Goal: Communication & Community: Answer question/provide support

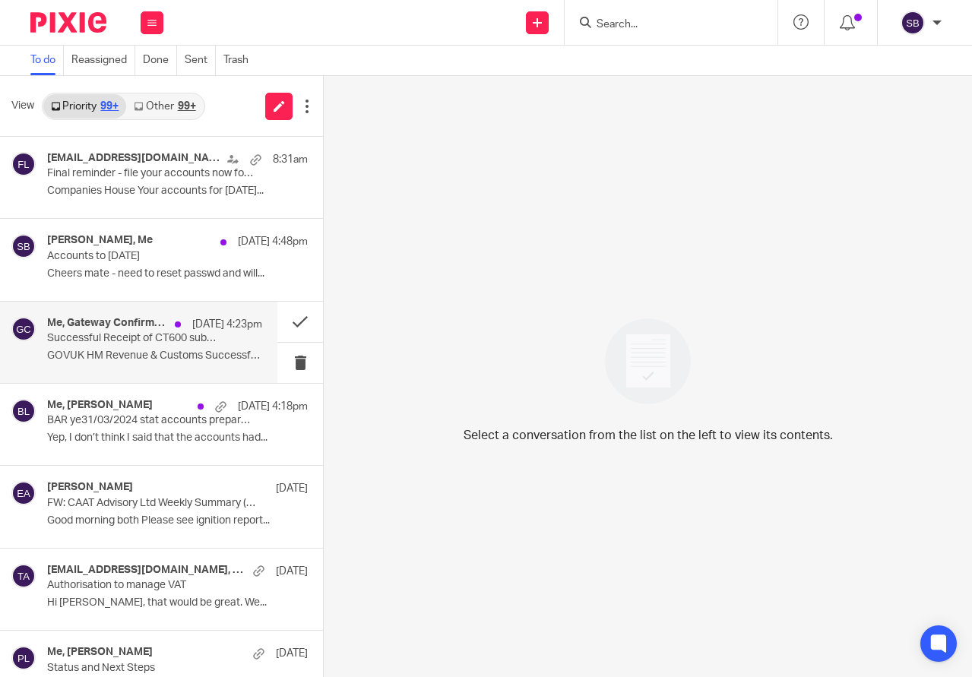
click at [154, 349] on div "Me, Gateway Confirmation 14 Aug 4:23pm Successful Receipt of CT600 submission o…" at bounding box center [154, 342] width 215 height 51
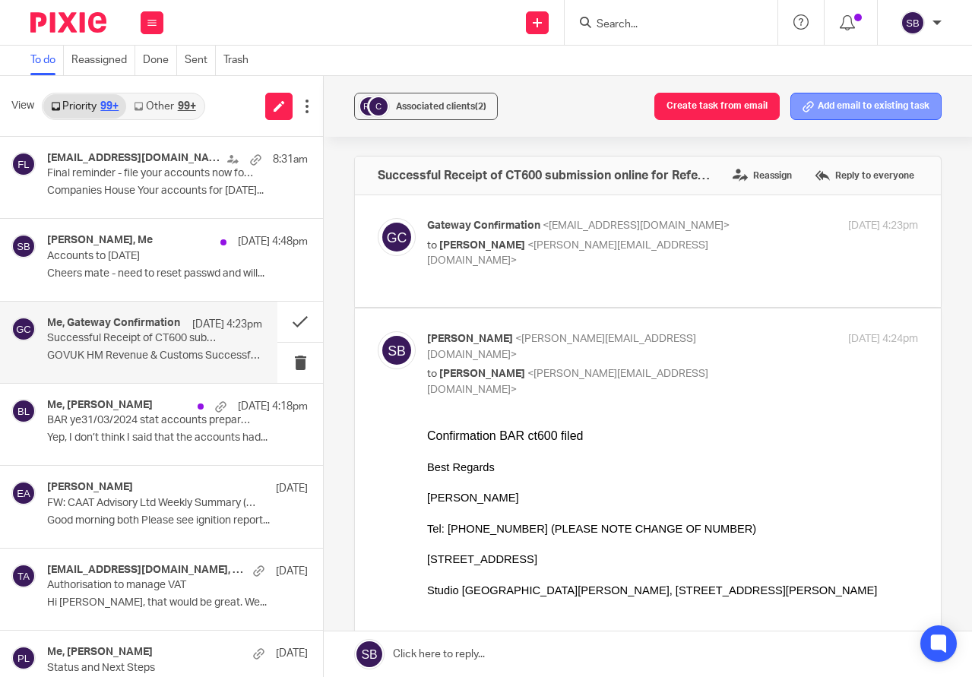
click at [896, 98] on button "Add email to existing task" at bounding box center [865, 106] width 151 height 27
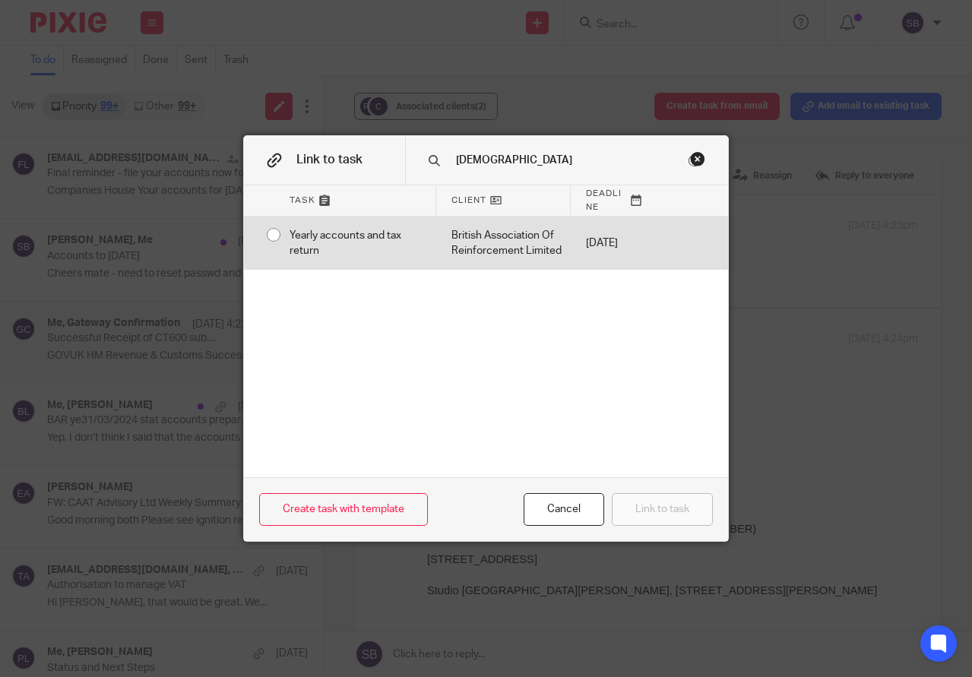
type input "british"
click at [458, 252] on div "British Association Of Reinforcement Limited" at bounding box center [503, 244] width 134 height 54
radio input "true"
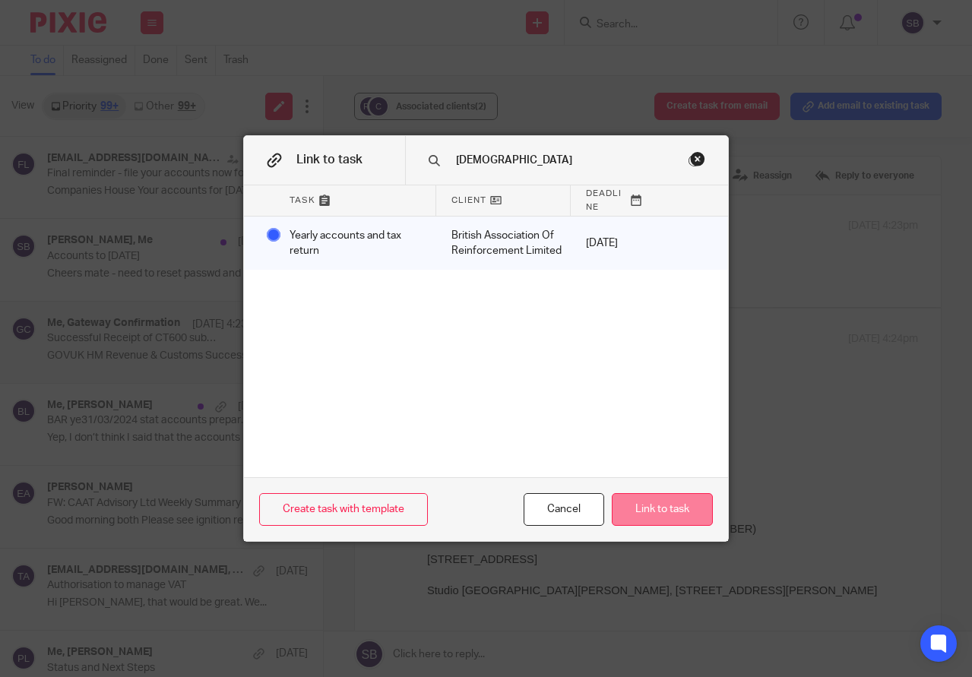
click at [646, 505] on button "Link to task" at bounding box center [662, 509] width 101 height 33
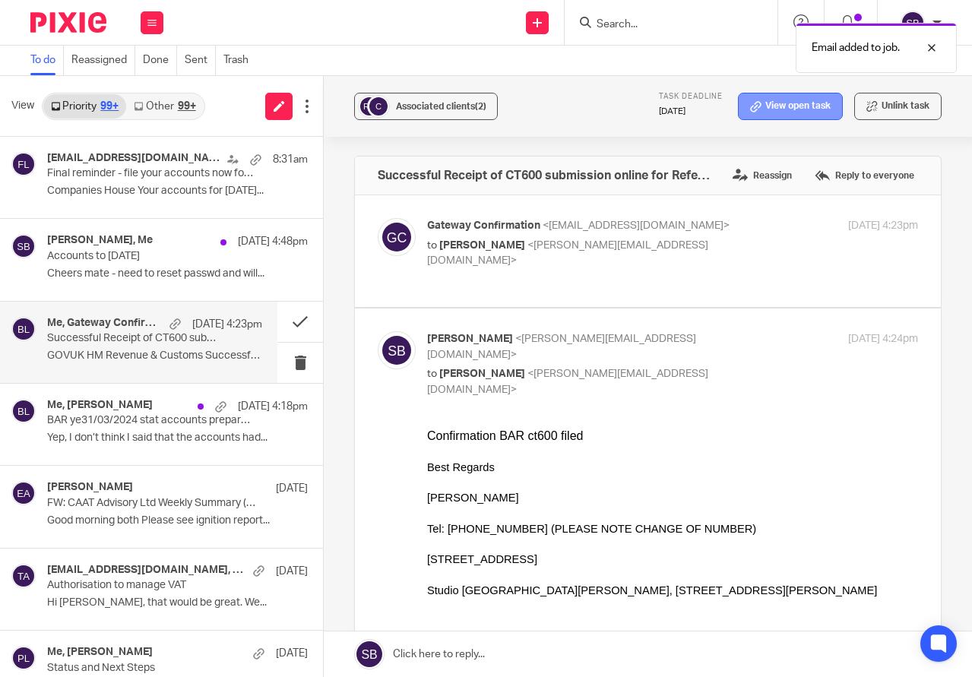
click at [756, 101] on link "View open task" at bounding box center [790, 106] width 105 height 27
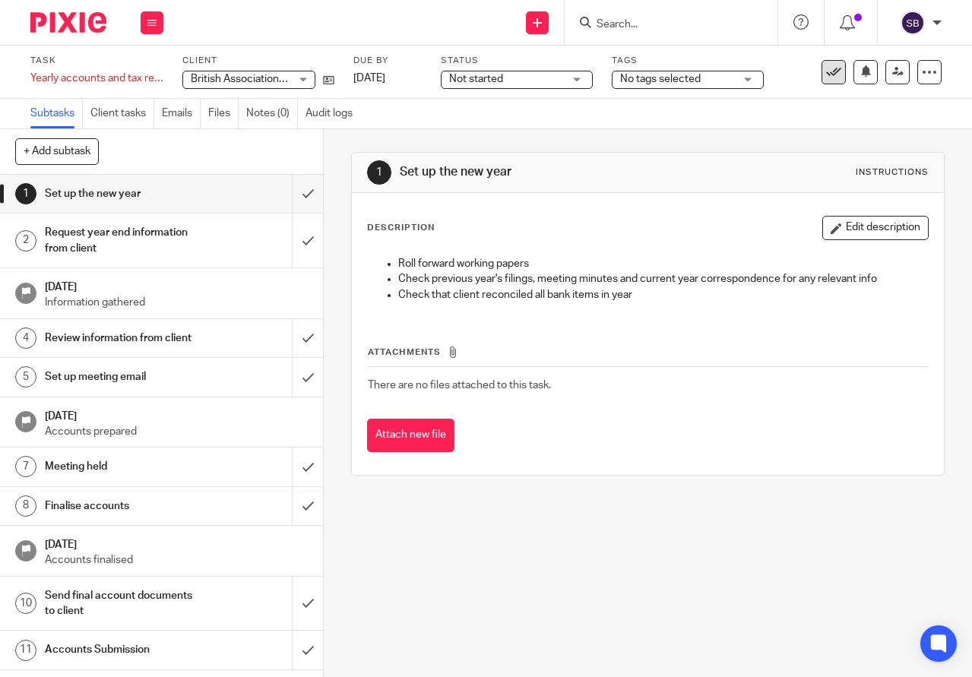
click at [826, 72] on icon at bounding box center [833, 72] width 15 height 15
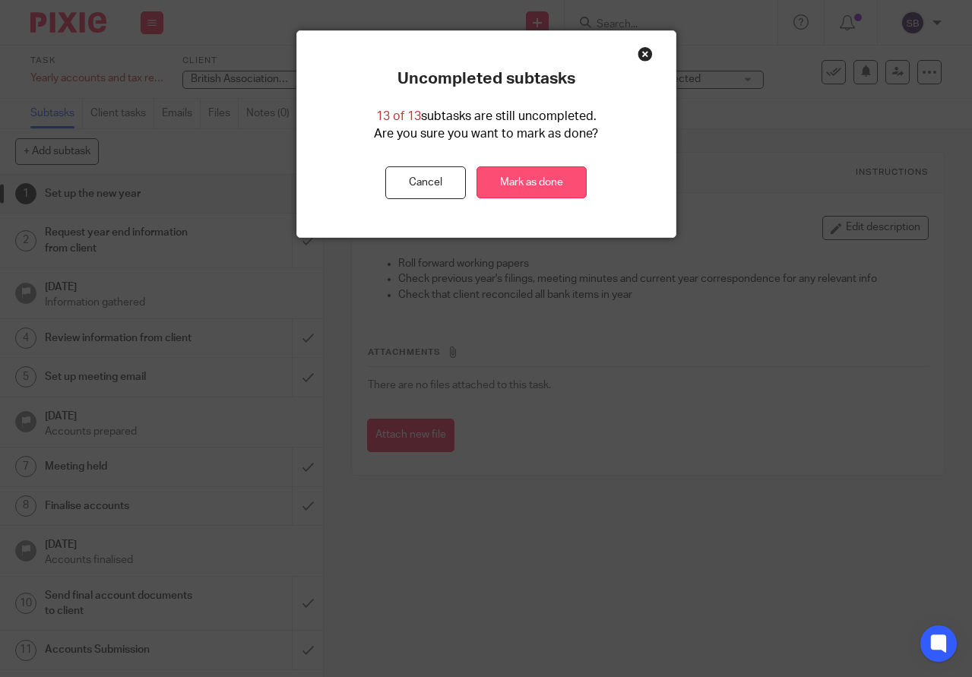
click at [488, 174] on link "Mark as done" at bounding box center [531, 182] width 110 height 33
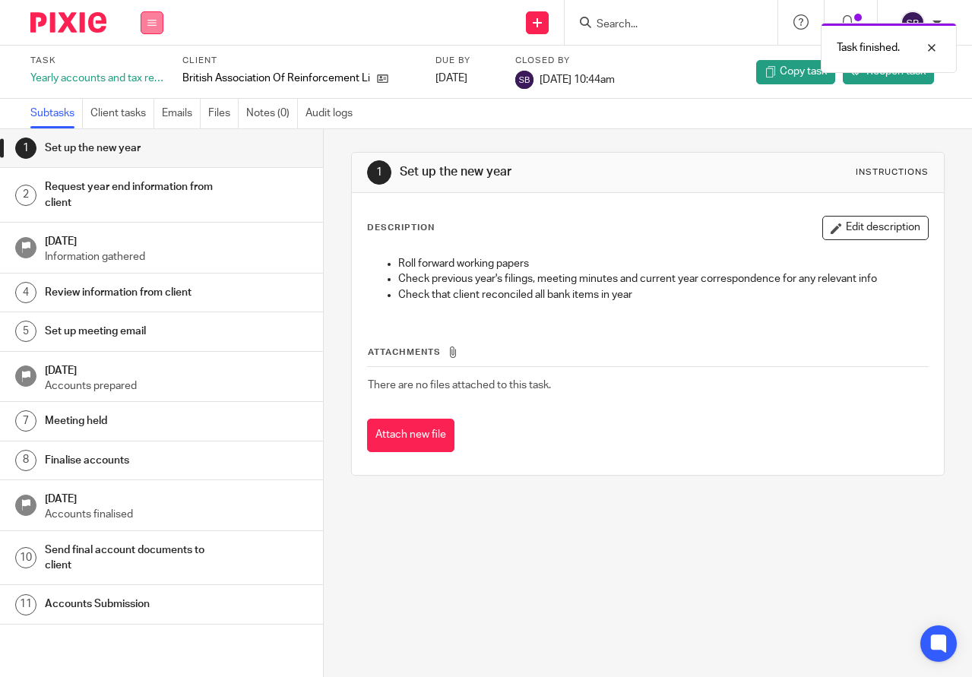
click at [151, 25] on icon at bounding box center [151, 22] width 9 height 9
click at [149, 90] on link "Email" at bounding box center [143, 92] width 25 height 11
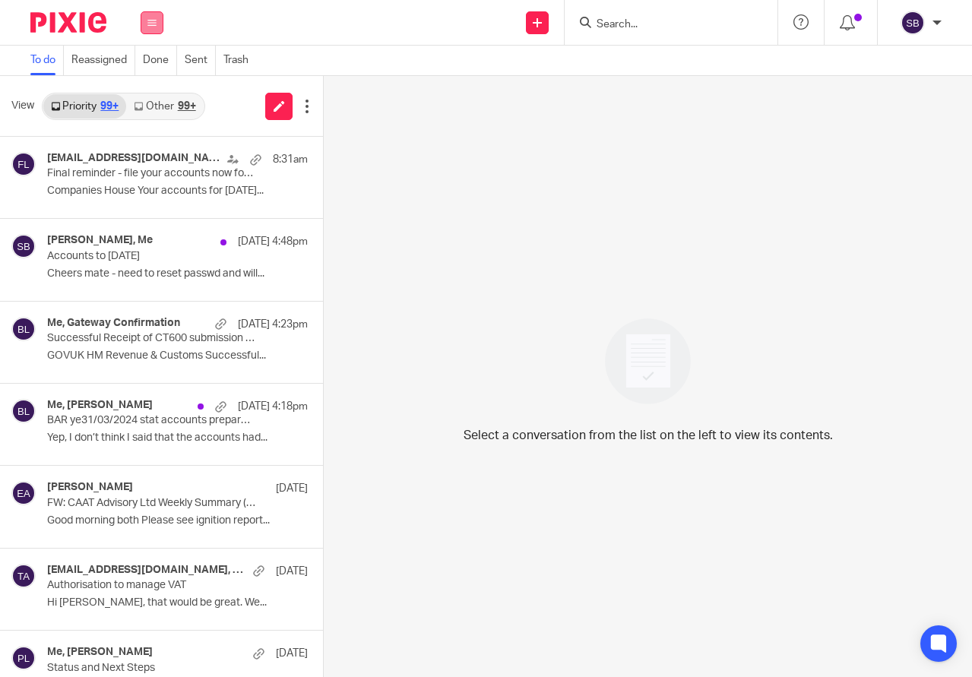
click at [152, 19] on icon at bounding box center [151, 22] width 9 height 9
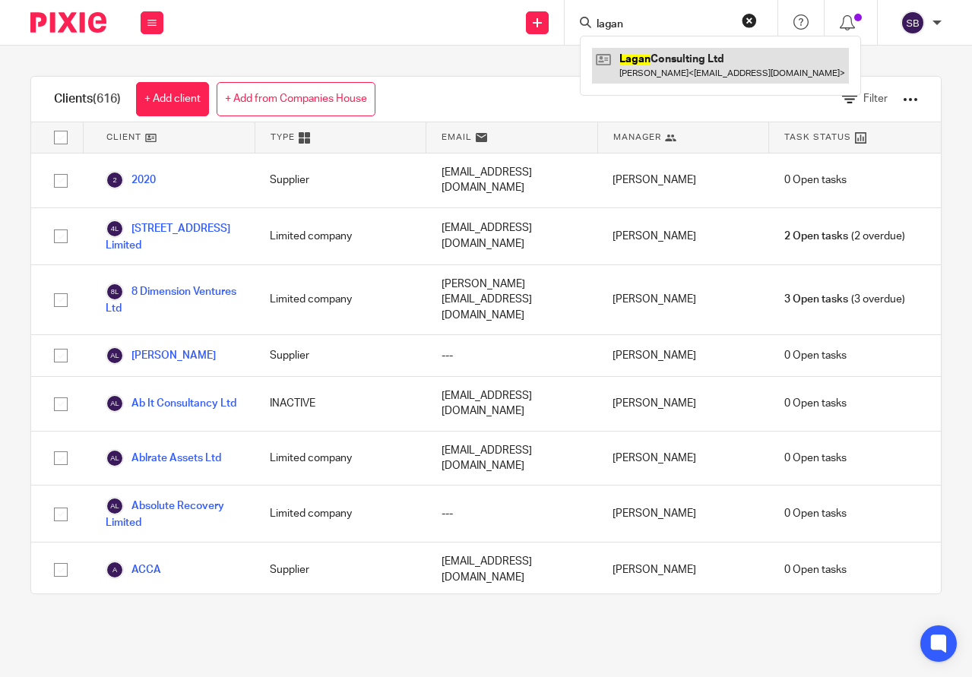
type input "lagan"
click at [658, 62] on link at bounding box center [720, 65] width 257 height 35
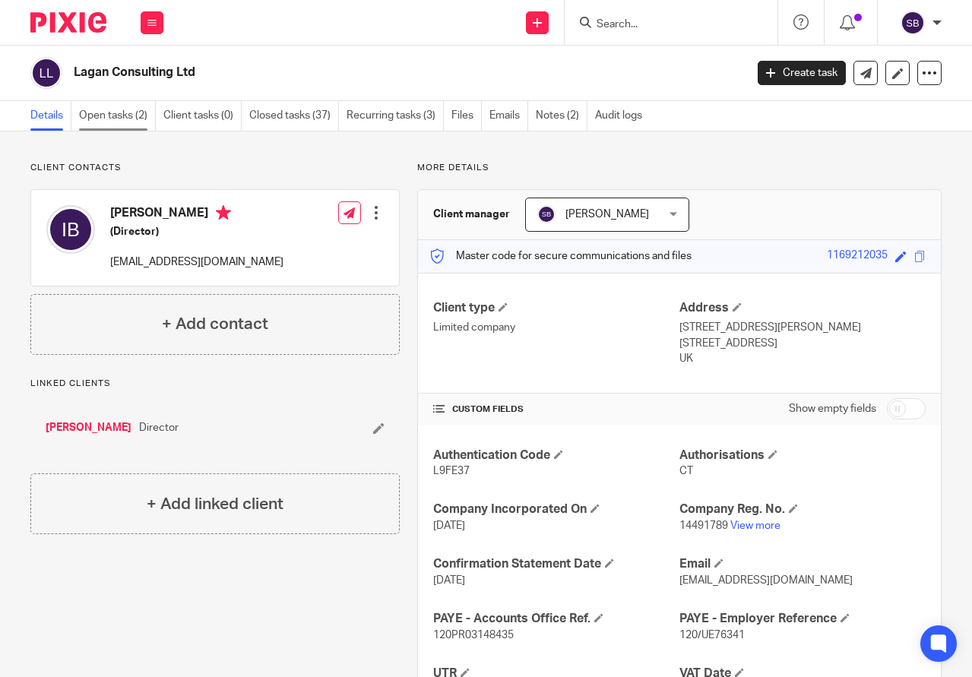
click at [108, 110] on link "Open tasks (2)" at bounding box center [117, 116] width 77 height 30
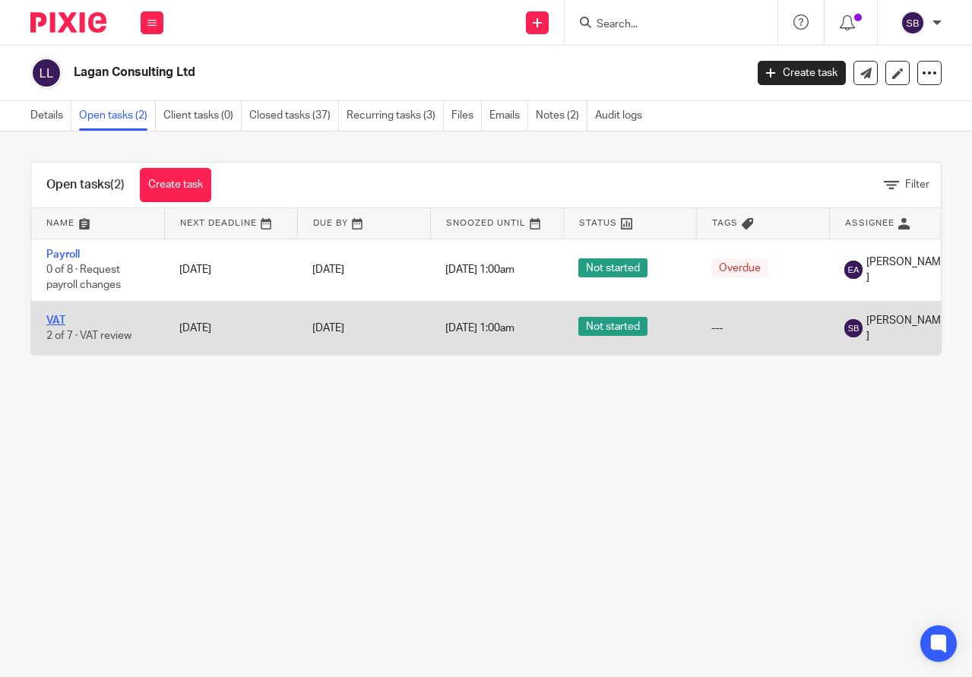
click at [52, 319] on link "VAT" at bounding box center [55, 320] width 19 height 11
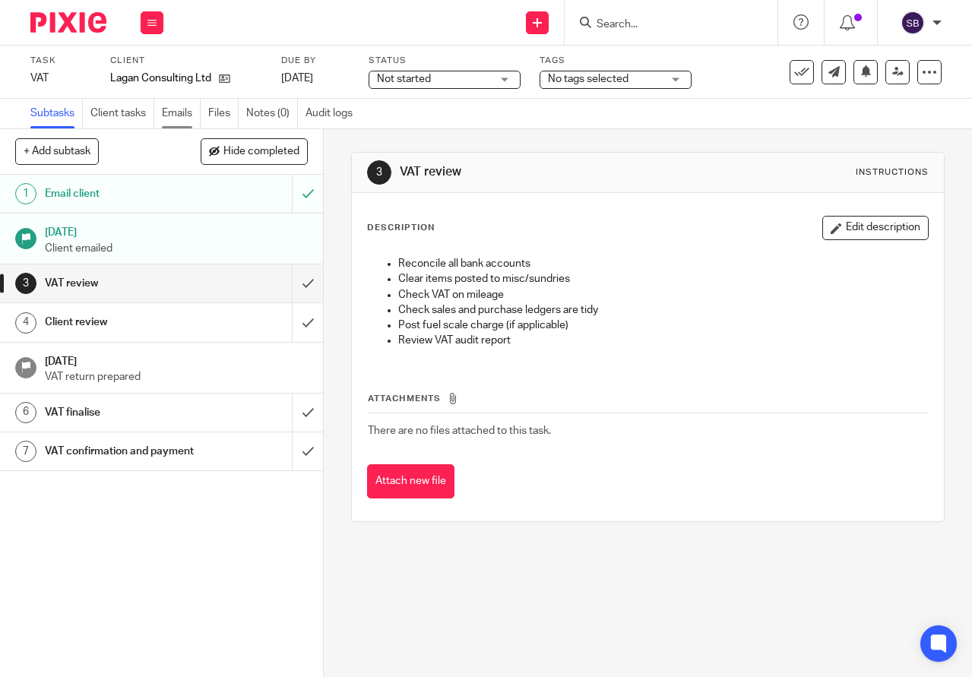
click at [179, 109] on link "Emails" at bounding box center [181, 114] width 39 height 30
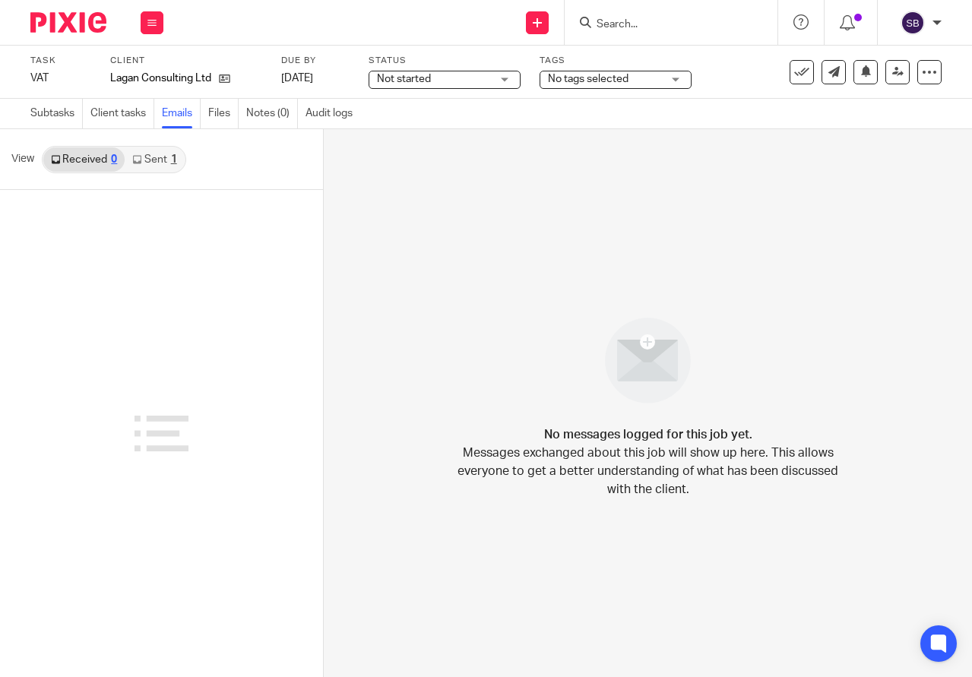
click at [157, 164] on link "Sent 1" at bounding box center [154, 159] width 59 height 24
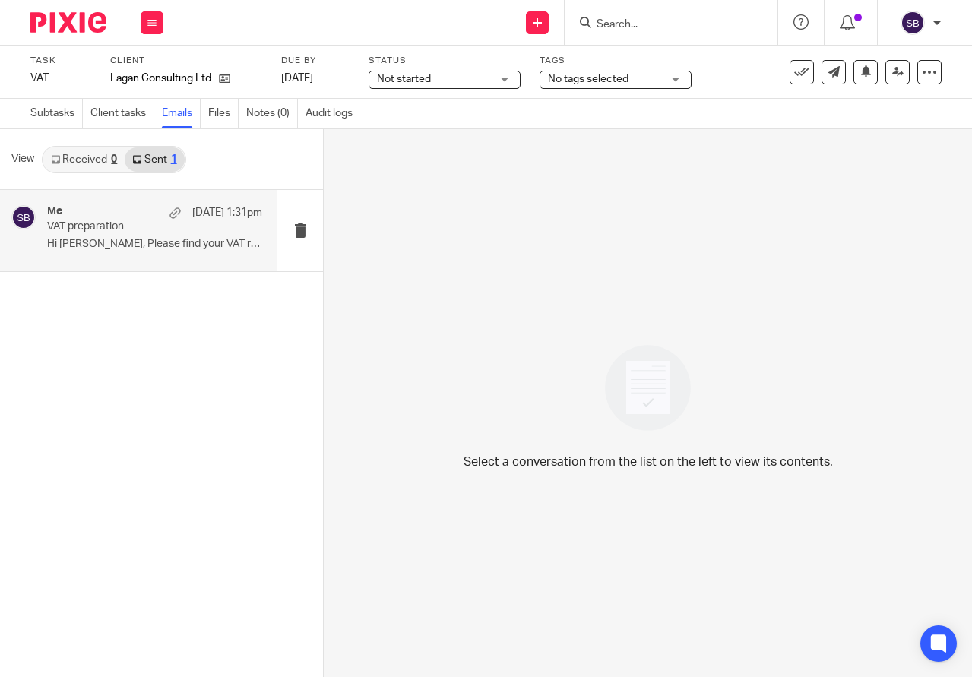
click at [134, 237] on div "Me 12 Aug 1:31pm VAT preparation Hi Ian, Please find your VAT return, to be..." at bounding box center [154, 230] width 215 height 51
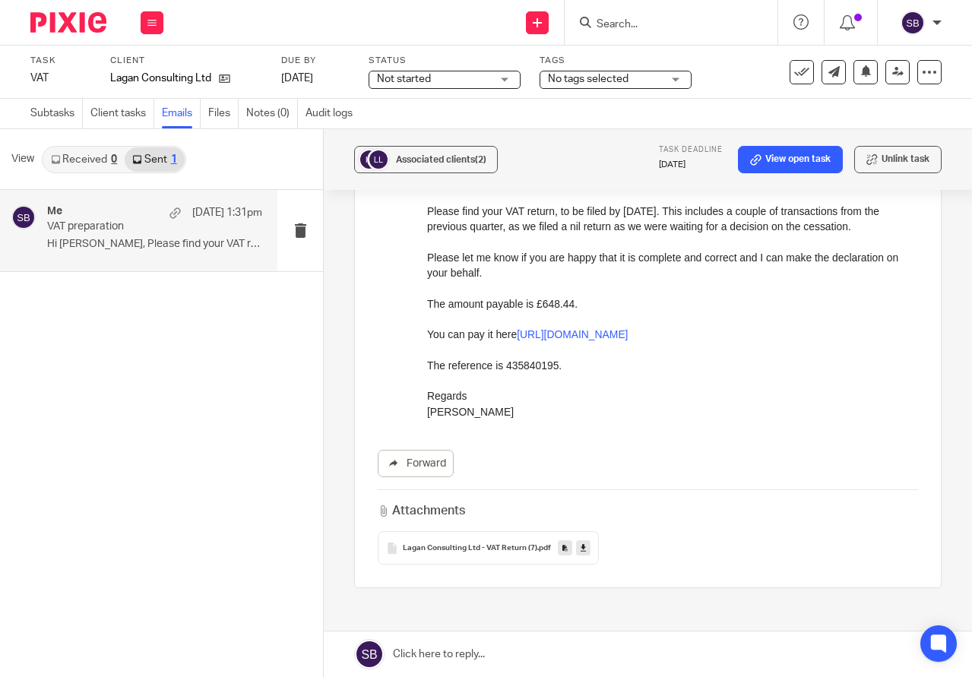
scroll to position [188, 0]
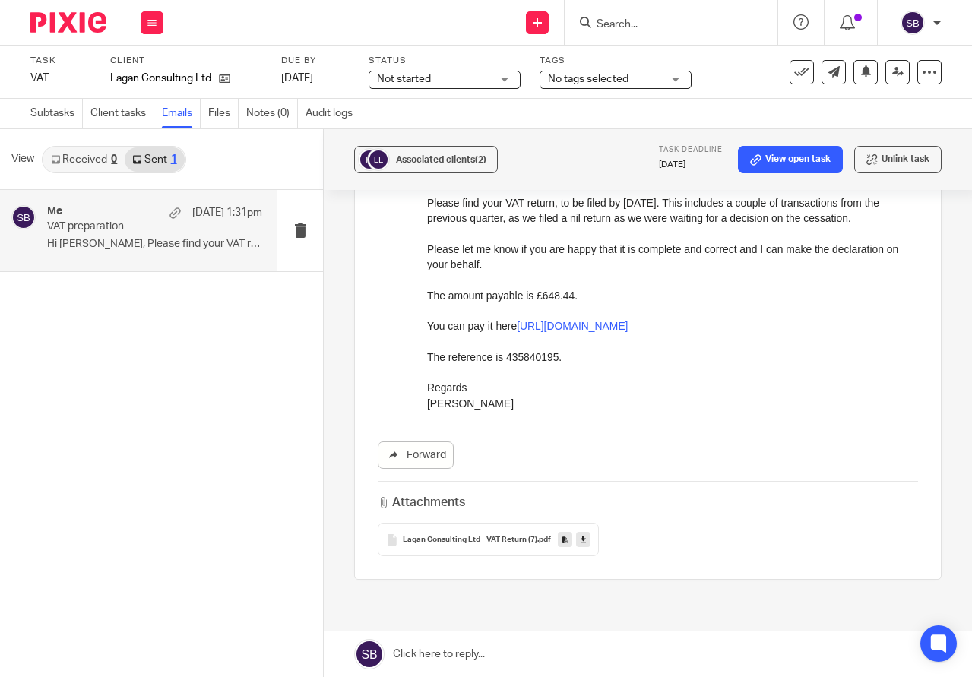
click at [451, 655] on link at bounding box center [648, 654] width 648 height 46
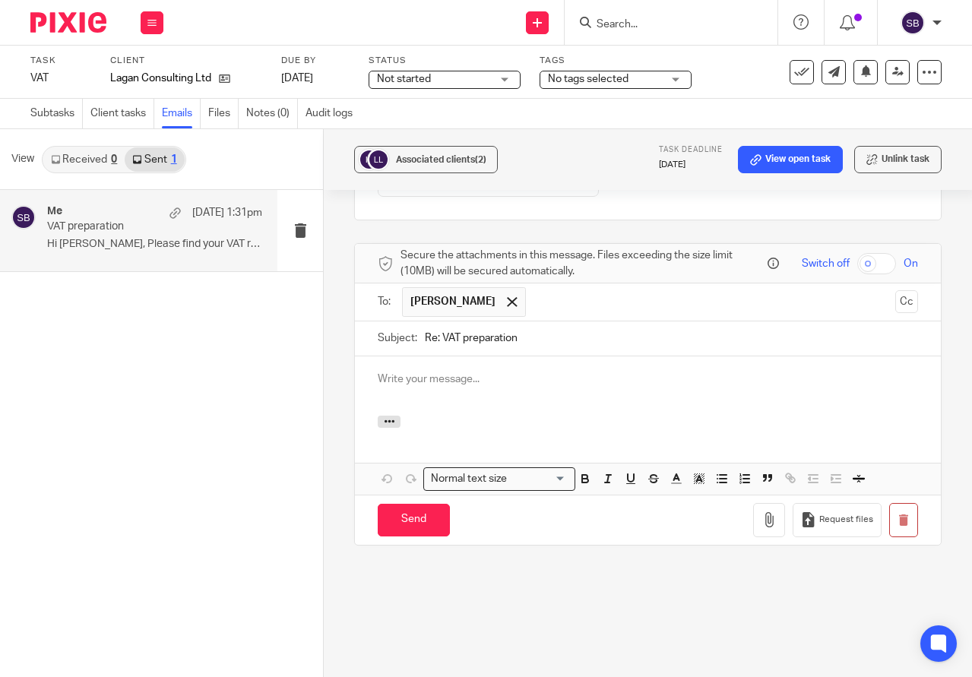
scroll to position [0, 0]
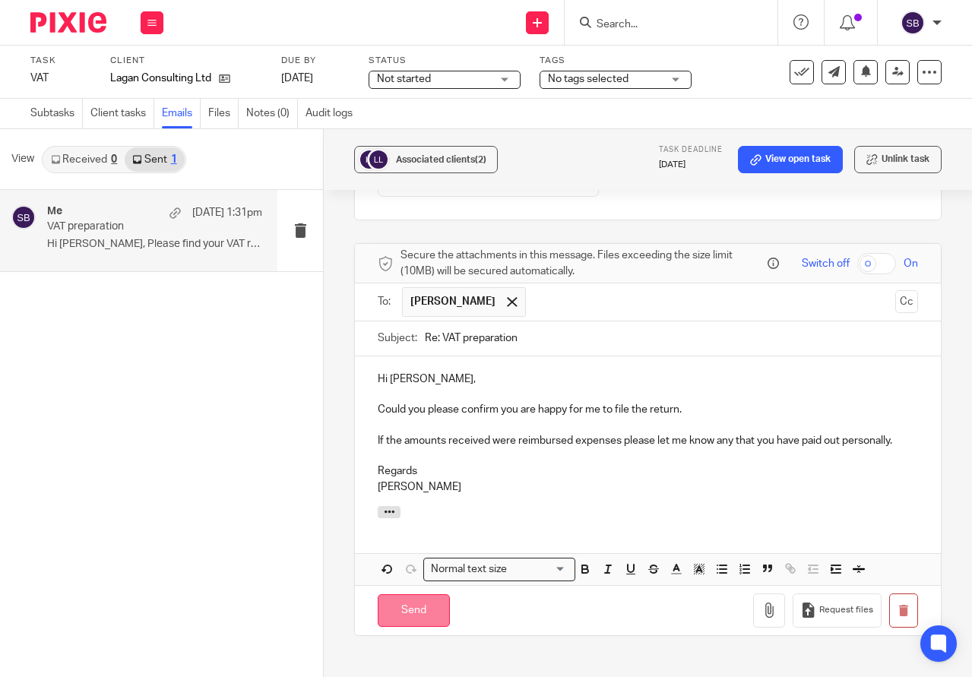
click at [426, 605] on input "Send" at bounding box center [414, 610] width 72 height 33
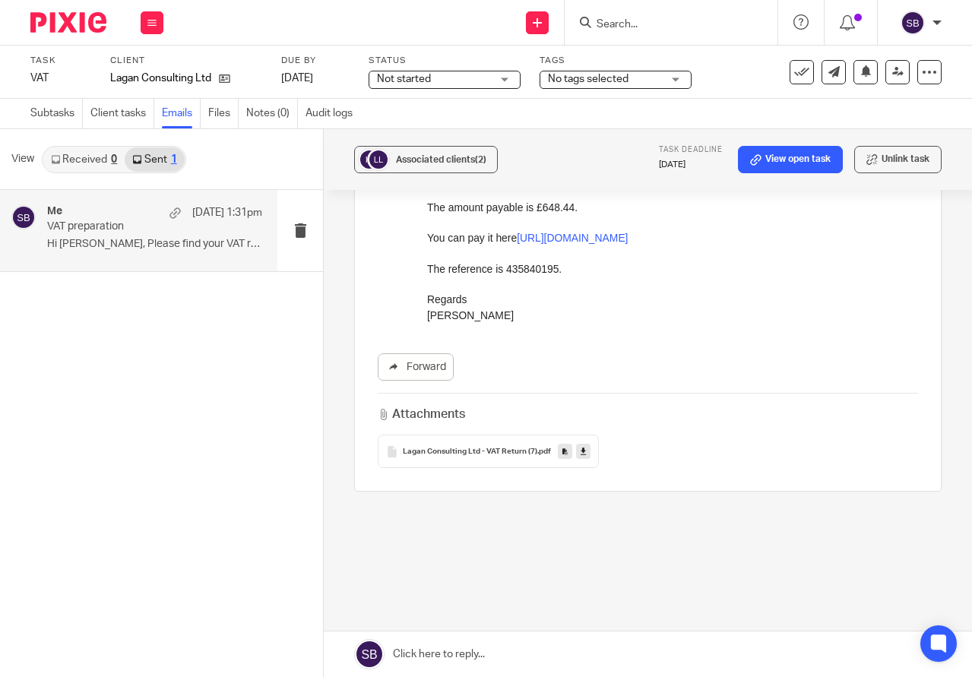
click at [179, 115] on link "Emails" at bounding box center [181, 114] width 39 height 30
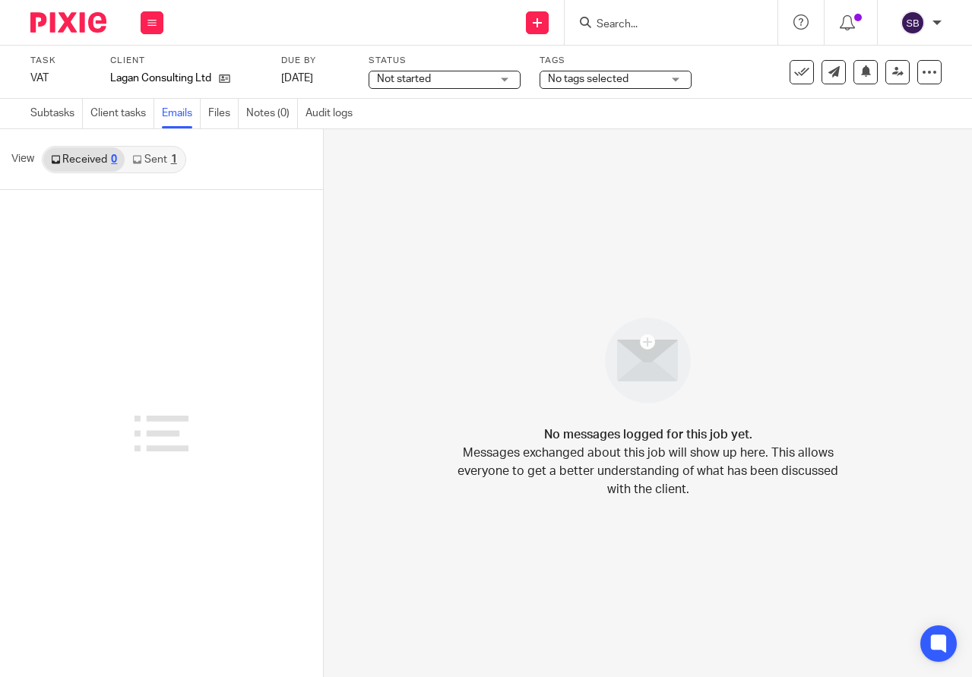
click at [149, 157] on link "Sent 1" at bounding box center [154, 159] width 59 height 24
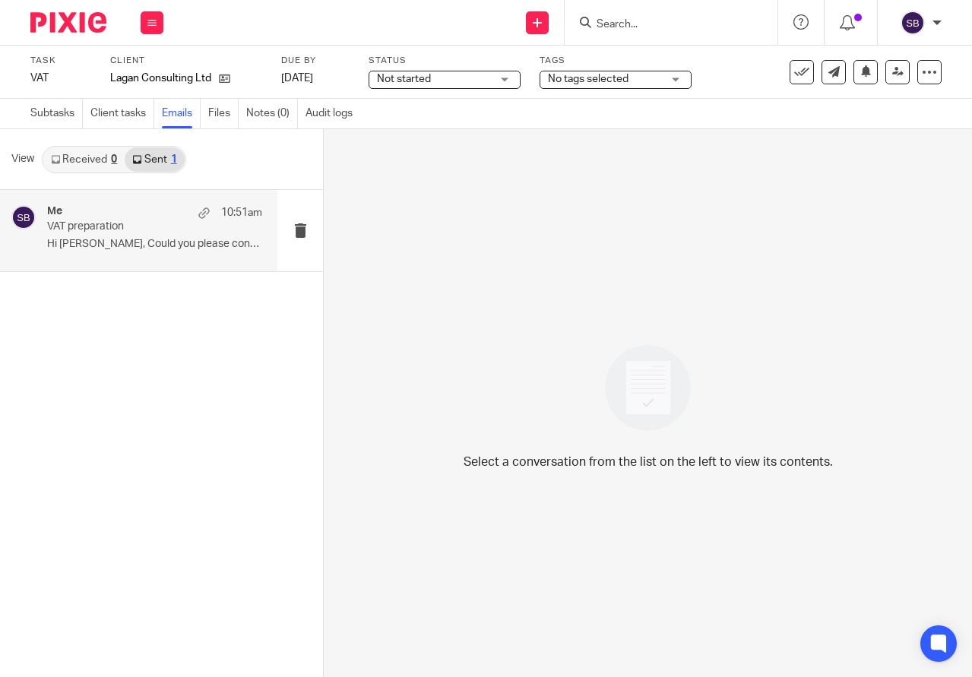
click at [138, 224] on p "VAT preparation" at bounding box center [133, 226] width 172 height 13
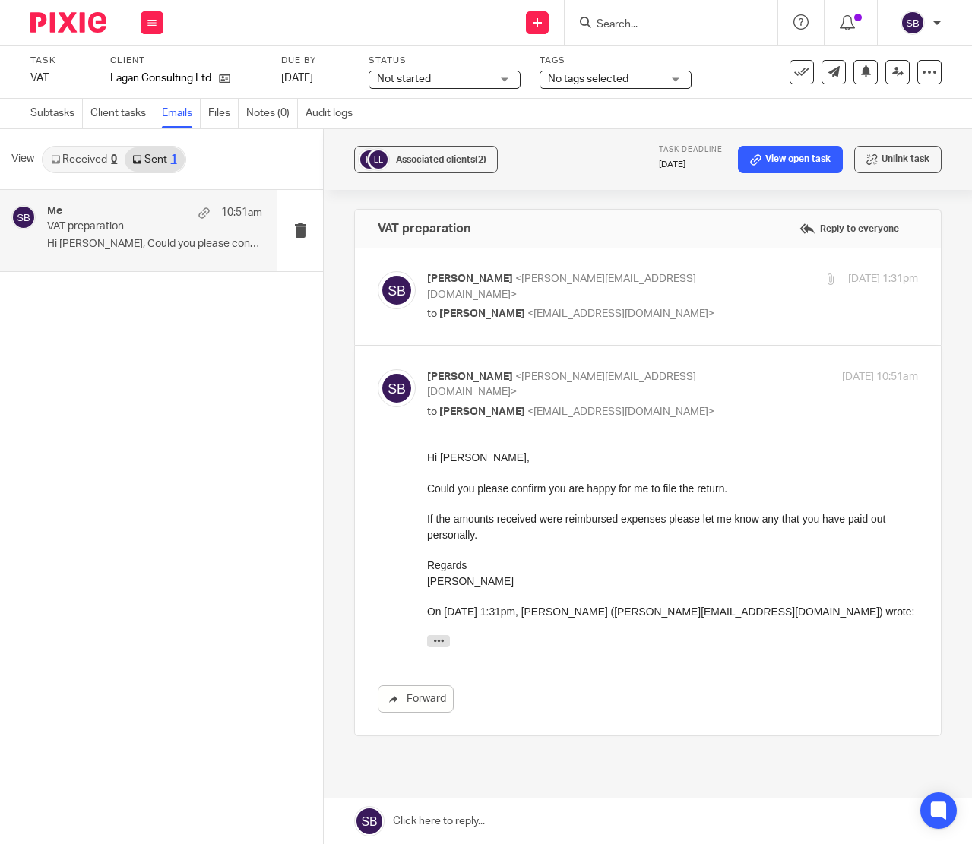
click at [317, 26] on div "Send new email Create task Add client Get Support Contact via email Check our d…" at bounding box center [575, 22] width 793 height 45
click at [608, 17] on form at bounding box center [676, 22] width 162 height 19
click at [457, 80] on span "Not started" at bounding box center [434, 79] width 114 height 16
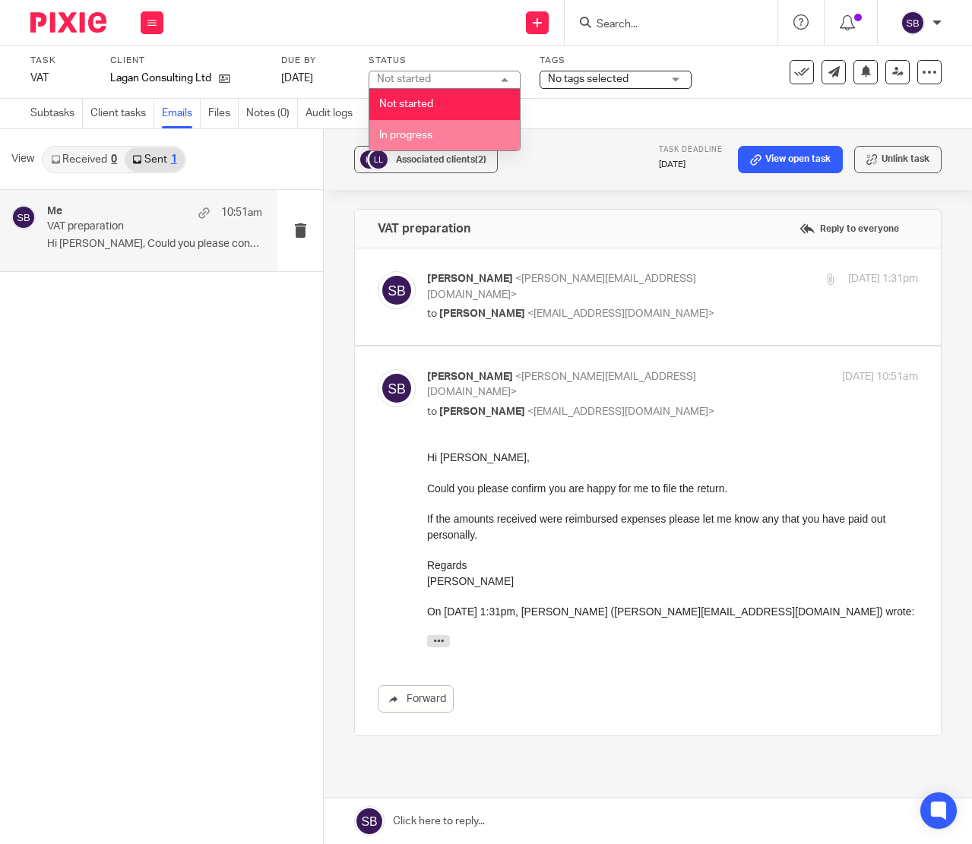
click at [438, 128] on li "In progress" at bounding box center [444, 135] width 150 height 31
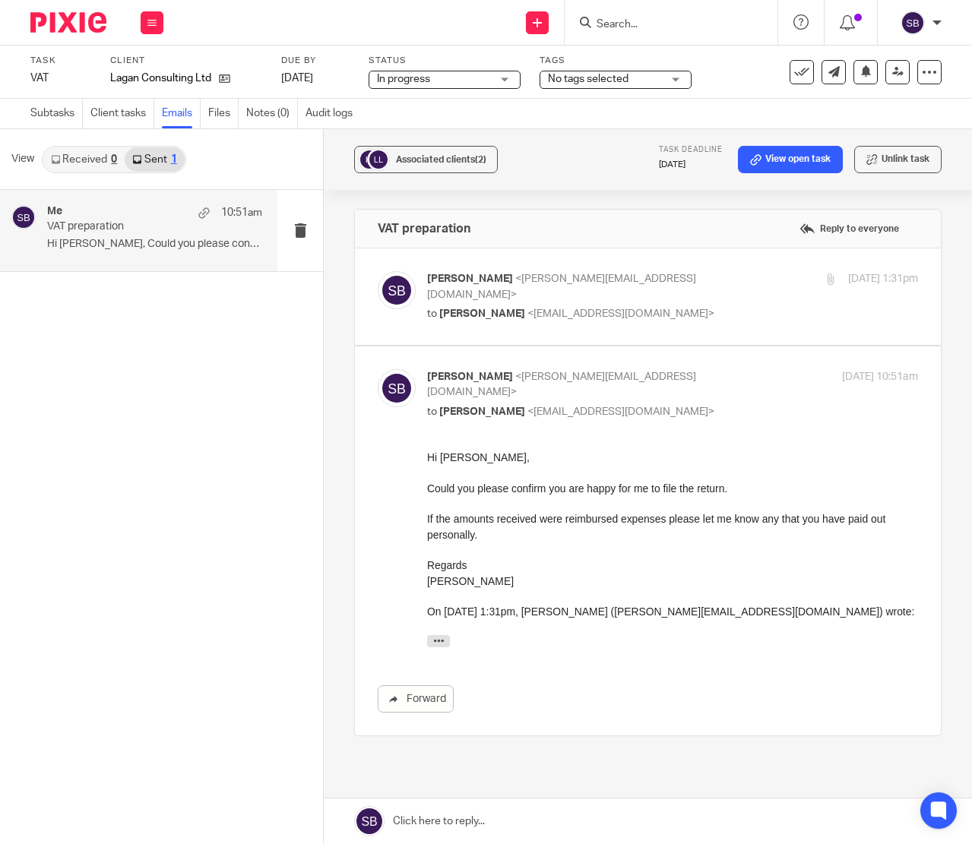
click at [552, 82] on span "No tags selected" at bounding box center [588, 79] width 81 height 11
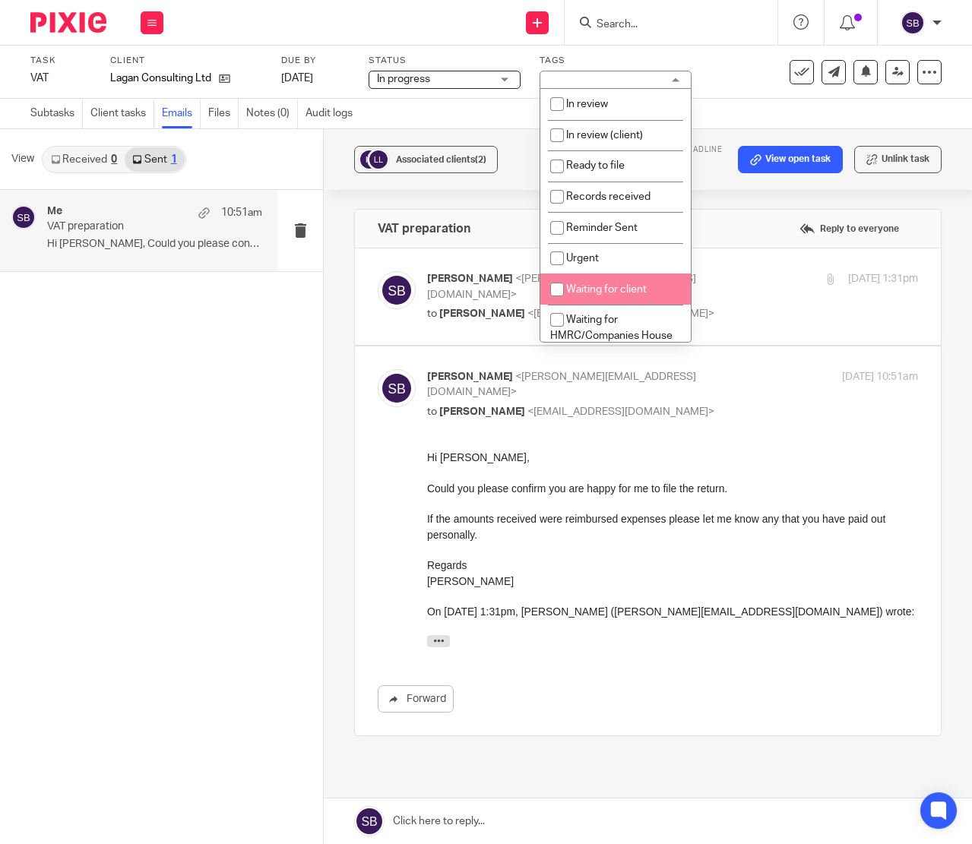
click at [585, 291] on span "Waiting for client" at bounding box center [606, 289] width 81 height 11
checkbox input "true"
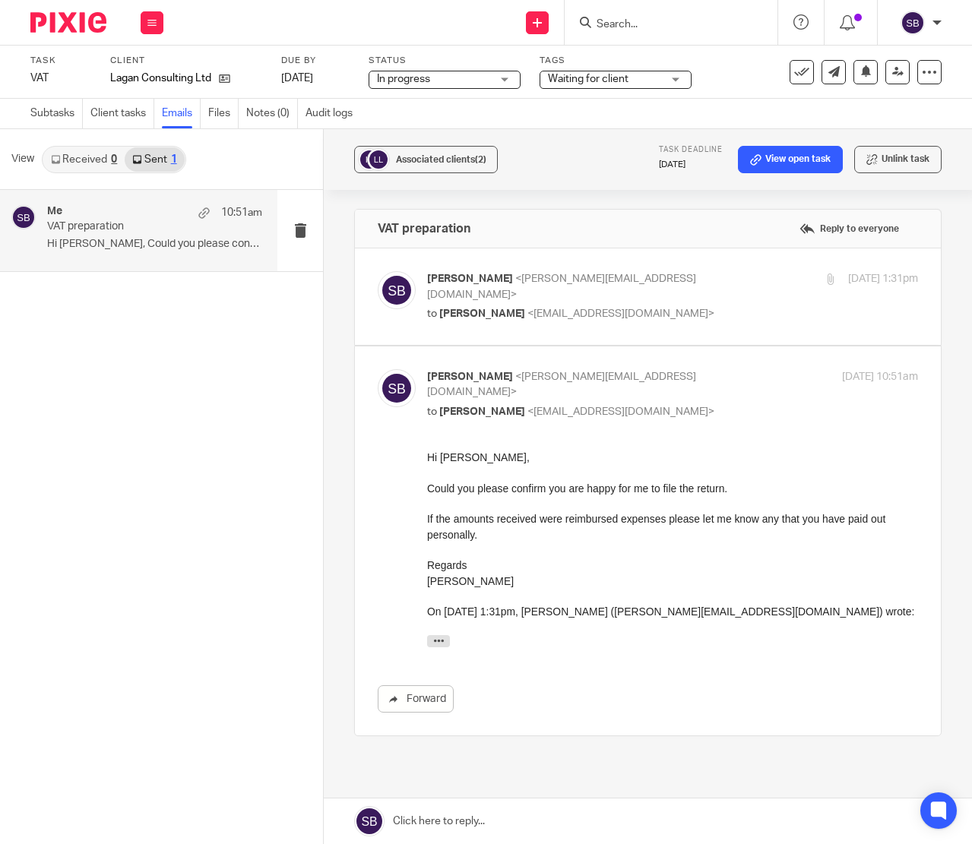
click at [402, 117] on div "Subtasks Client tasks Emails Files Notes (0) Audit logs" at bounding box center [486, 114] width 972 height 30
click at [613, 18] on input "Search" at bounding box center [663, 25] width 137 height 14
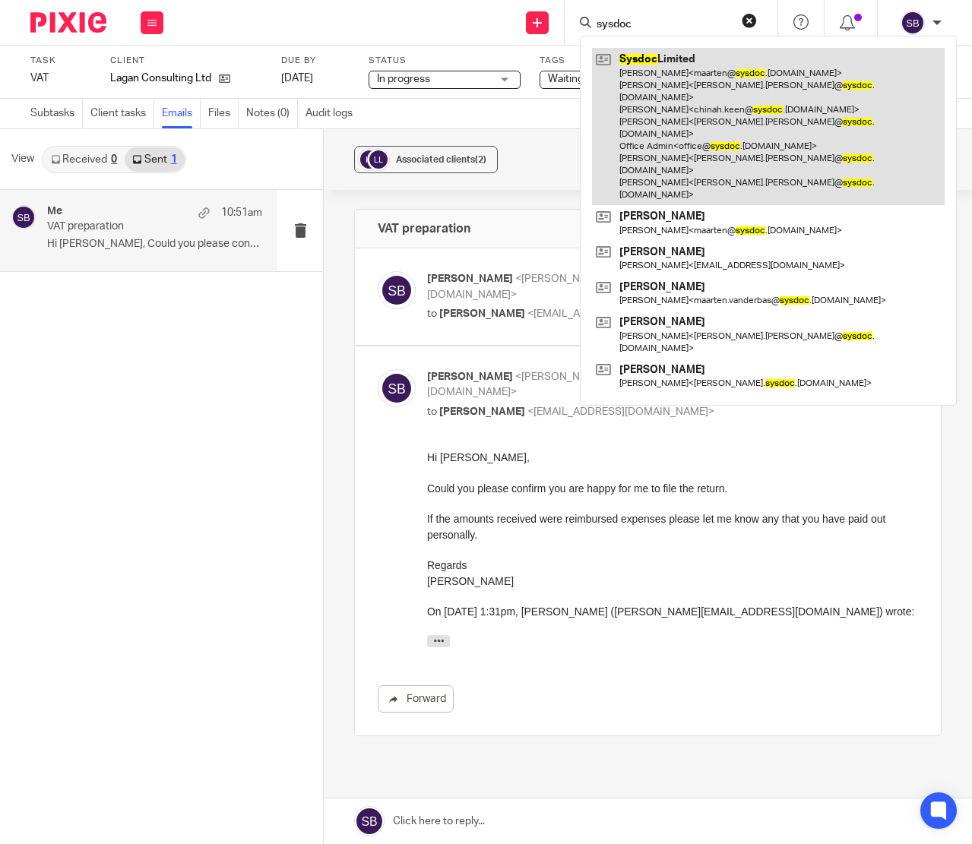
type input "sysdoc"
click at [684, 81] on link at bounding box center [768, 126] width 353 height 157
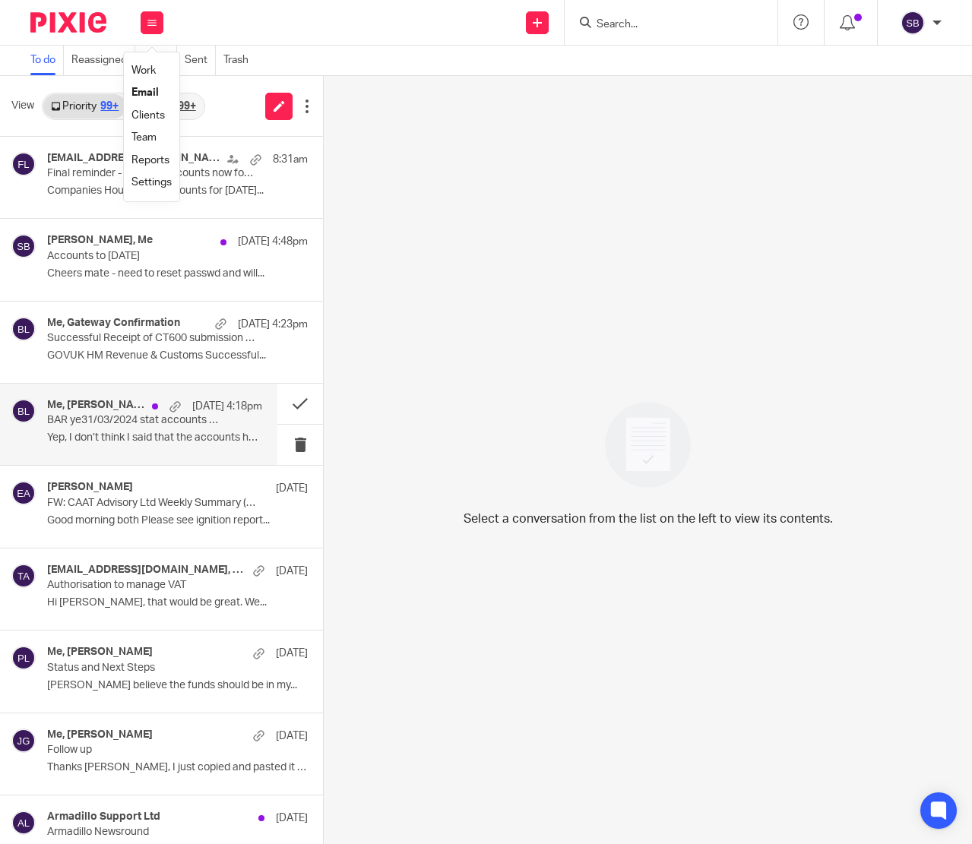
click at [139, 420] on p "BAR ye31/03/2024 stat accounts preparation" at bounding box center [133, 420] width 172 height 13
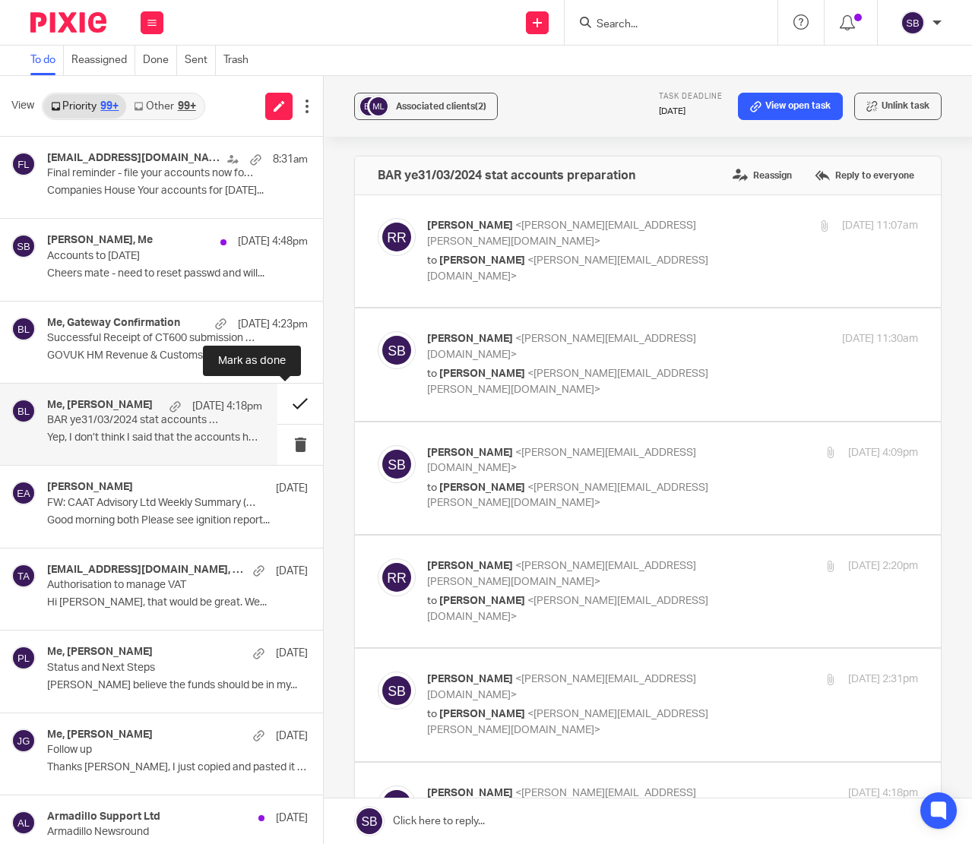
click at [285, 403] on button at bounding box center [300, 404] width 46 height 40
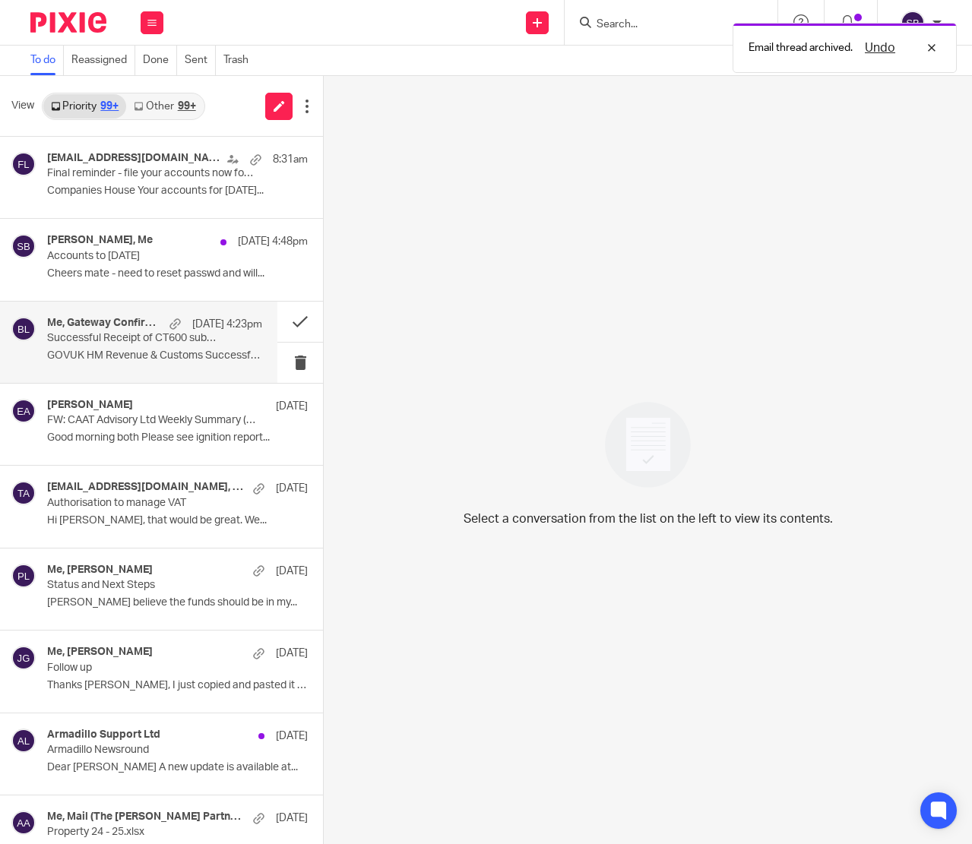
click at [155, 346] on div "Me, Gateway Confirmation 14 Aug 4:23pm Successful Receipt of CT600 submission o…" at bounding box center [154, 342] width 215 height 51
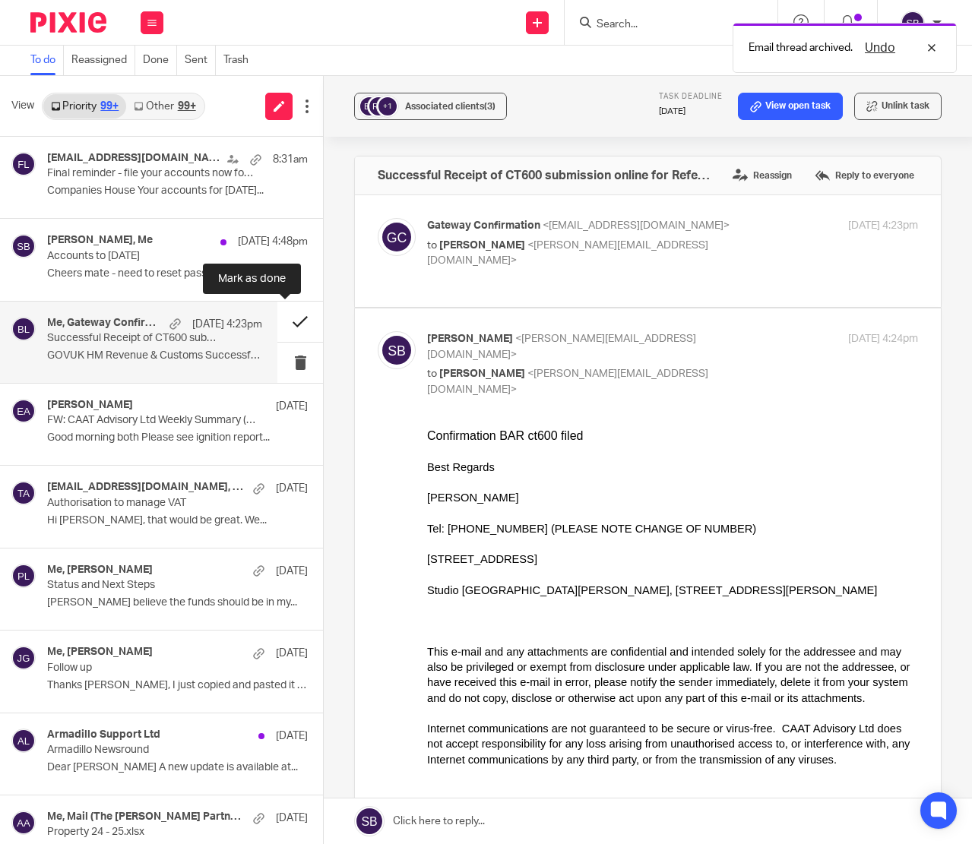
click at [283, 321] on button at bounding box center [300, 322] width 46 height 40
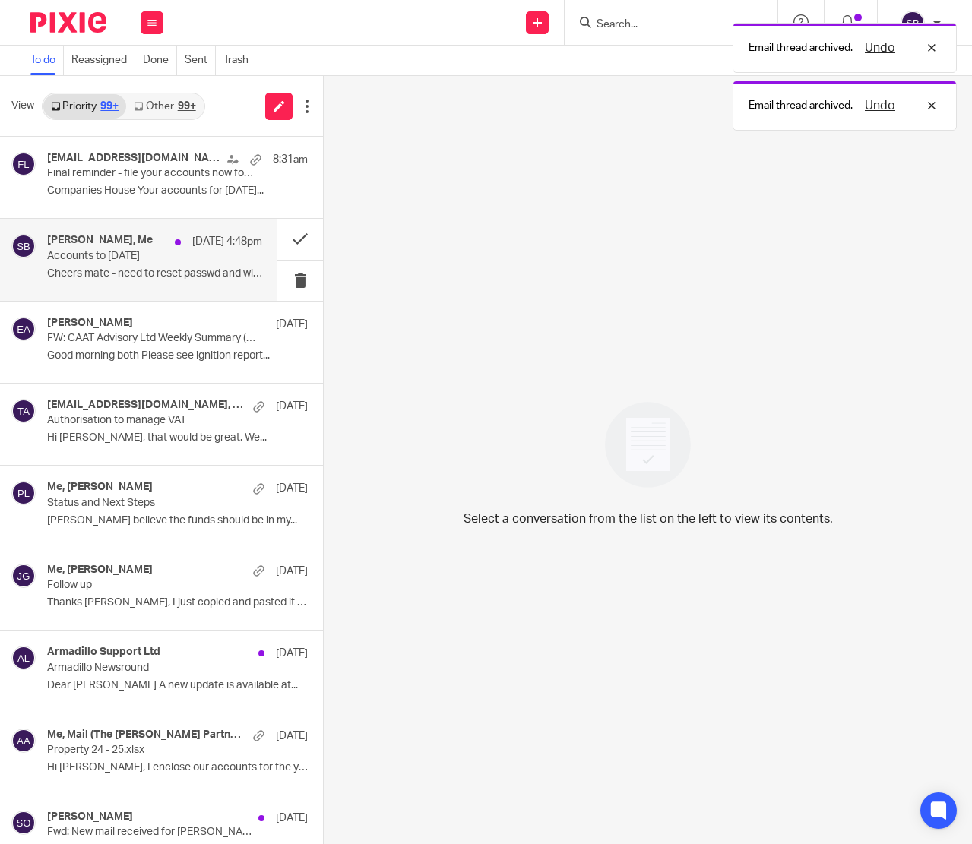
click at [147, 261] on p "Accounts to 30/11/14" at bounding box center [133, 256] width 172 height 13
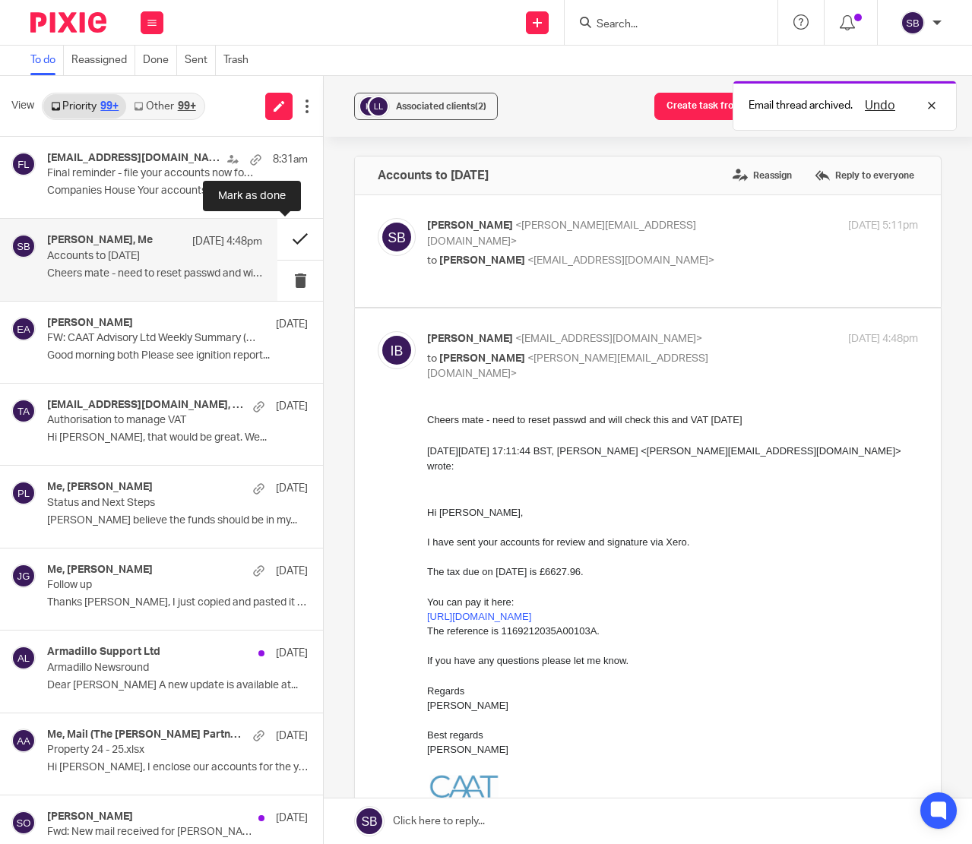
click at [282, 236] on button at bounding box center [300, 239] width 46 height 40
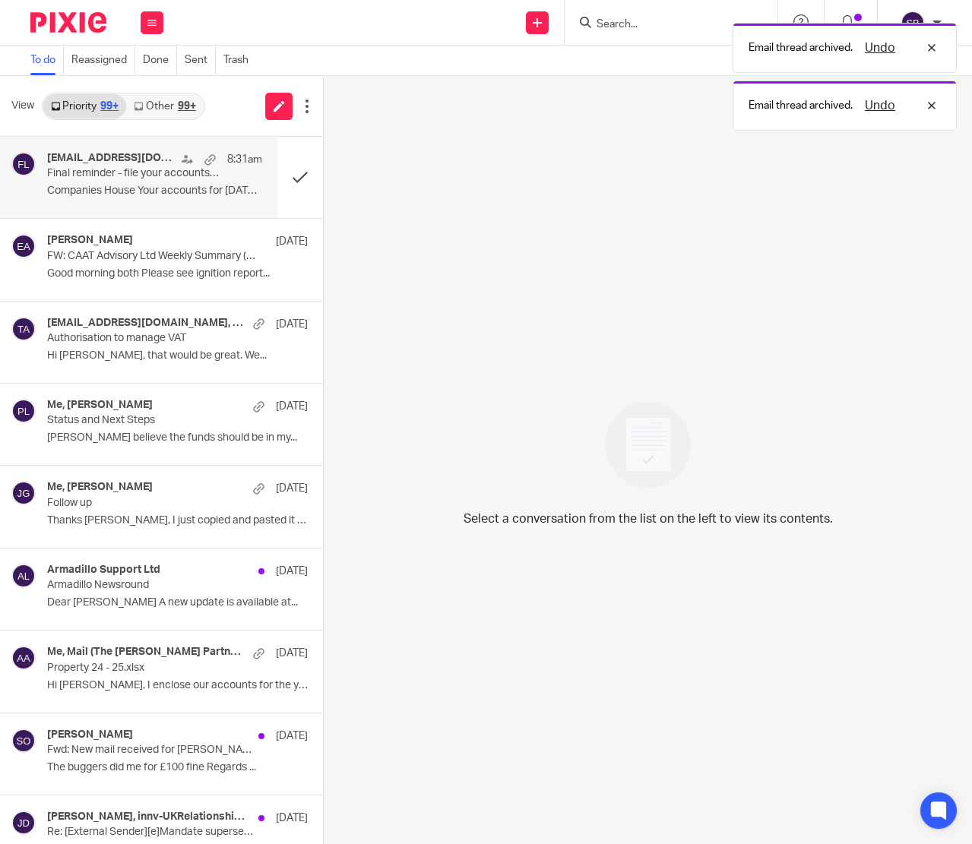
click at [171, 183] on div "ereminders@companieshouse.gov.uk 8:31am Final reminder - file your accounts now…" at bounding box center [154, 177] width 215 height 51
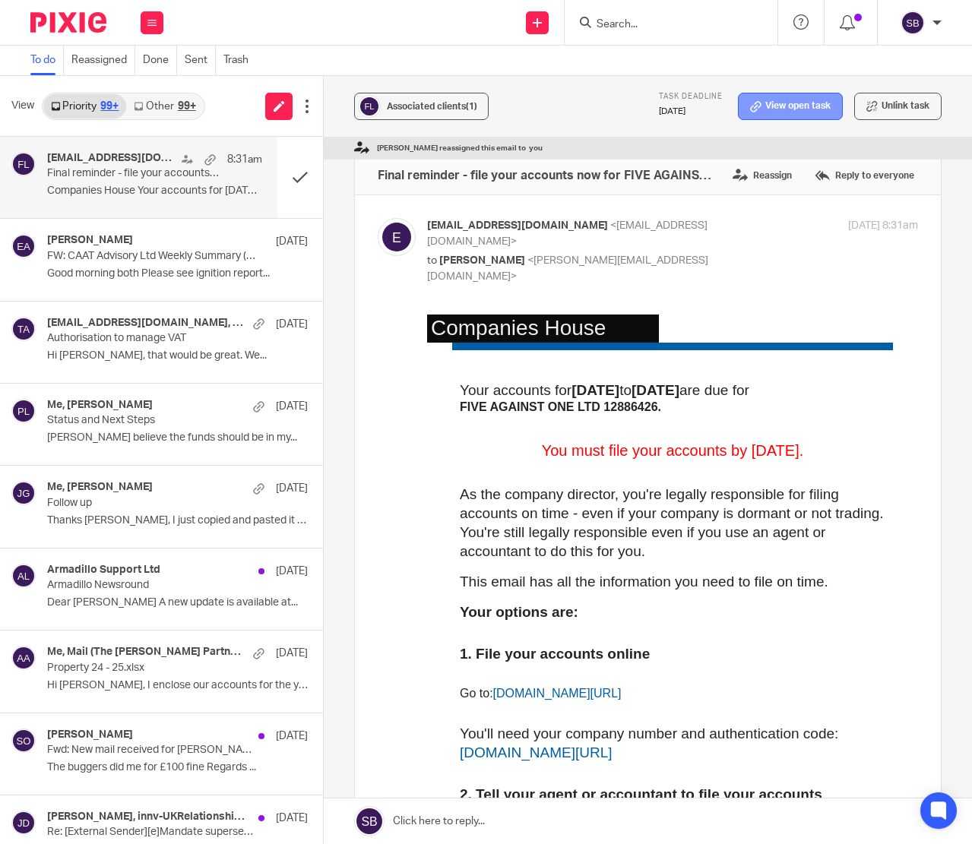
click at [764, 105] on link "View open task" at bounding box center [790, 106] width 105 height 27
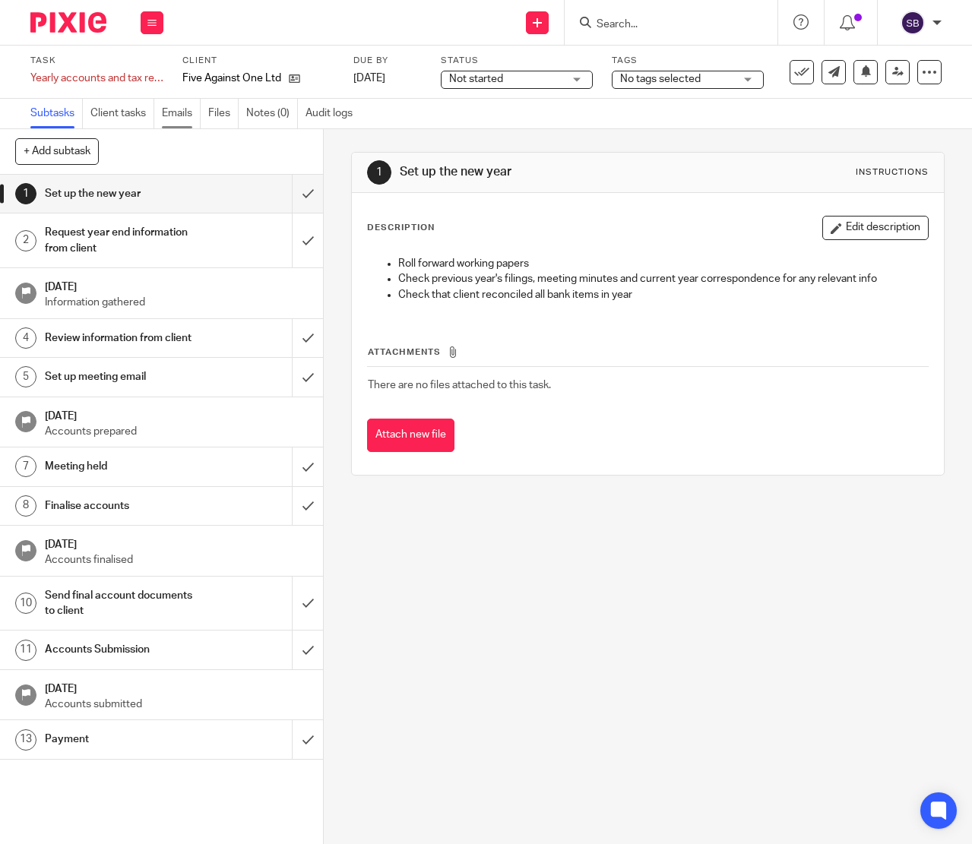
click at [175, 111] on link "Emails" at bounding box center [181, 114] width 39 height 30
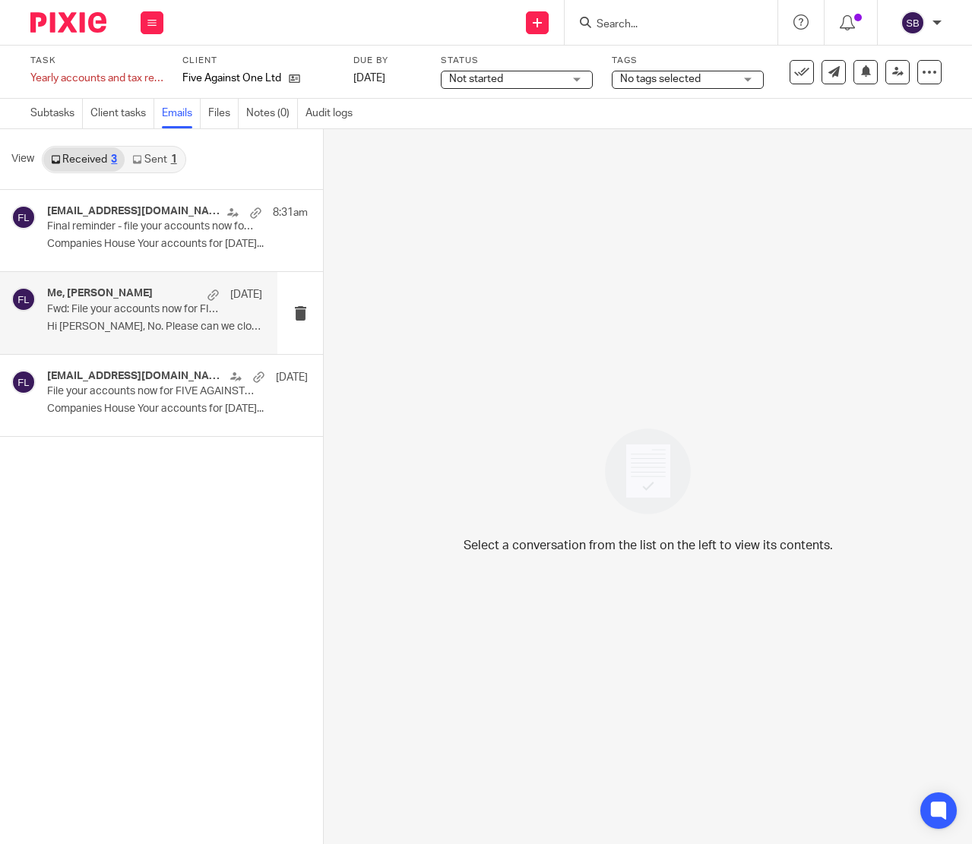
click at [134, 319] on div "Me, [PERSON_NAME] [DATE] Fwd: File your accounts now for FIVE AGAINST ONE LTD 1…" at bounding box center [154, 312] width 215 height 51
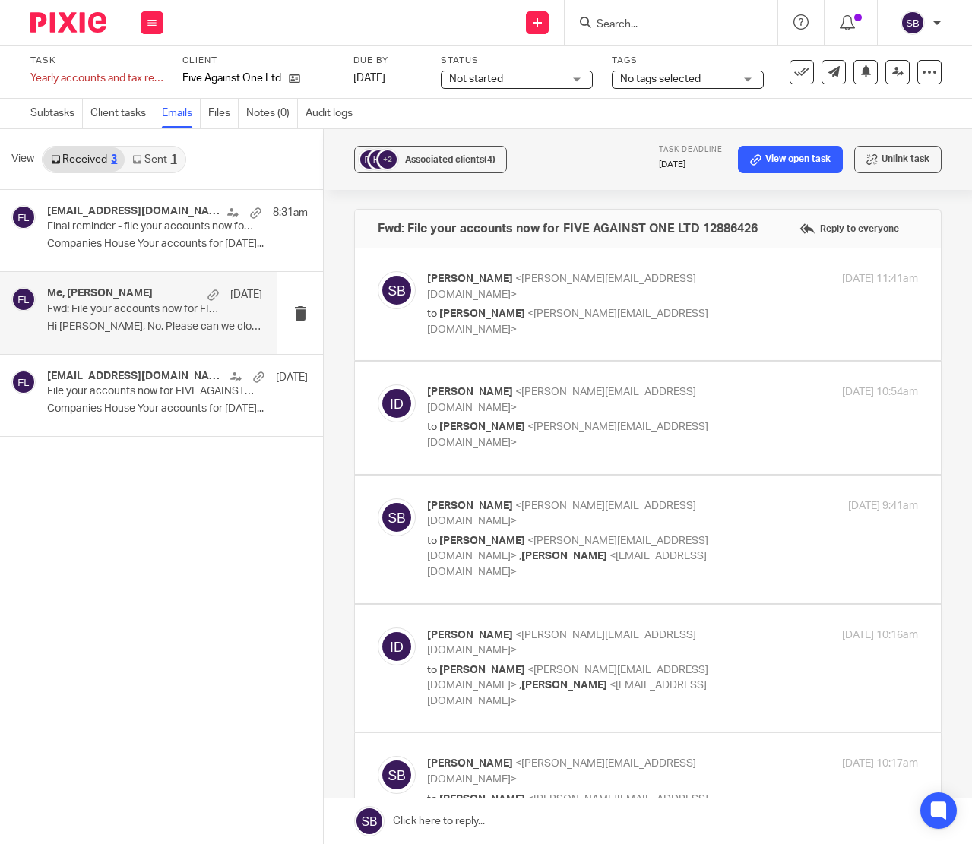
click at [401, 829] on link at bounding box center [648, 822] width 648 height 46
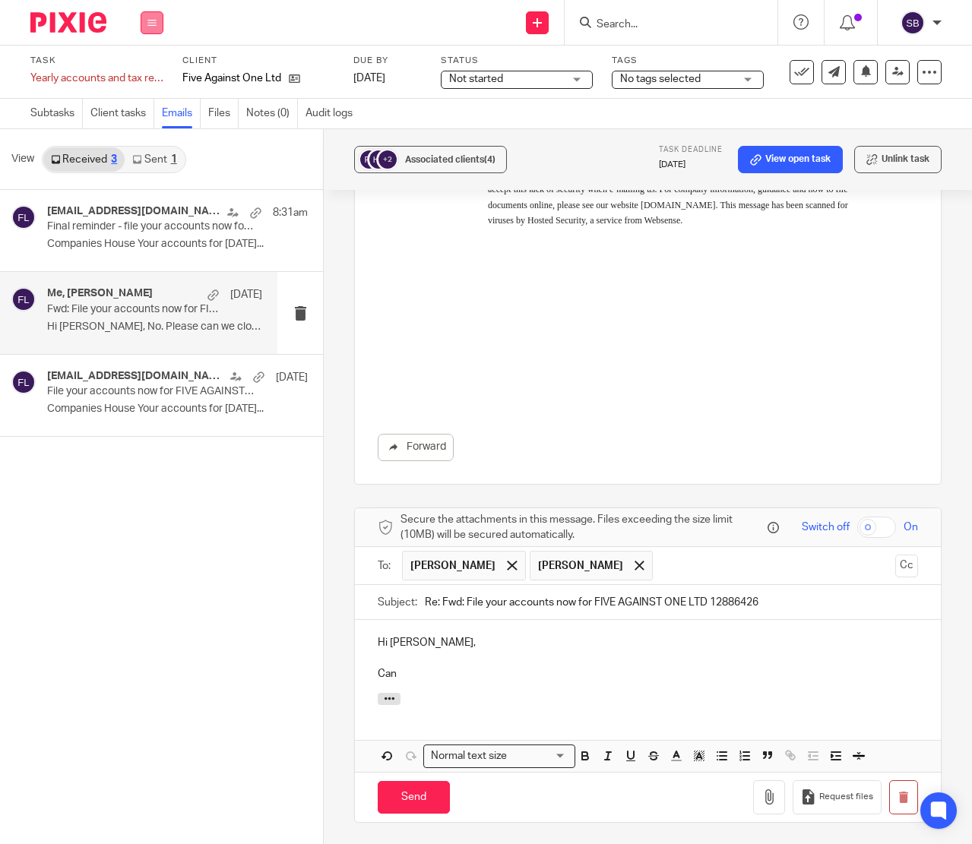
click at [156, 24] on icon at bounding box center [151, 22] width 9 height 9
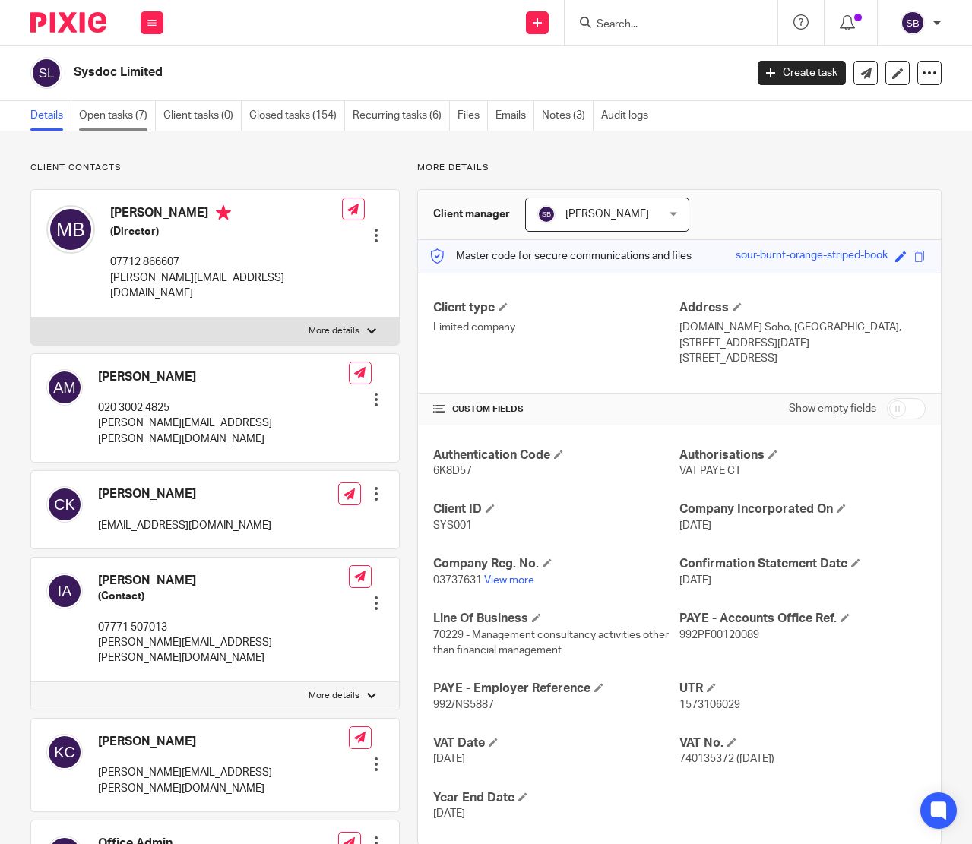
click at [129, 112] on link "Open tasks (7)" at bounding box center [117, 116] width 77 height 30
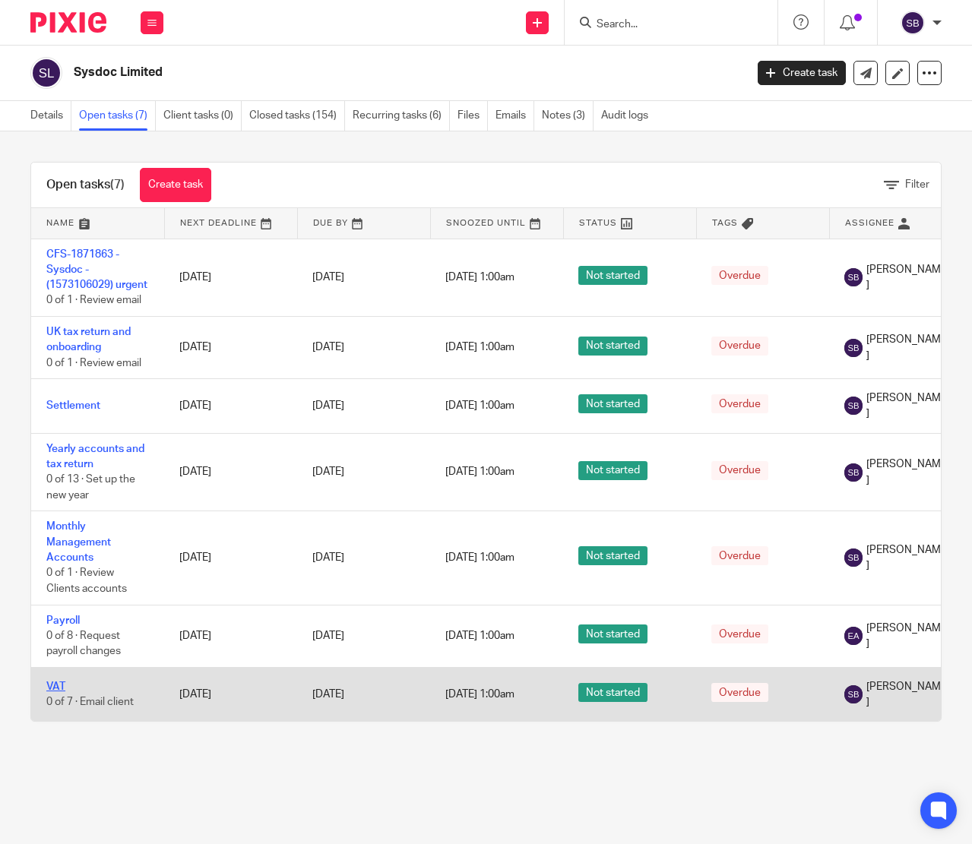
click at [59, 692] on link "VAT" at bounding box center [55, 687] width 19 height 11
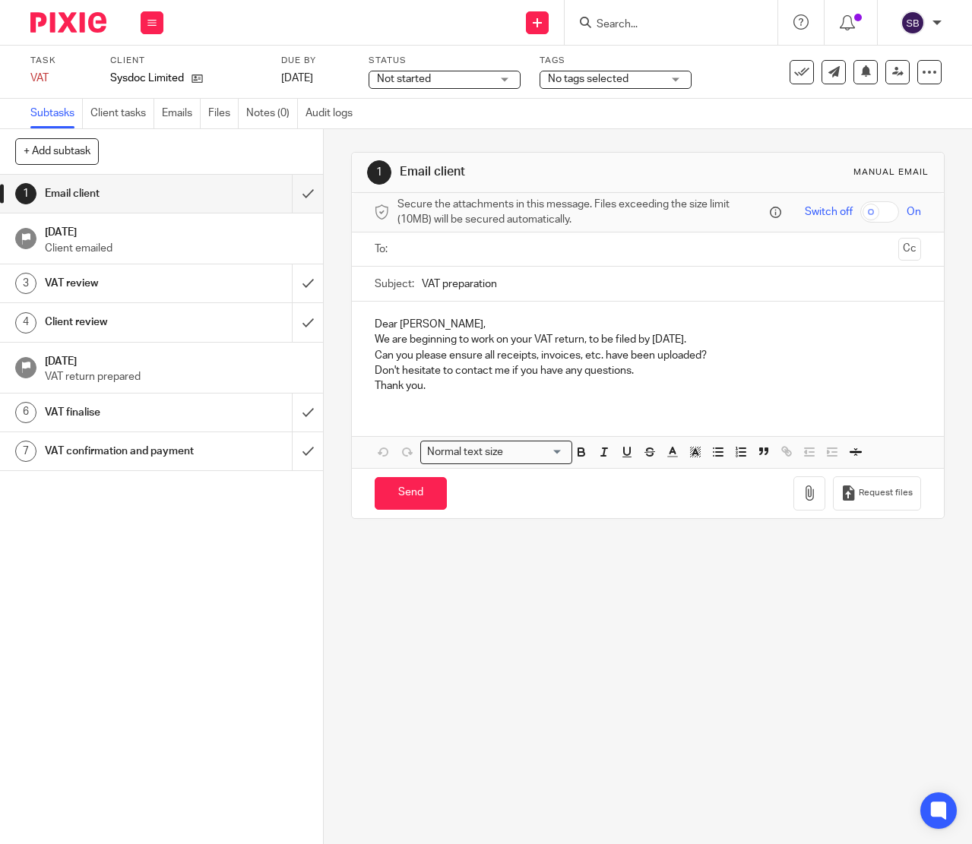
click at [408, 254] on input "text" at bounding box center [647, 249] width 489 height 17
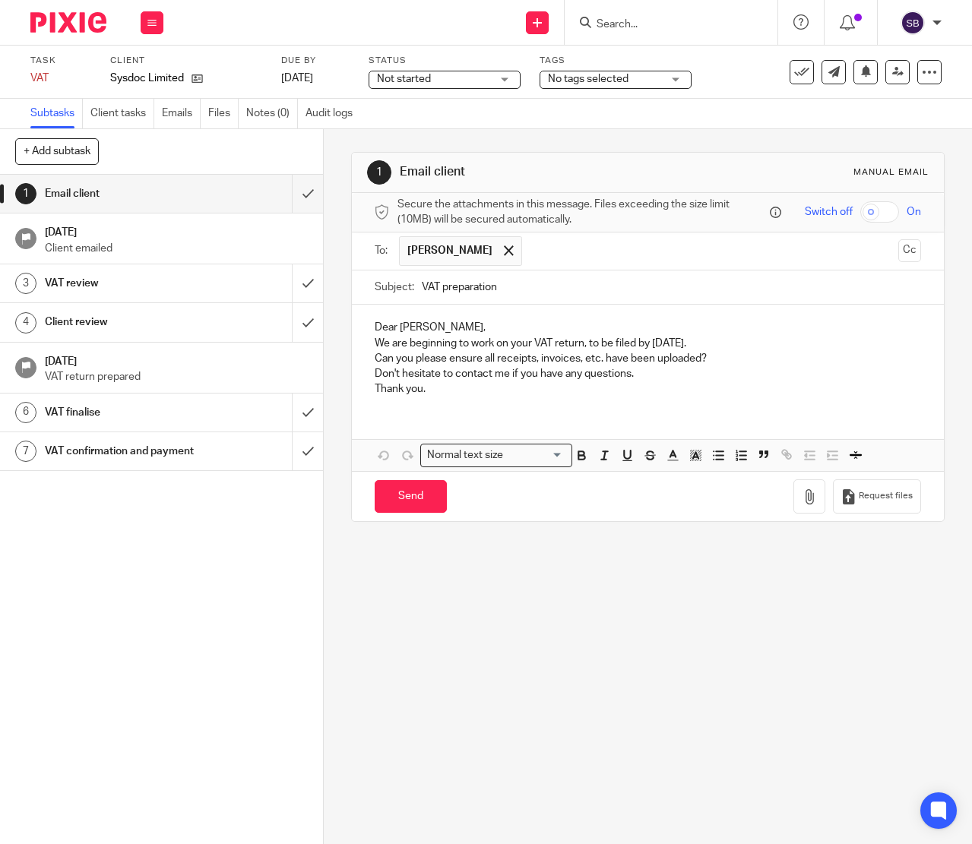
click at [458, 294] on input "VAT preparation" at bounding box center [672, 287] width 500 height 34
drag, startPoint x: 458, startPoint y: 294, endPoint x: 467, endPoint y: 294, distance: 9.1
click at [460, 294] on input "VAT preparation" at bounding box center [672, 287] width 500 height 34
type input "VAT Return 7/25"
click at [380, 331] on p "Dear Maarten," at bounding box center [648, 327] width 547 height 15
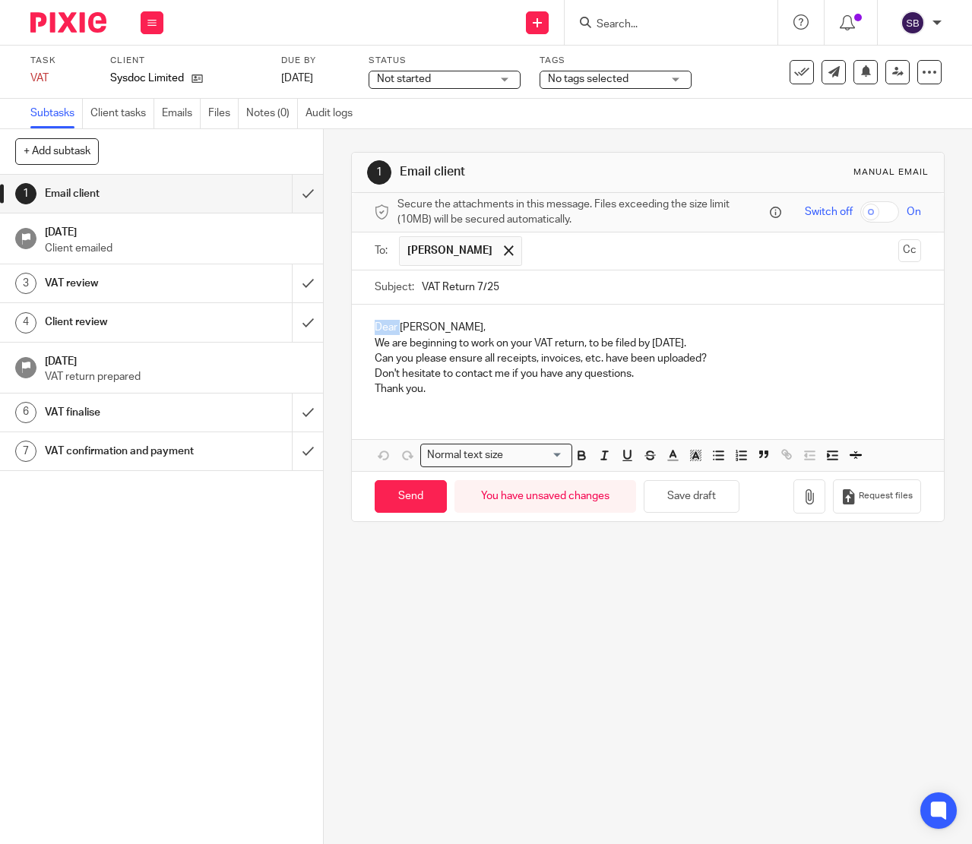
click at [380, 331] on p "Dear Maarten," at bounding box center [648, 327] width 547 height 15
drag, startPoint x: 373, startPoint y: 350, endPoint x: 503, endPoint y: 353, distance: 130.0
click at [503, 351] on p "We are beginning to work on your VAT return, to be filed by 7 Sep 2025." at bounding box center [648, 343] width 547 height 15
click at [641, 346] on p "Please find your VAT return, to be filed by 7 Sep 2025." at bounding box center [648, 343] width 547 height 15
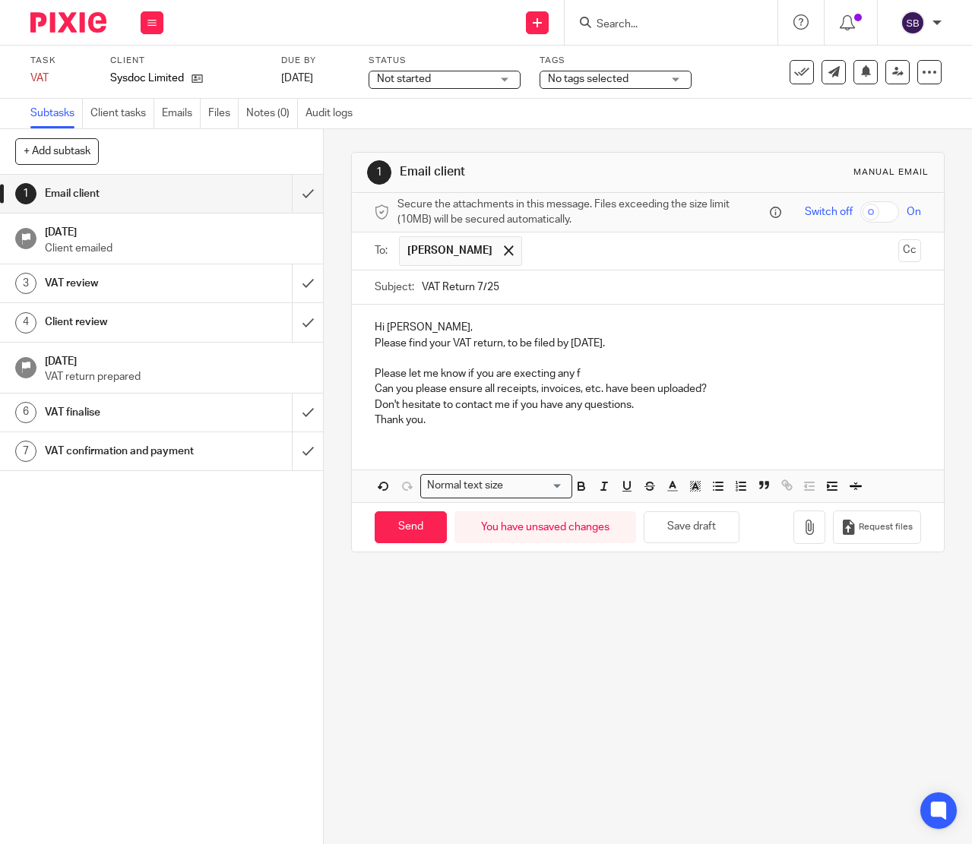
click at [525, 381] on p "Please let me know if you are execting any f" at bounding box center [648, 373] width 547 height 15
click at [523, 381] on p "Please let me know if you are execting any f" at bounding box center [648, 373] width 547 height 15
click at [588, 377] on p "Please let me know if you are expecting any f" at bounding box center [648, 373] width 547 height 15
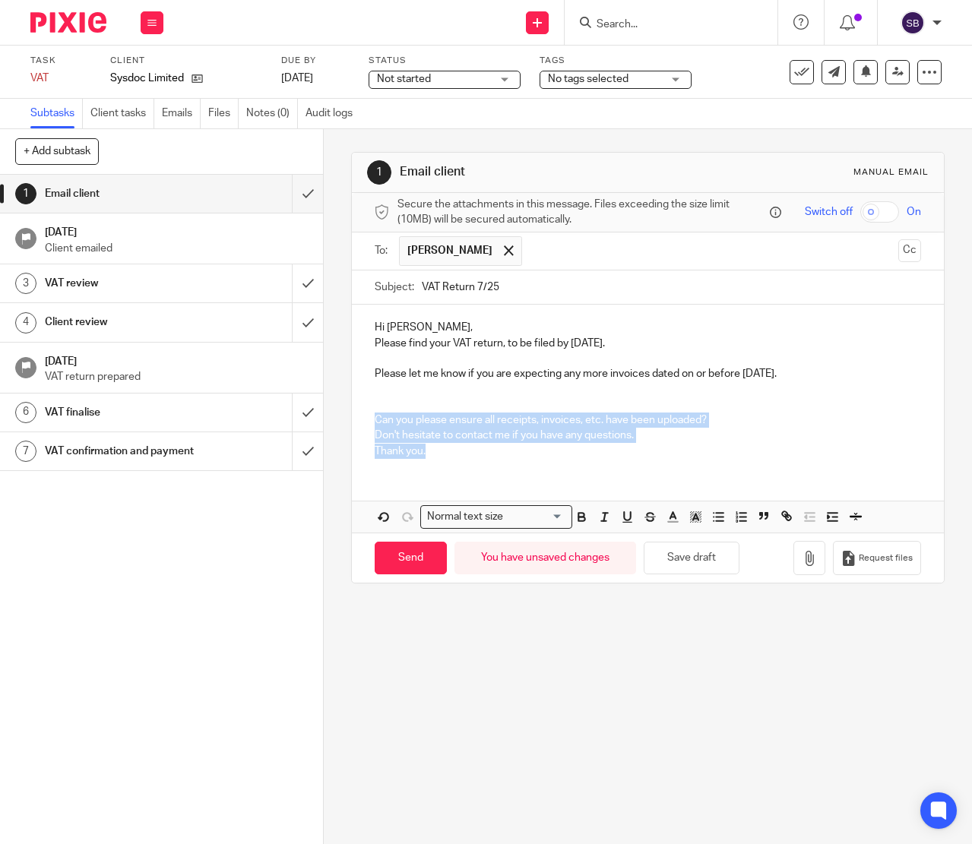
drag, startPoint x: 372, startPoint y: 422, endPoint x: 436, endPoint y: 468, distance: 78.4
click at [436, 468] on div "Hi Maarten, Please find your VAT return, to be filed by 7 Sep 2025. Please let …" at bounding box center [648, 387] width 593 height 165
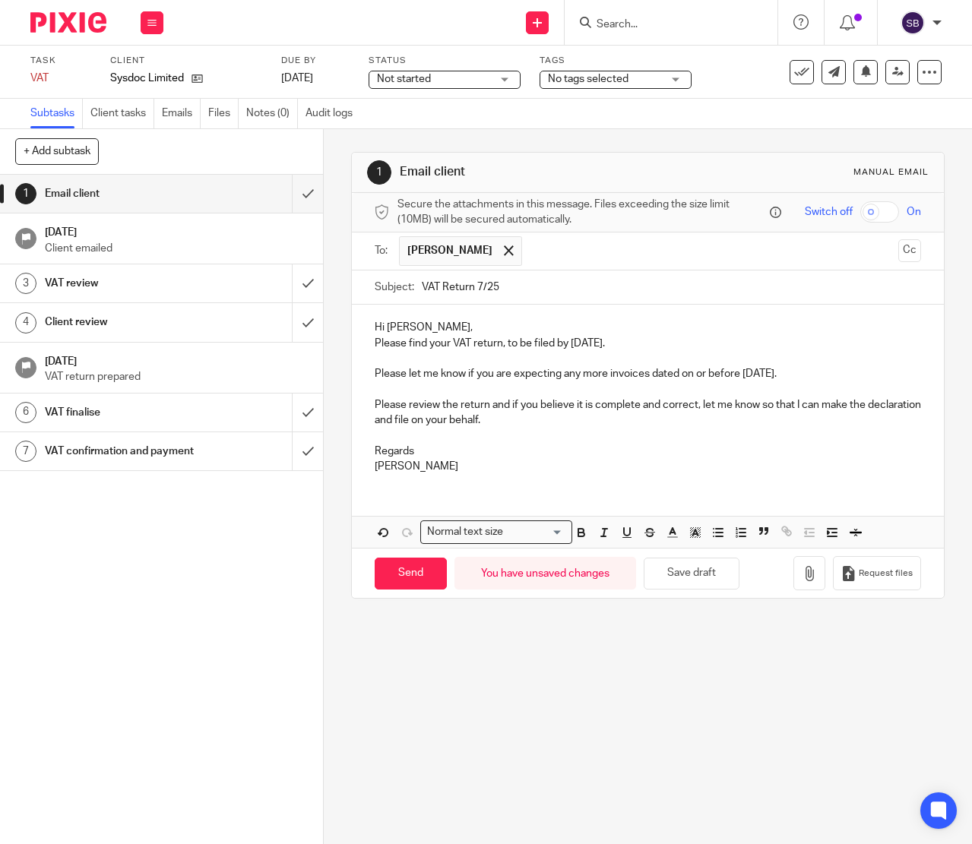
click at [448, 331] on p "Hi Maarten," at bounding box center [648, 327] width 547 height 15
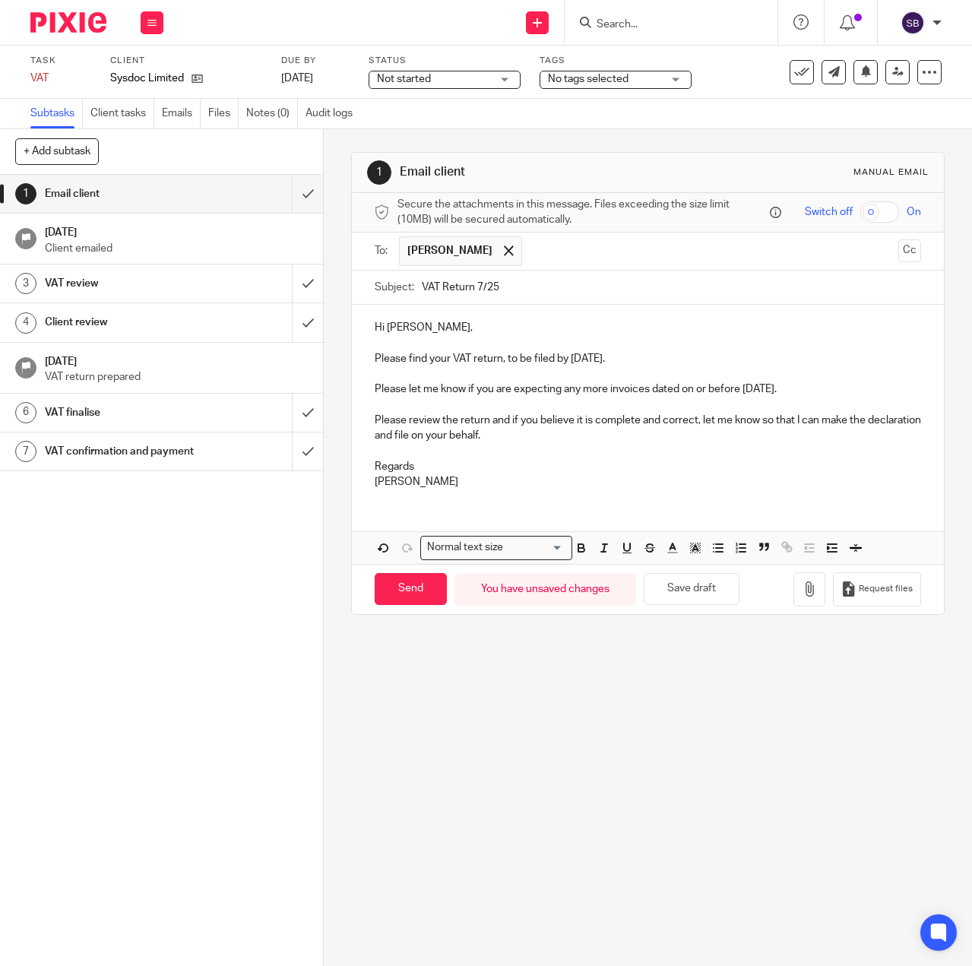
click at [511, 453] on p at bounding box center [648, 451] width 547 height 15
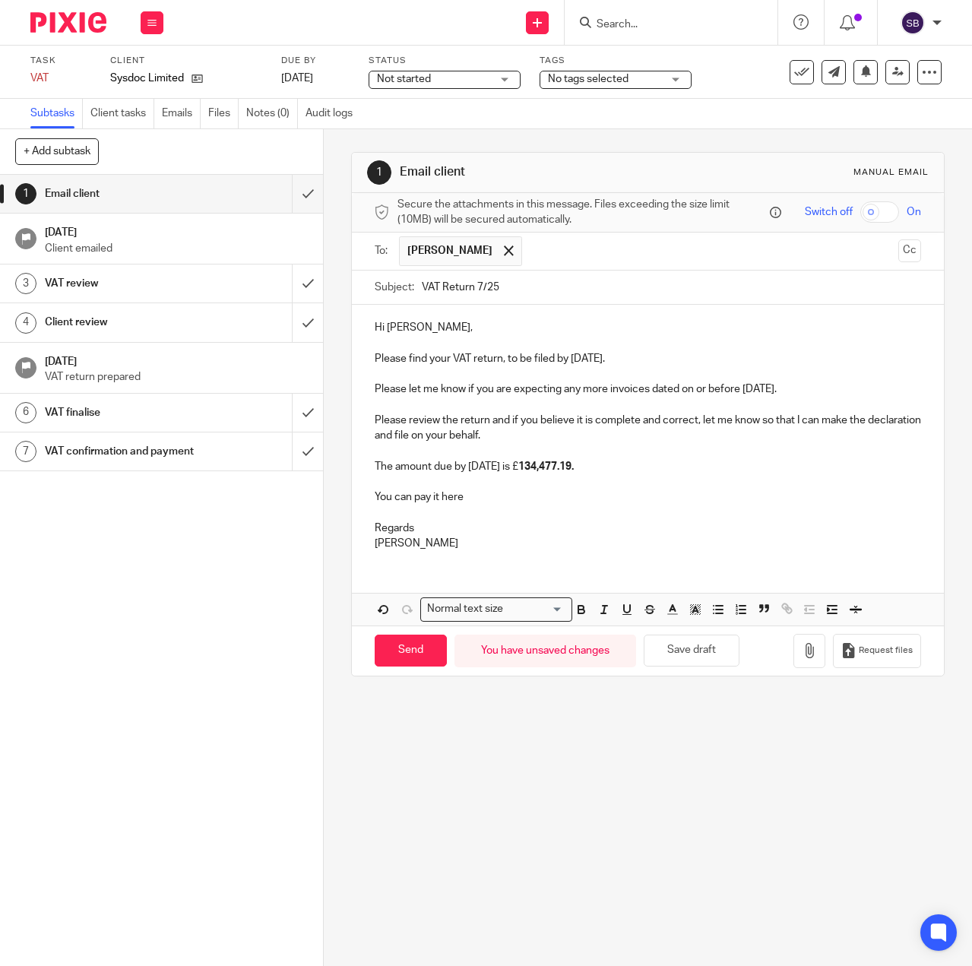
click at [481, 505] on p "You can pay it here" at bounding box center [648, 496] width 547 height 15
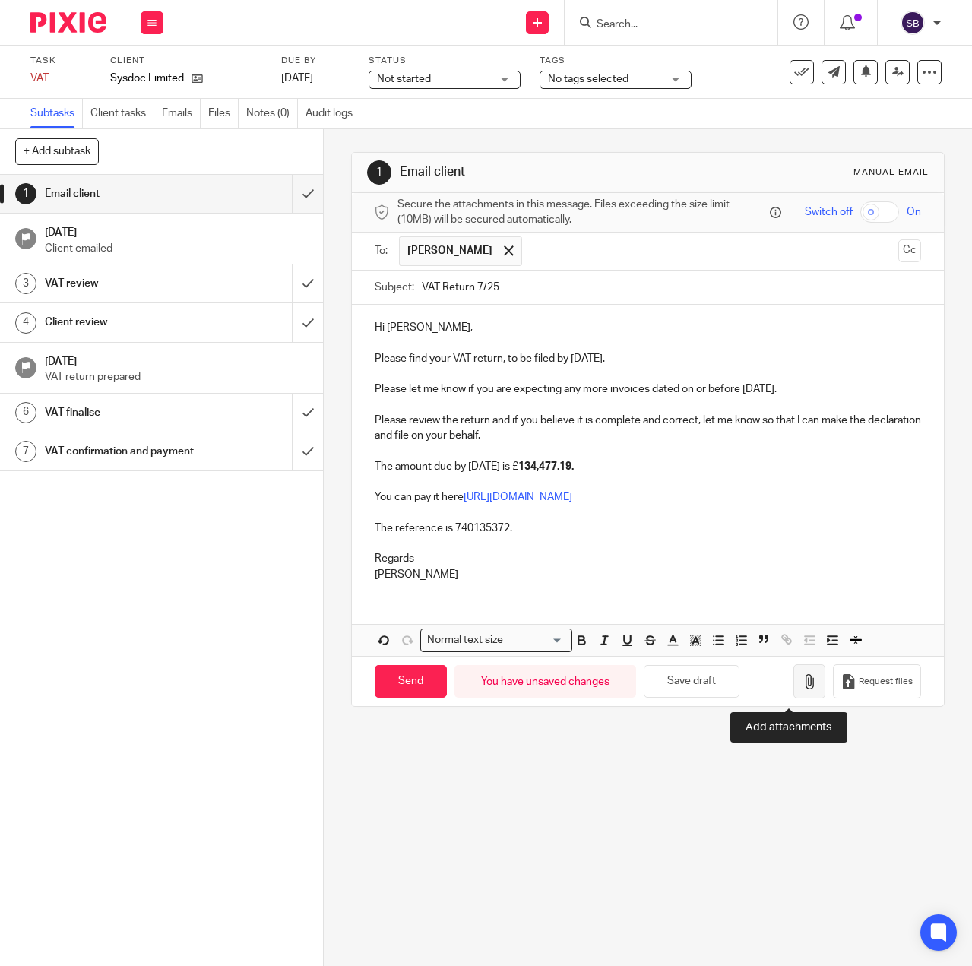
click at [802, 686] on icon "button" at bounding box center [809, 681] width 15 height 15
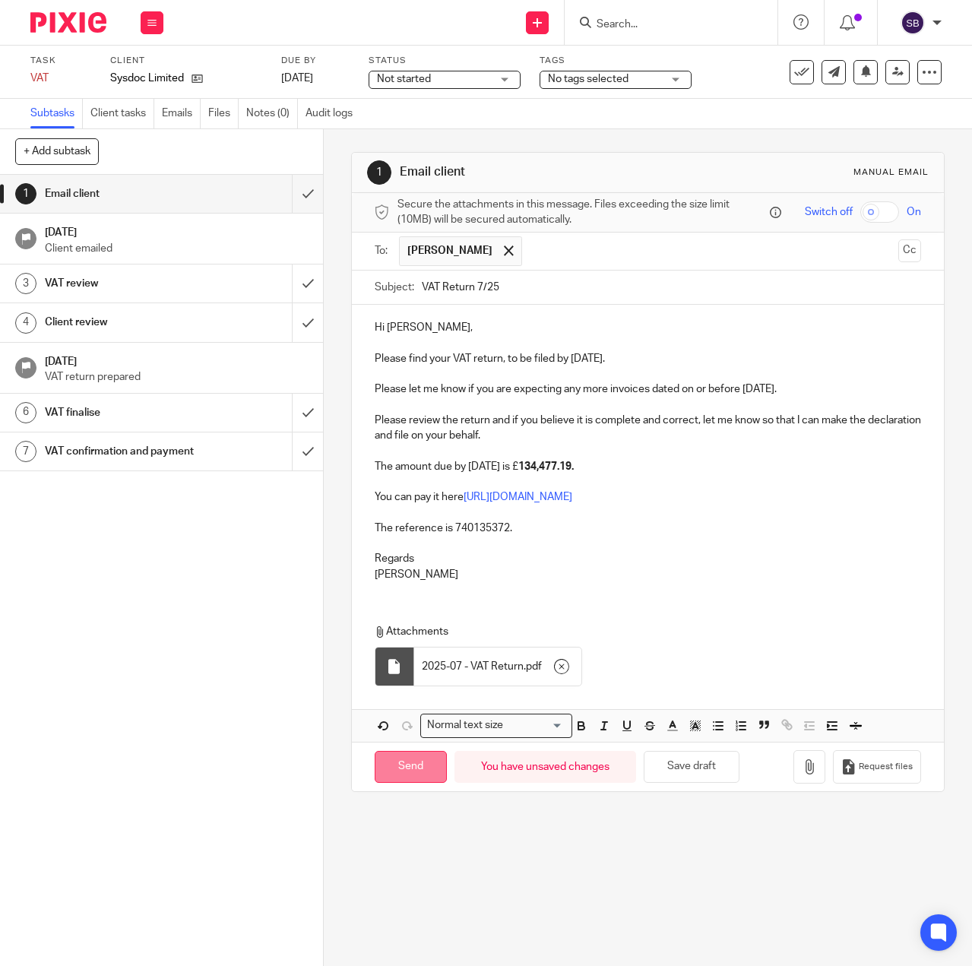
click at [394, 772] on input "Send" at bounding box center [411, 767] width 72 height 33
type input "Sent"
click at [440, 84] on span "Not started" at bounding box center [434, 79] width 114 height 16
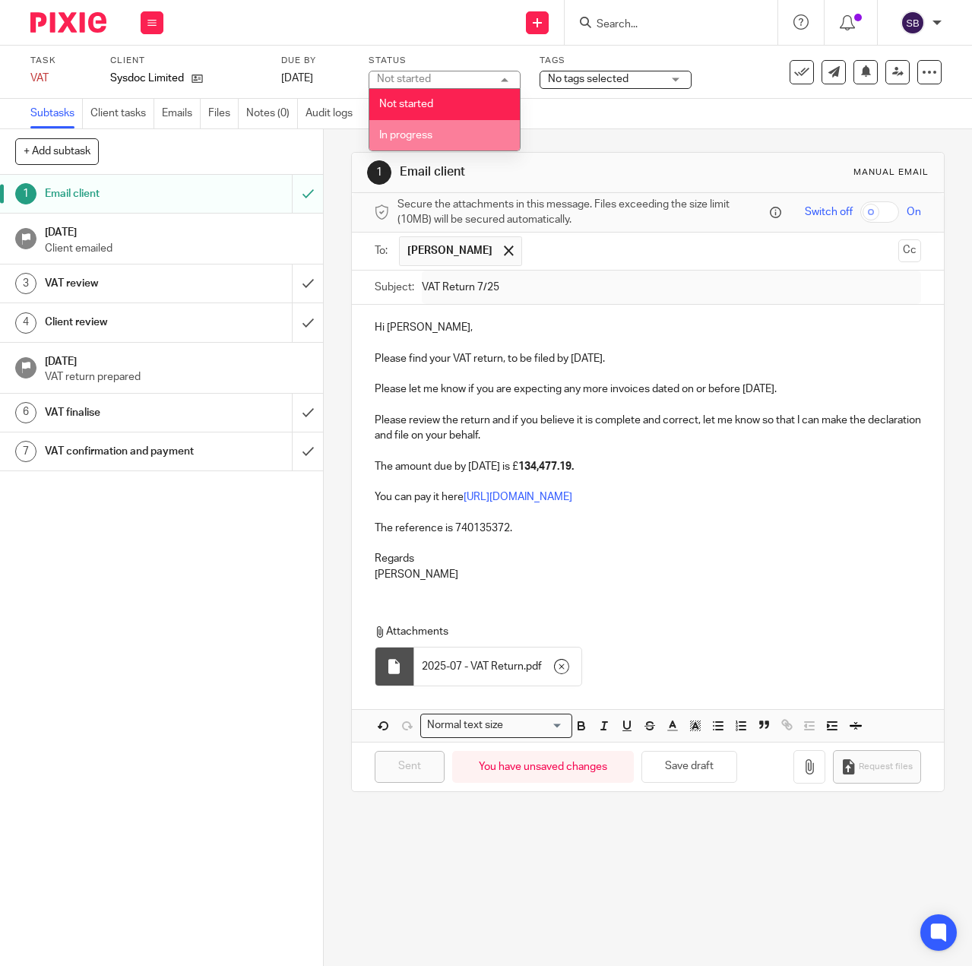
drag, startPoint x: 451, startPoint y: 131, endPoint x: 511, endPoint y: 103, distance: 66.3
click at [451, 131] on li "In progress" at bounding box center [444, 135] width 150 height 31
click at [602, 80] on span "No tags selected" at bounding box center [588, 79] width 81 height 11
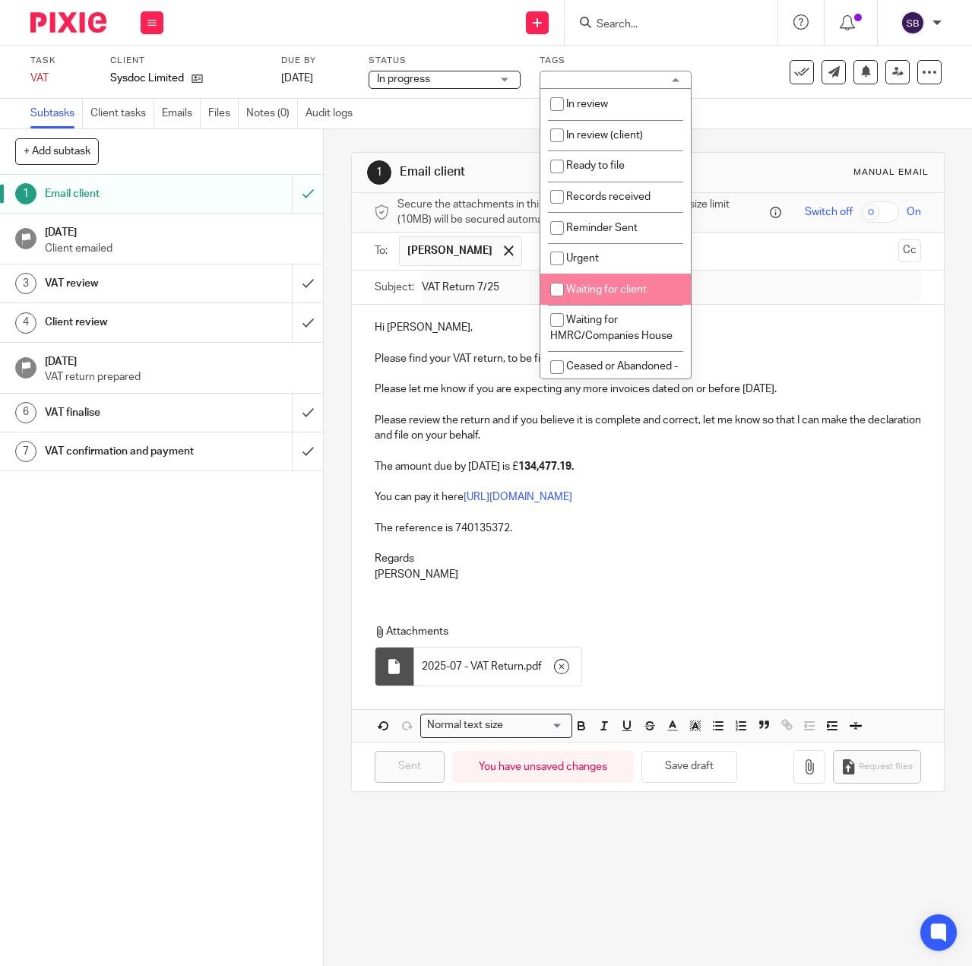
click at [603, 290] on span "Waiting for client" at bounding box center [606, 289] width 81 height 11
checkbox input "true"
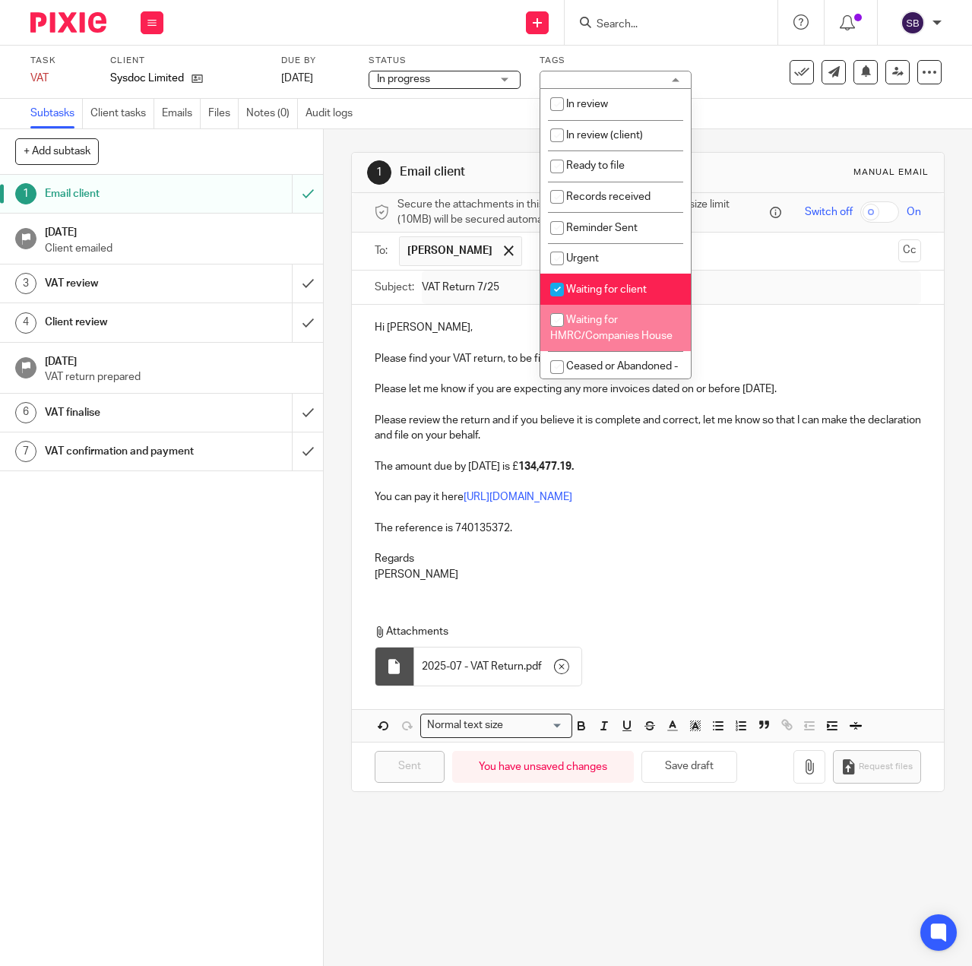
click at [415, 22] on div "Send new email Create task Add client Get Support Contact via email Check our d…" at bounding box center [575, 22] width 793 height 45
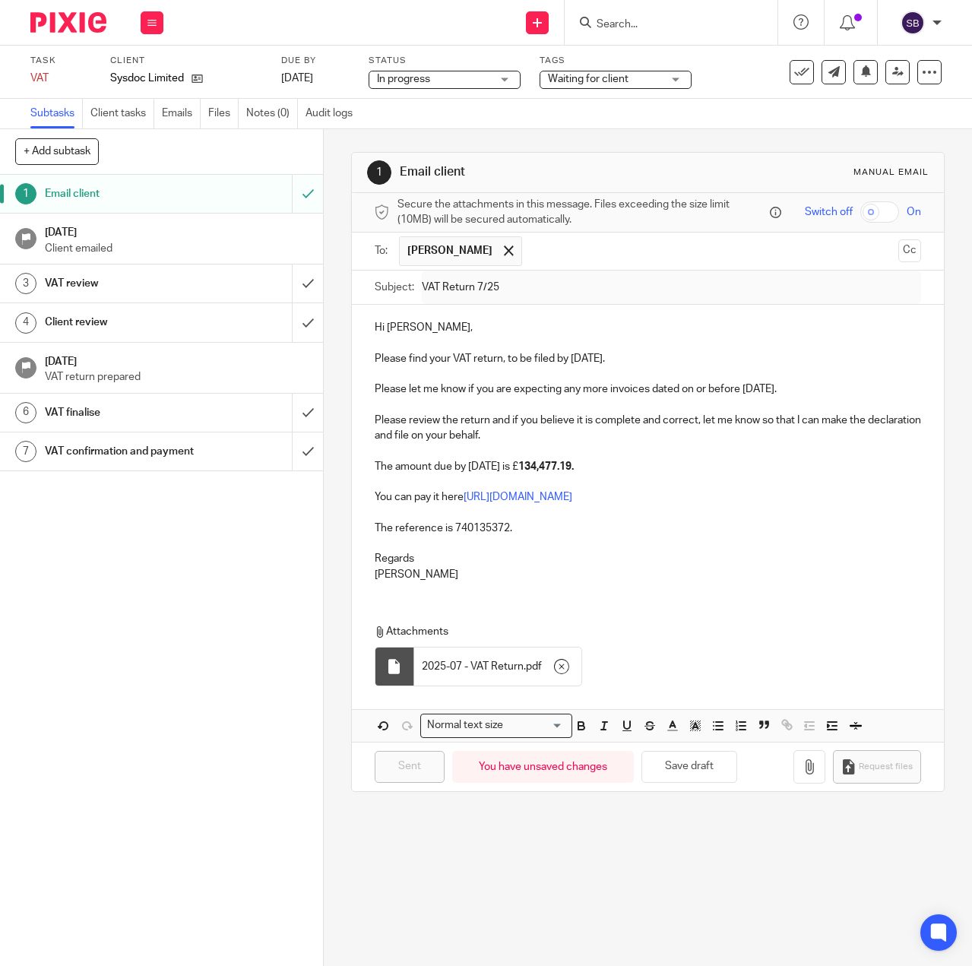
click at [112, 236] on h1 "12 Aug 2025" at bounding box center [177, 230] width 264 height 19
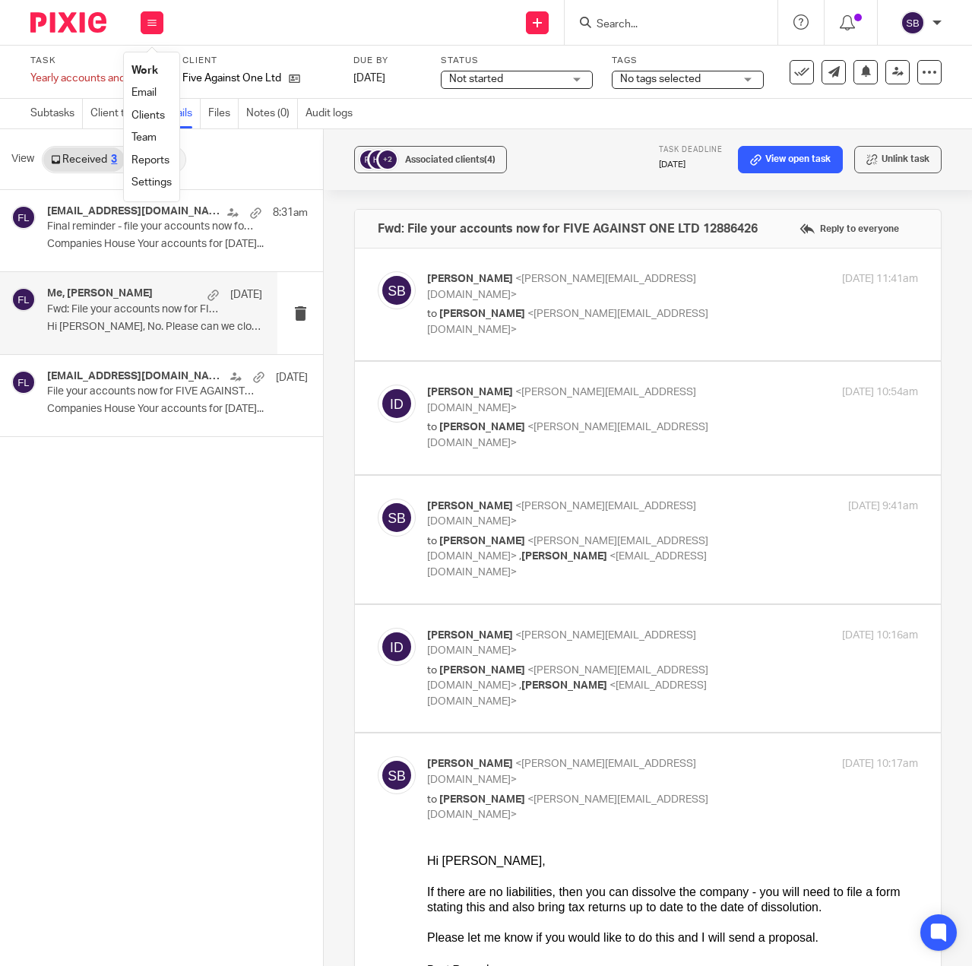
scroll to position [4097, 0]
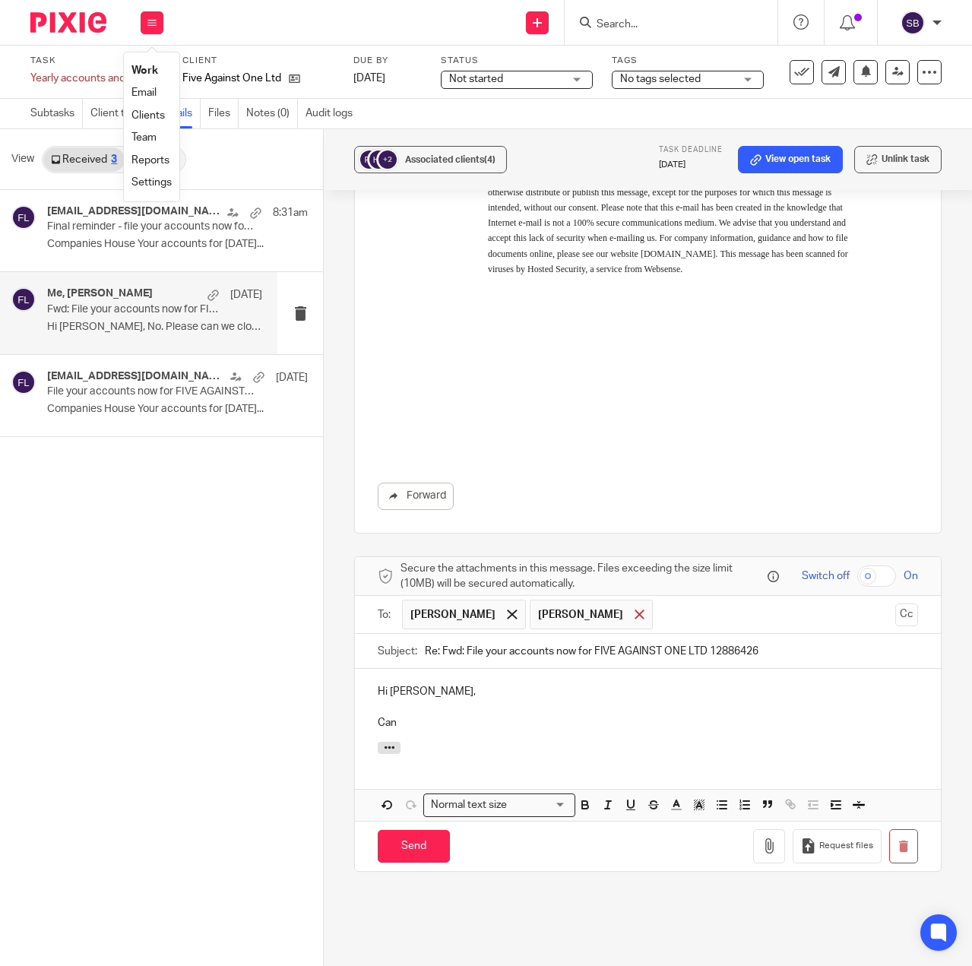
click at [634, 609] on span at bounding box center [639, 614] width 10 height 10
click at [442, 669] on div "Hi Ian, Can" at bounding box center [648, 705] width 586 height 73
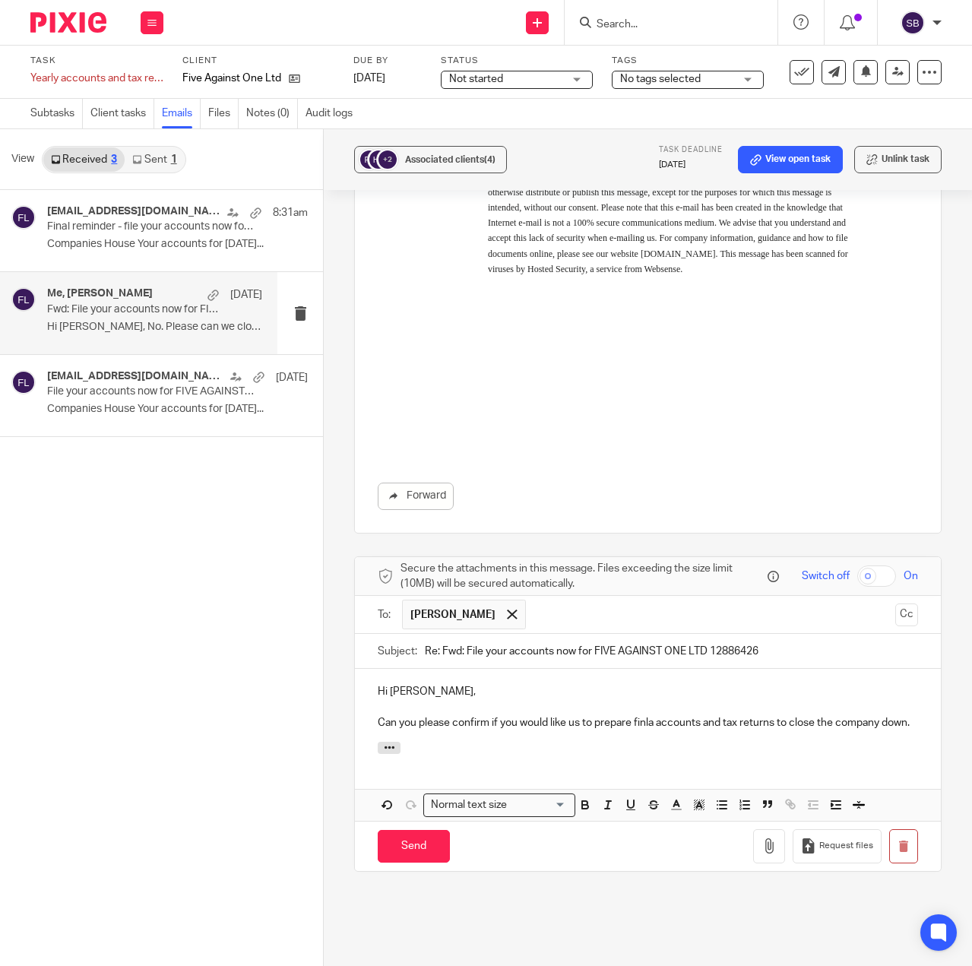
click at [647, 715] on p "Can you please confirm if you would like us to prepare finla accounts and tax r…" at bounding box center [648, 722] width 540 height 15
click at [465, 715] on p "Can you please confirm if you would like us to prepare final accounts and tax r…" at bounding box center [648, 722] width 540 height 15
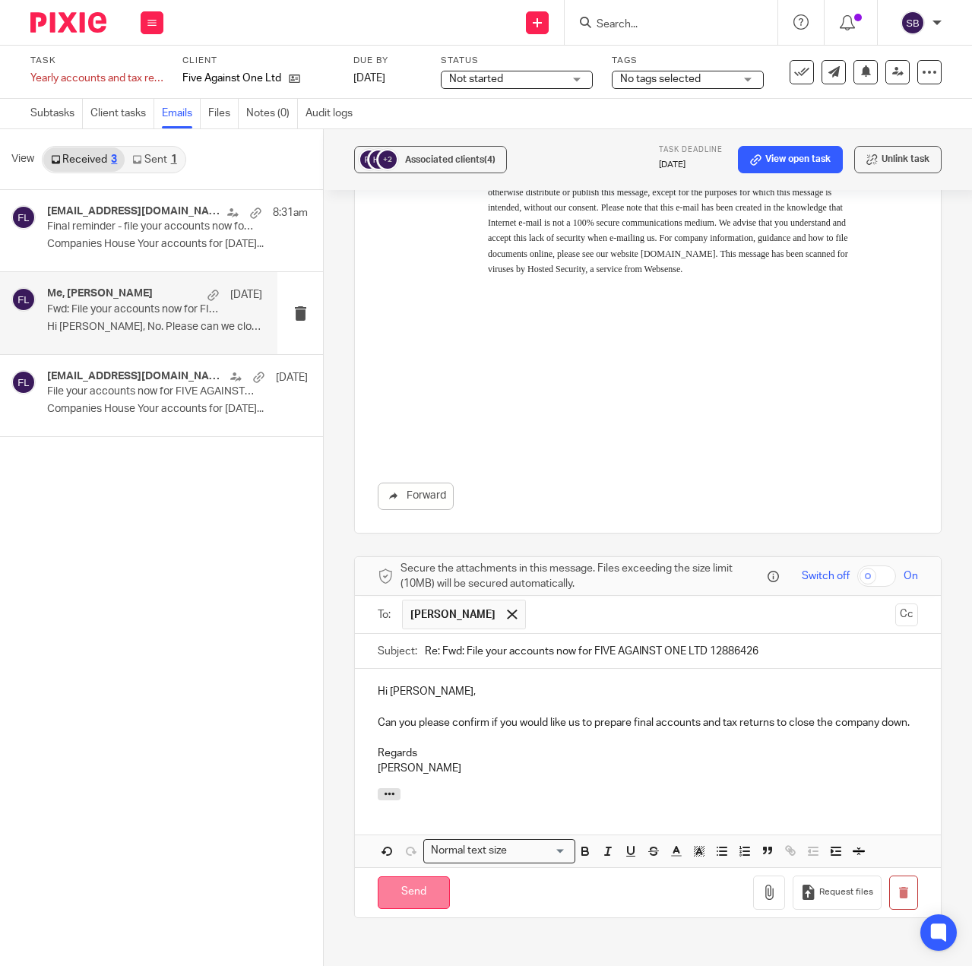
click at [392, 876] on input "Send" at bounding box center [414, 892] width 72 height 33
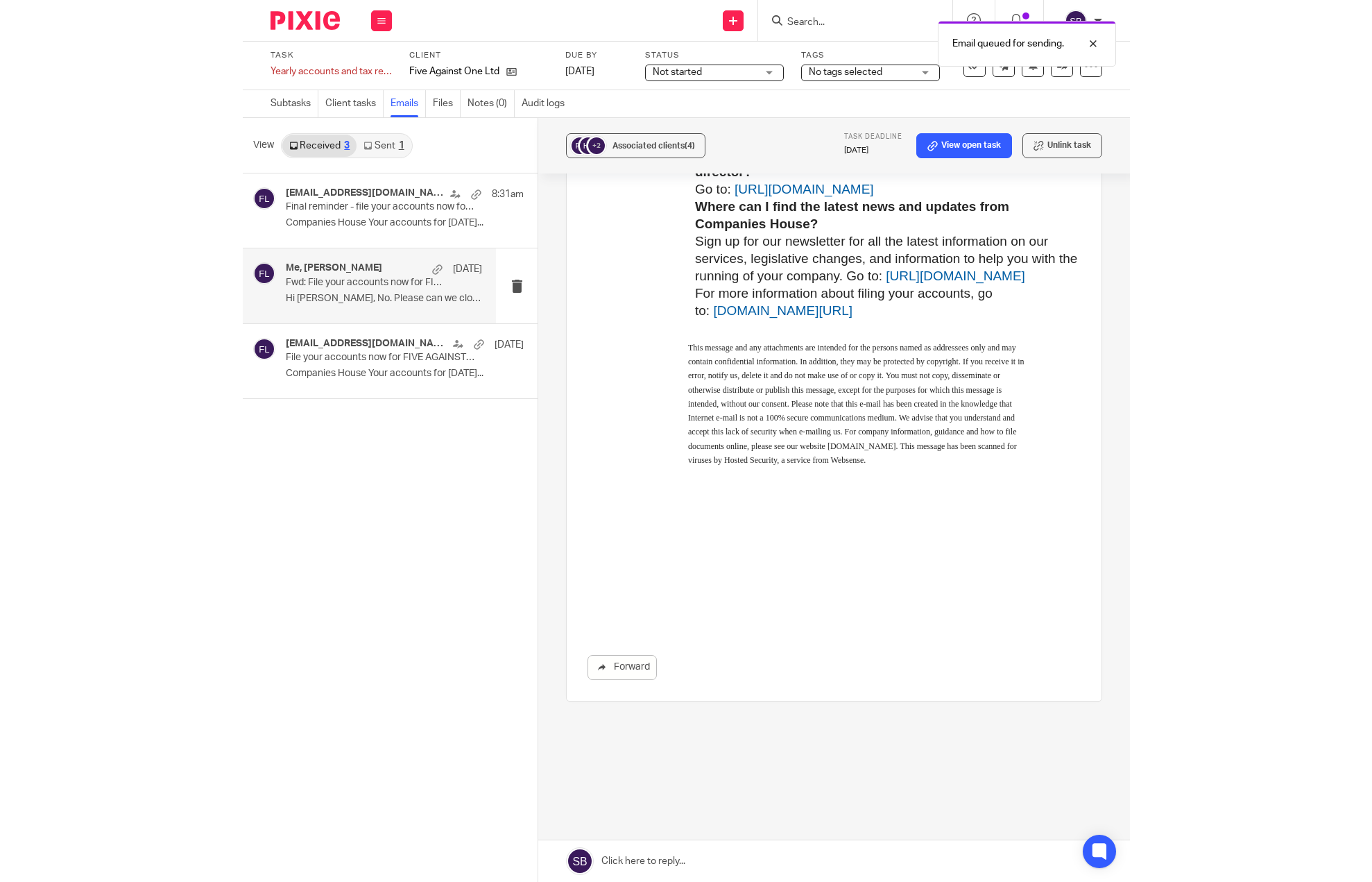
scroll to position [3427, 0]
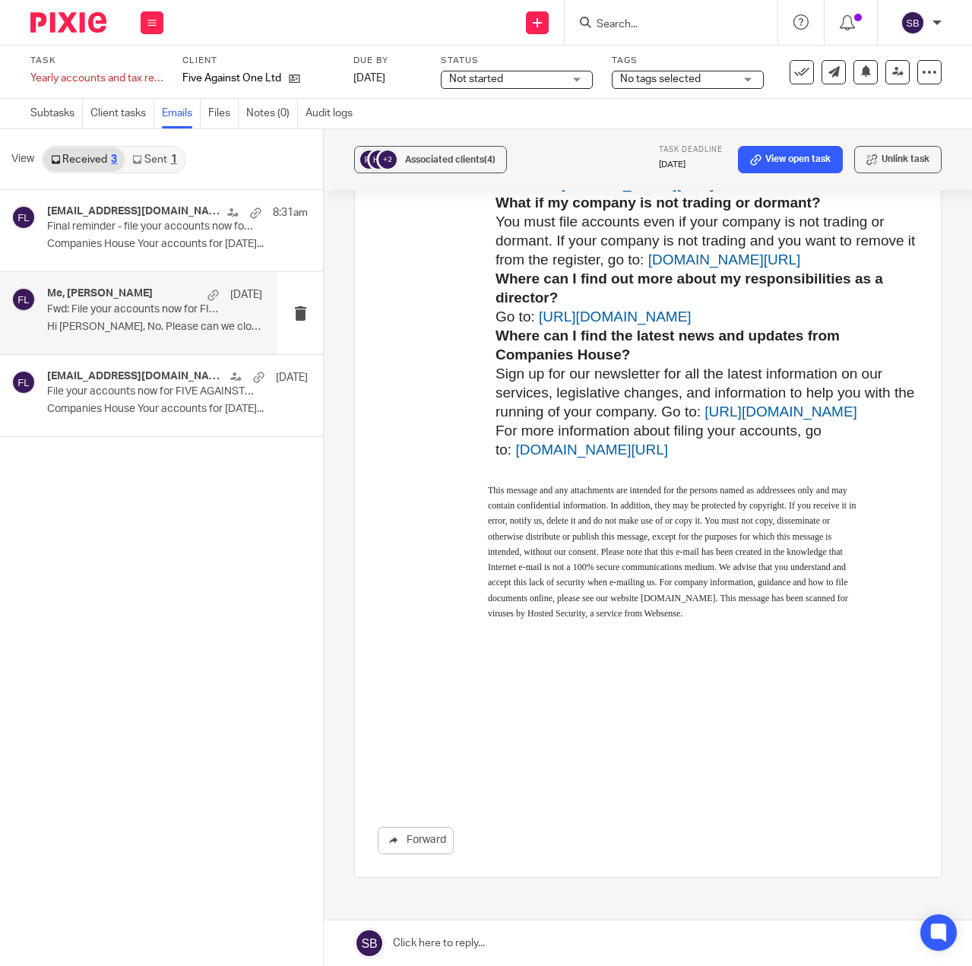
click at [451, 80] on span "Not started" at bounding box center [476, 79] width 54 height 11
click at [459, 131] on span "In progress" at bounding box center [477, 135] width 53 height 11
click at [662, 78] on span "No tags selected" at bounding box center [660, 79] width 81 height 11
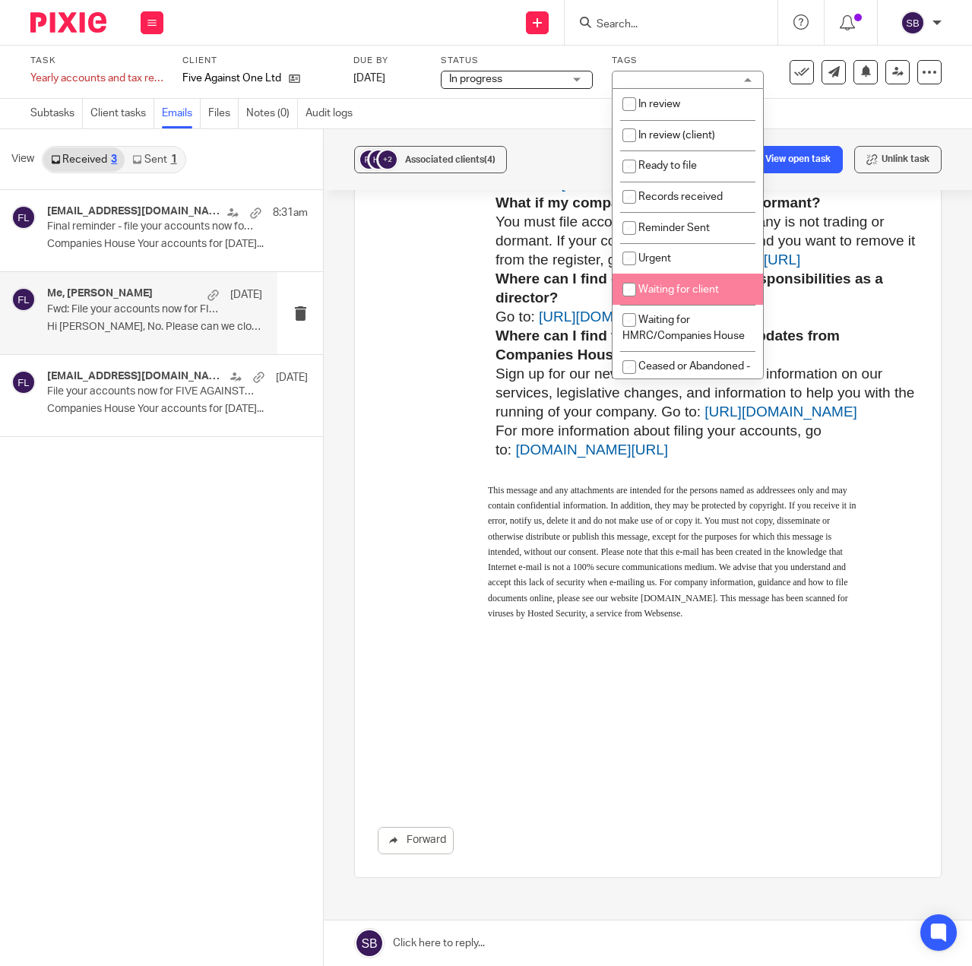
click at [669, 287] on span "Waiting for client" at bounding box center [678, 289] width 81 height 11
checkbox input "true"
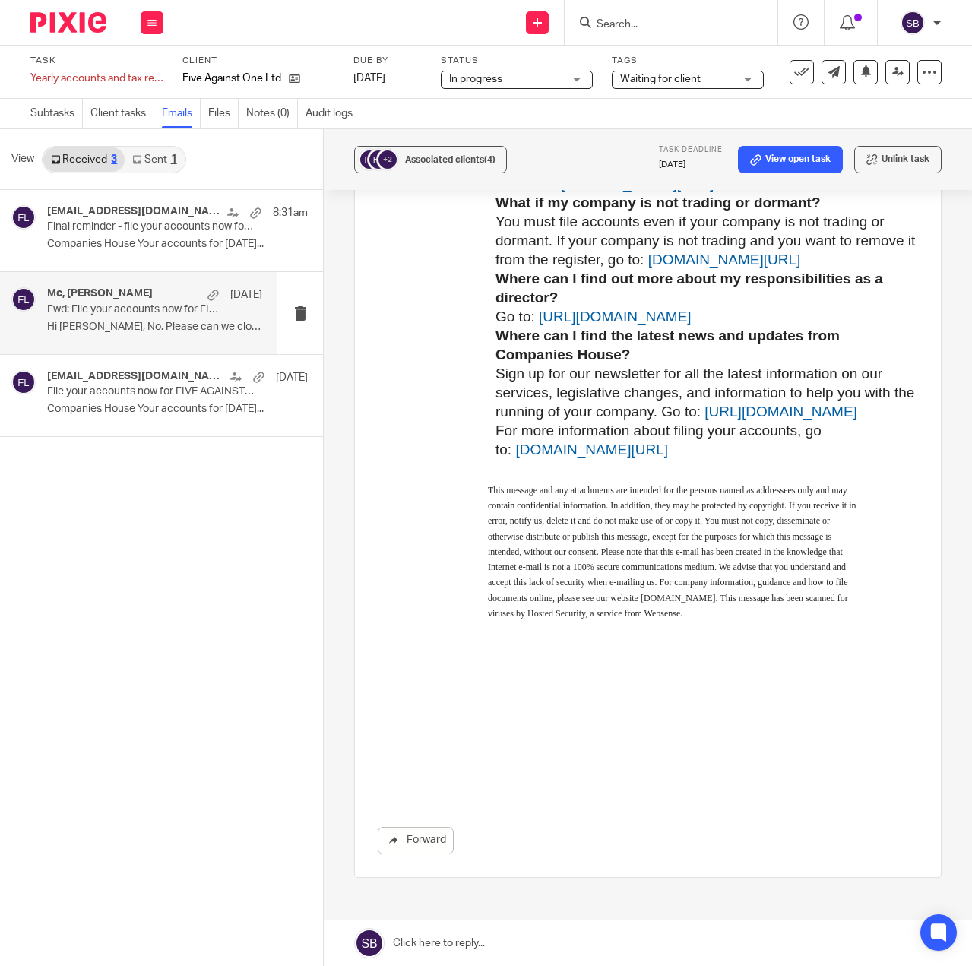
click at [517, 108] on div "Subtasks Client tasks Emails Files Notes (0) Audit logs" at bounding box center [486, 114] width 972 height 30
click at [422, 78] on link "29 Aug 2025" at bounding box center [387, 79] width 68 height 16
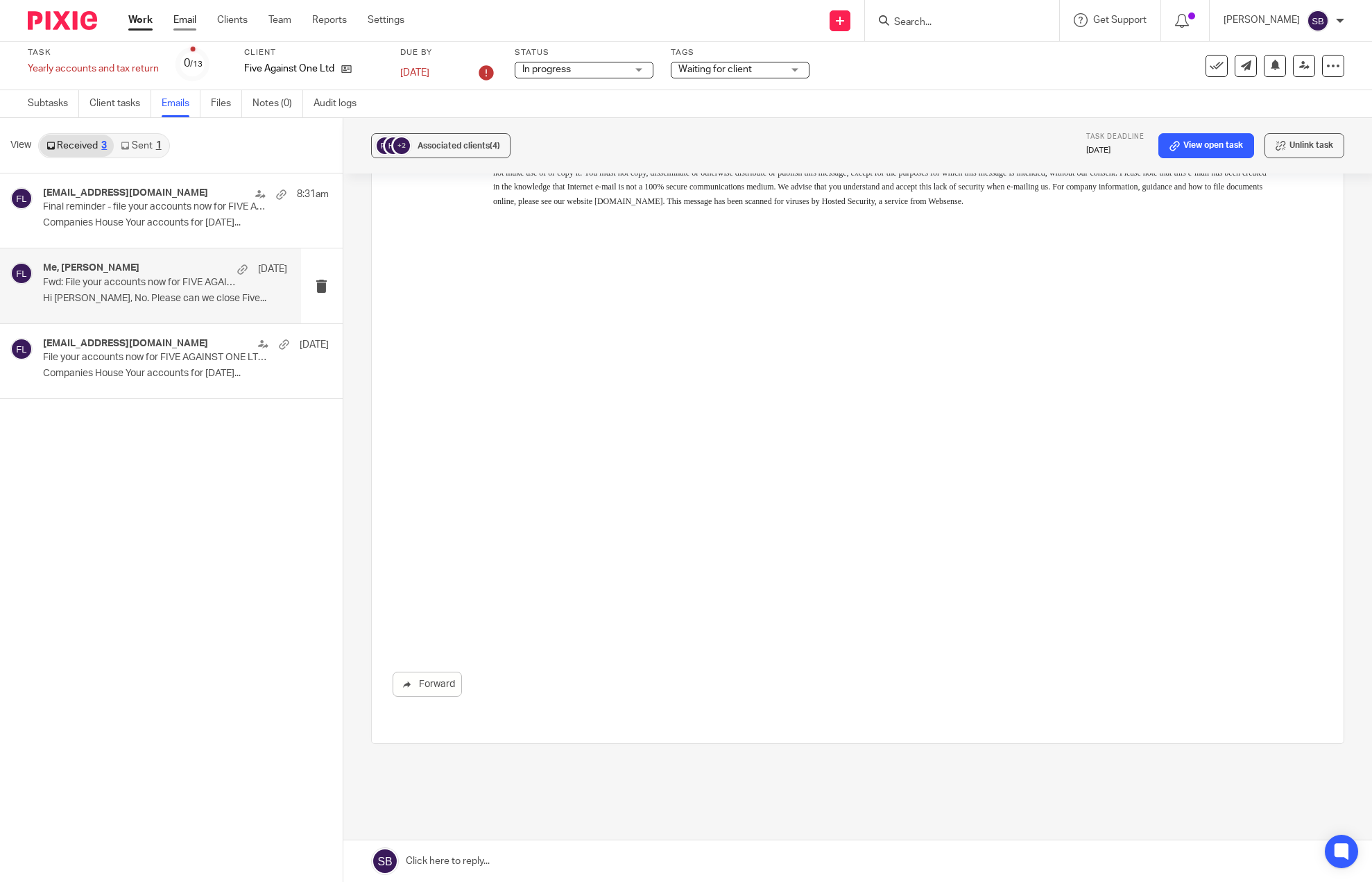
click at [188, 25] on link "Email" at bounding box center [184, 19] width 23 height 14
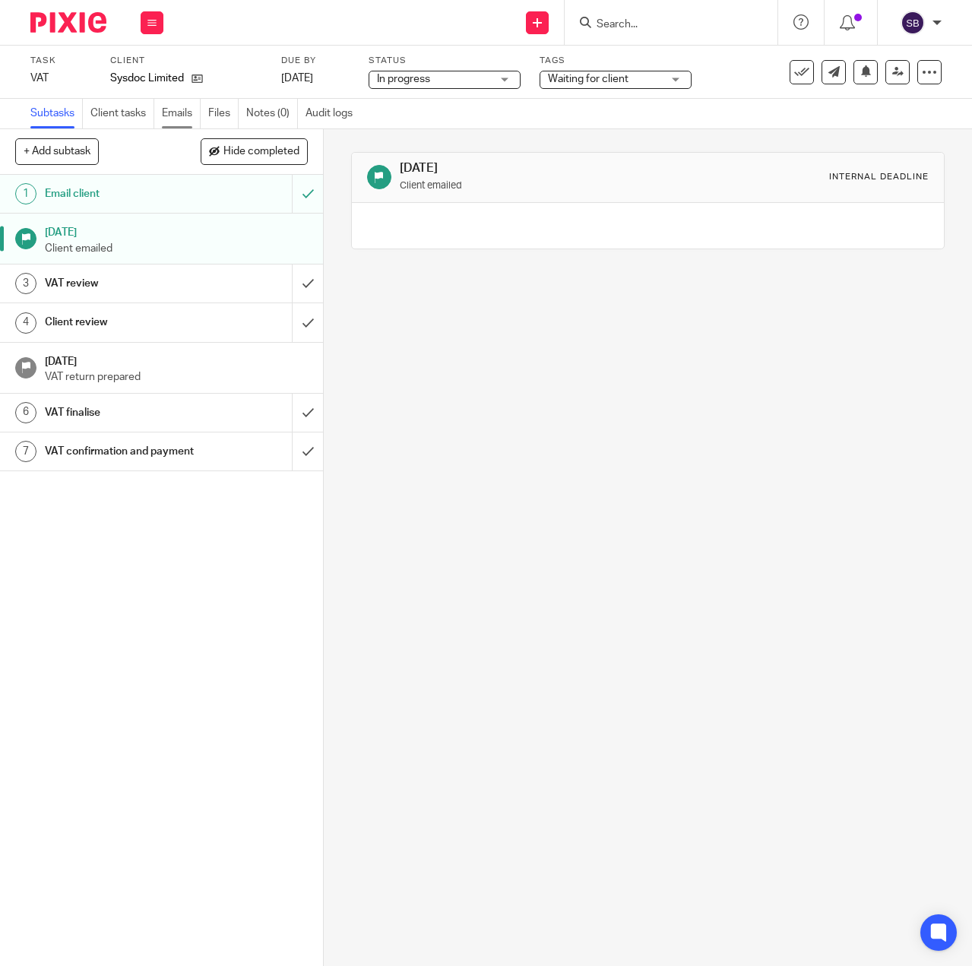
click at [176, 113] on link "Emails" at bounding box center [181, 114] width 39 height 30
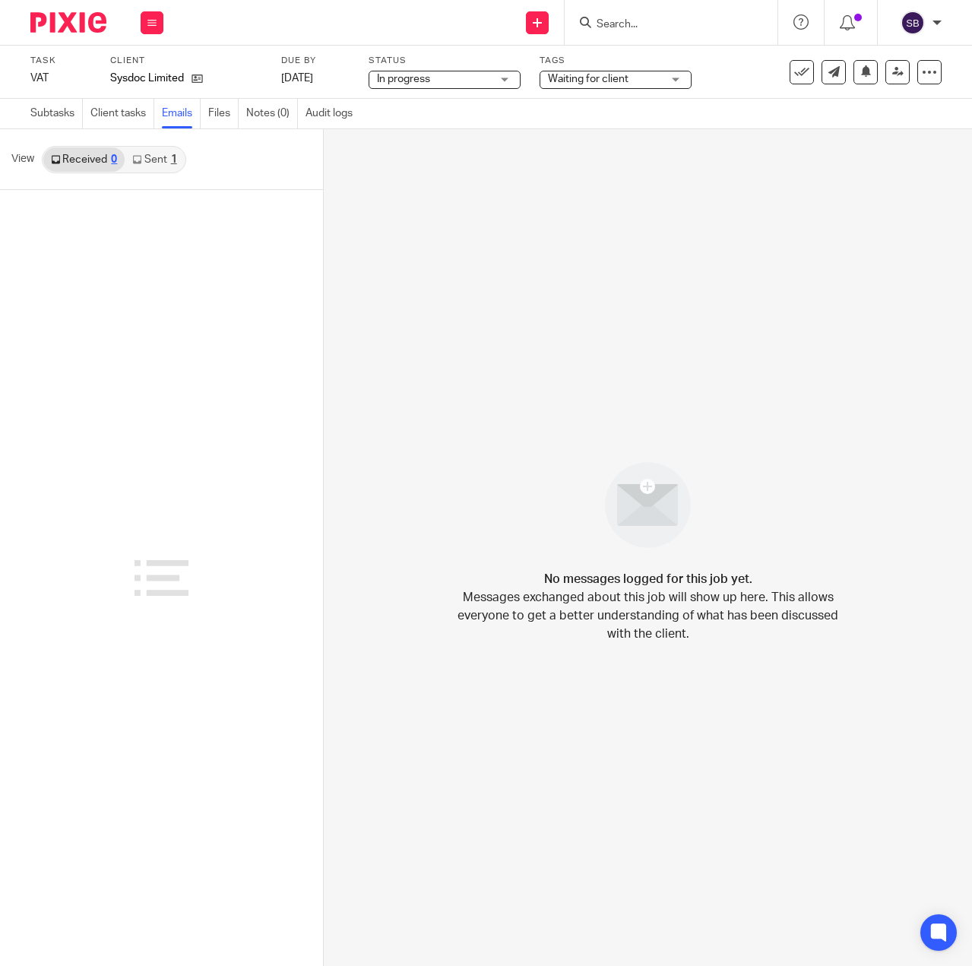
click at [153, 165] on link "Sent 1" at bounding box center [154, 159] width 59 height 24
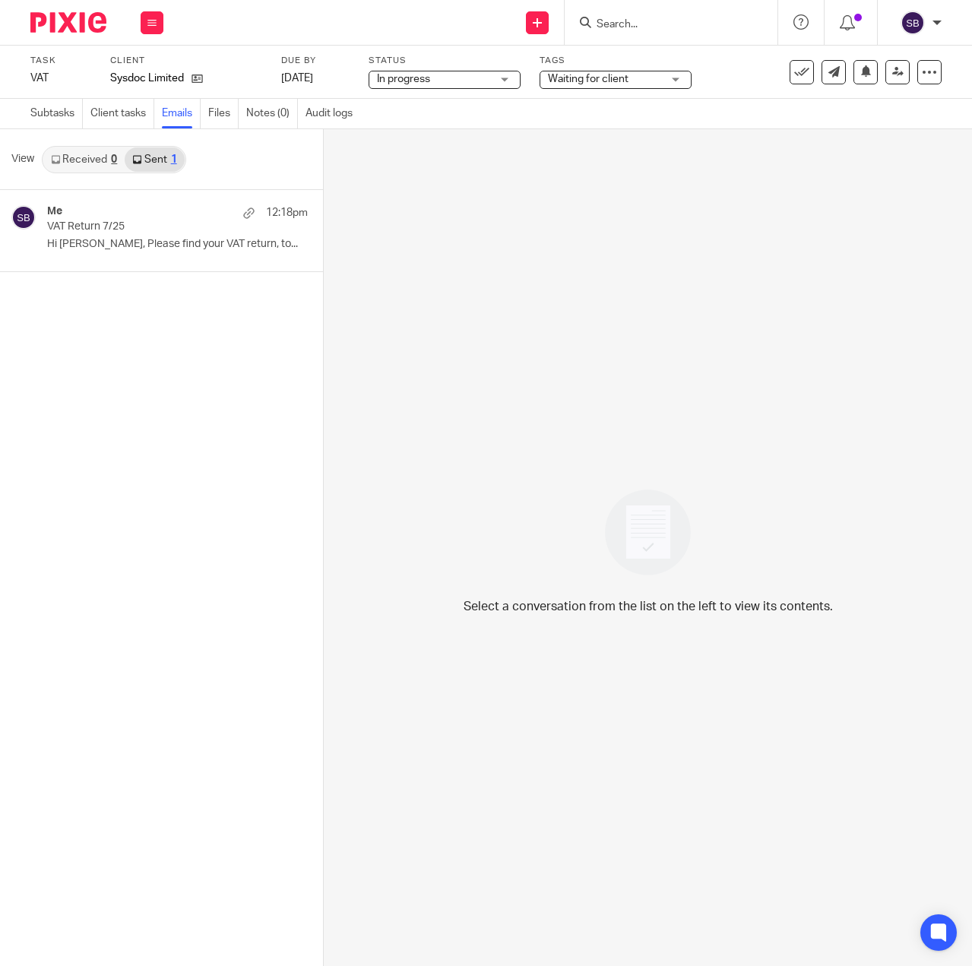
click at [600, 21] on input "Search" at bounding box center [663, 25] width 137 height 14
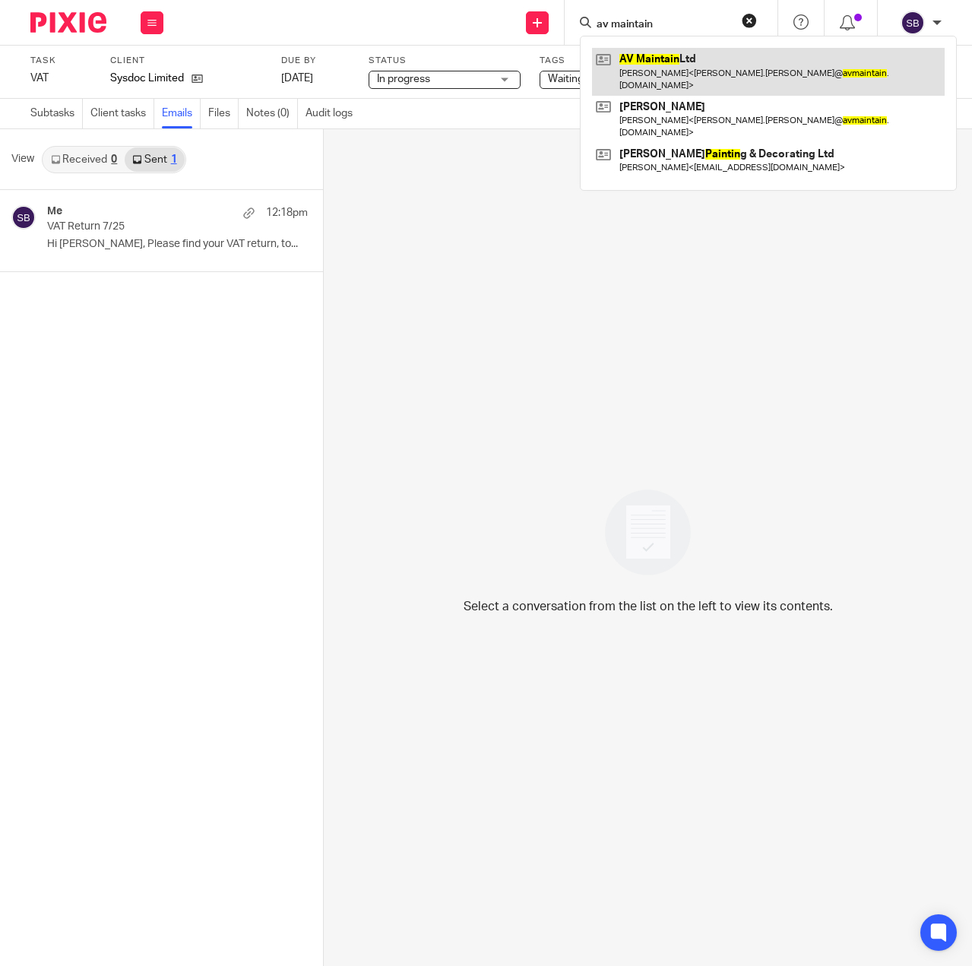
type input "av maintain"
click at [682, 66] on link at bounding box center [768, 71] width 353 height 47
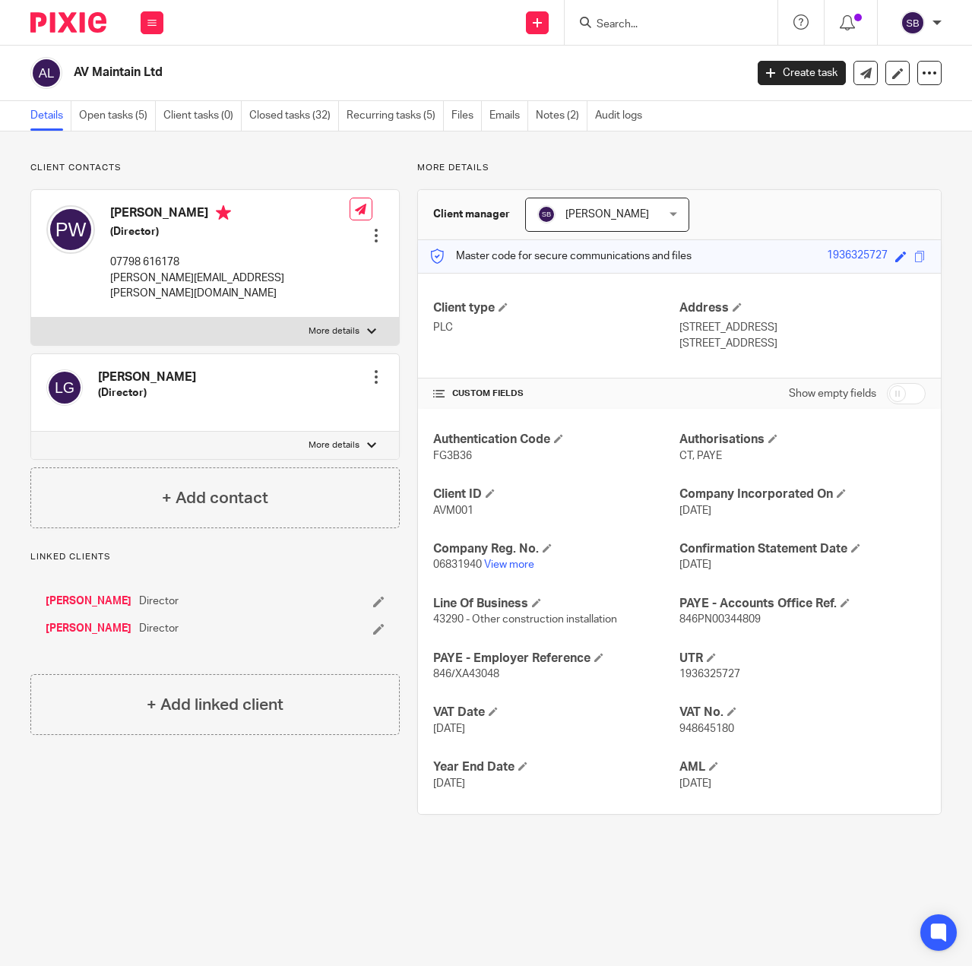
click at [607, 24] on input "Search" at bounding box center [663, 25] width 137 height 14
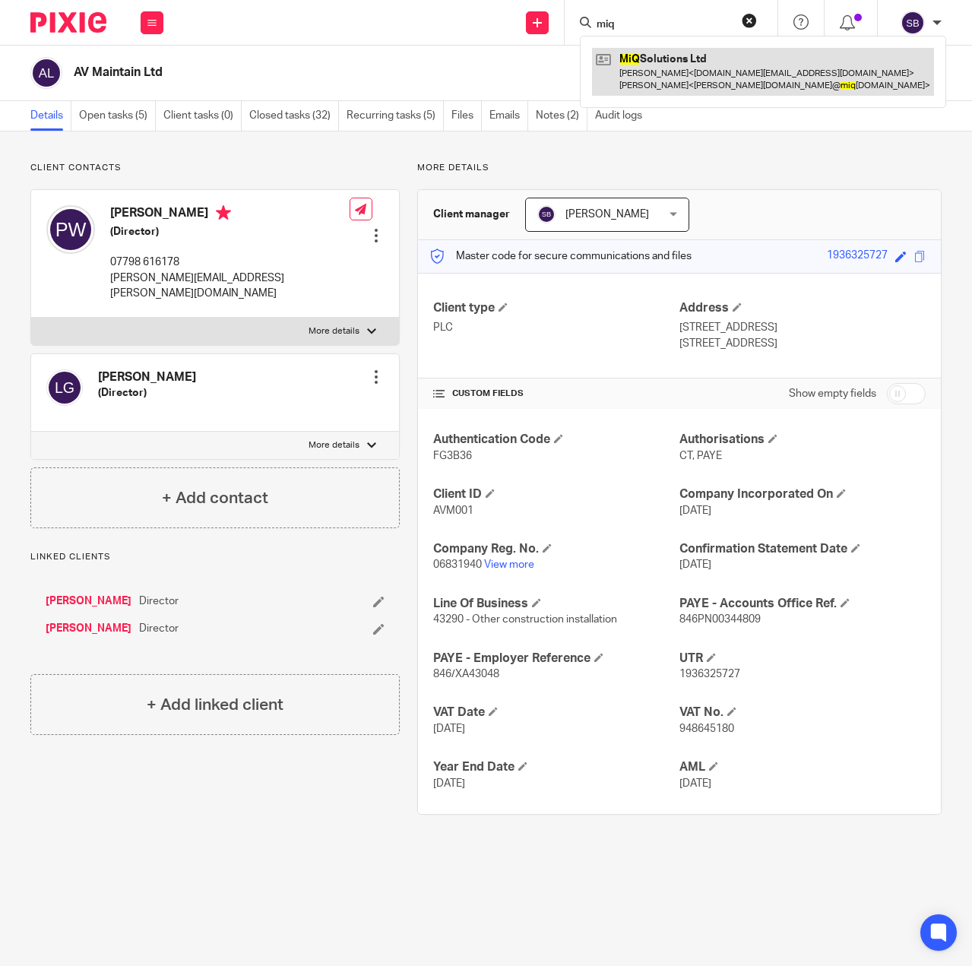
type input "miq"
click at [638, 59] on link at bounding box center [763, 71] width 342 height 47
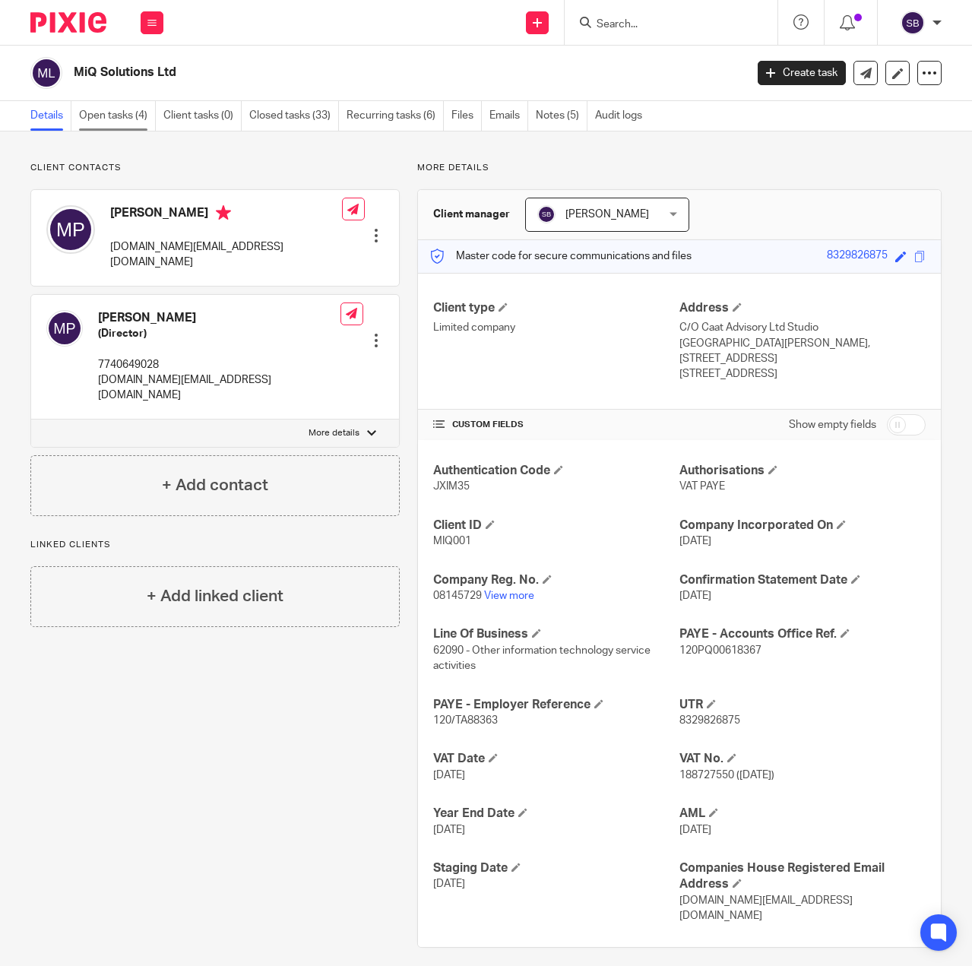
click at [100, 117] on link "Open tasks (4)" at bounding box center [117, 116] width 77 height 30
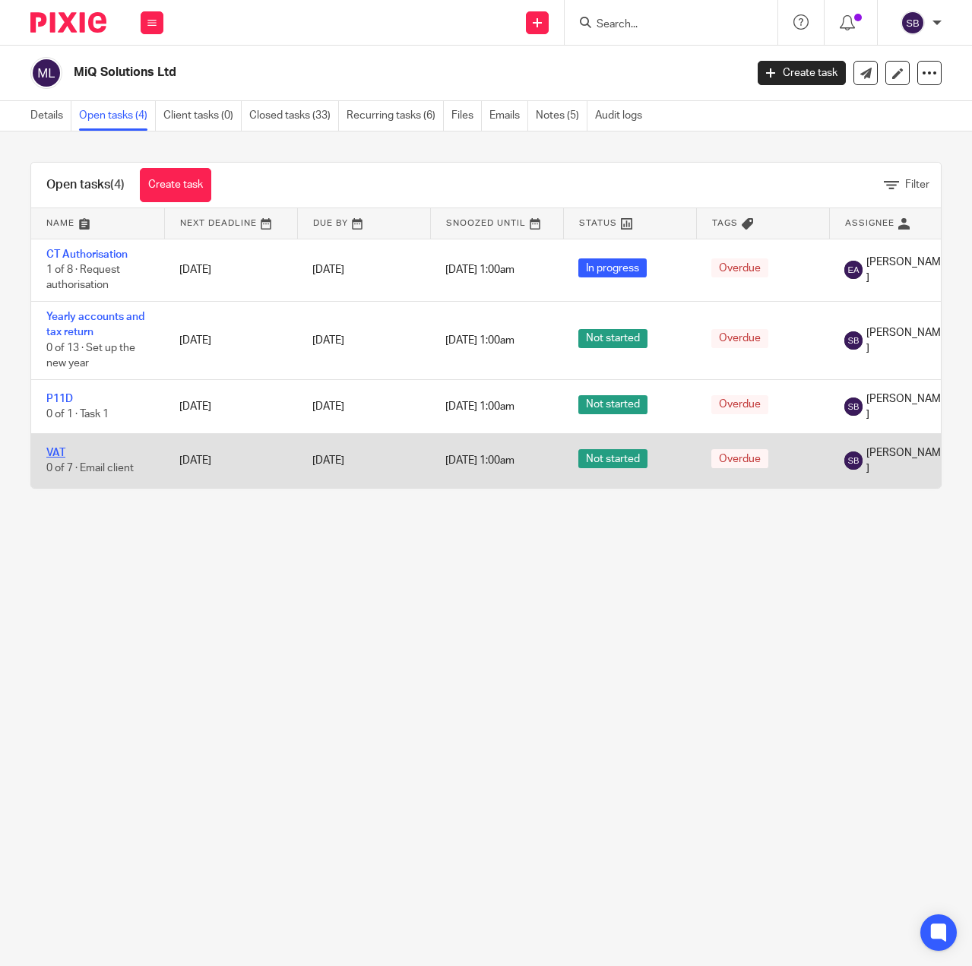
click at [60, 455] on link "VAT" at bounding box center [55, 453] width 19 height 11
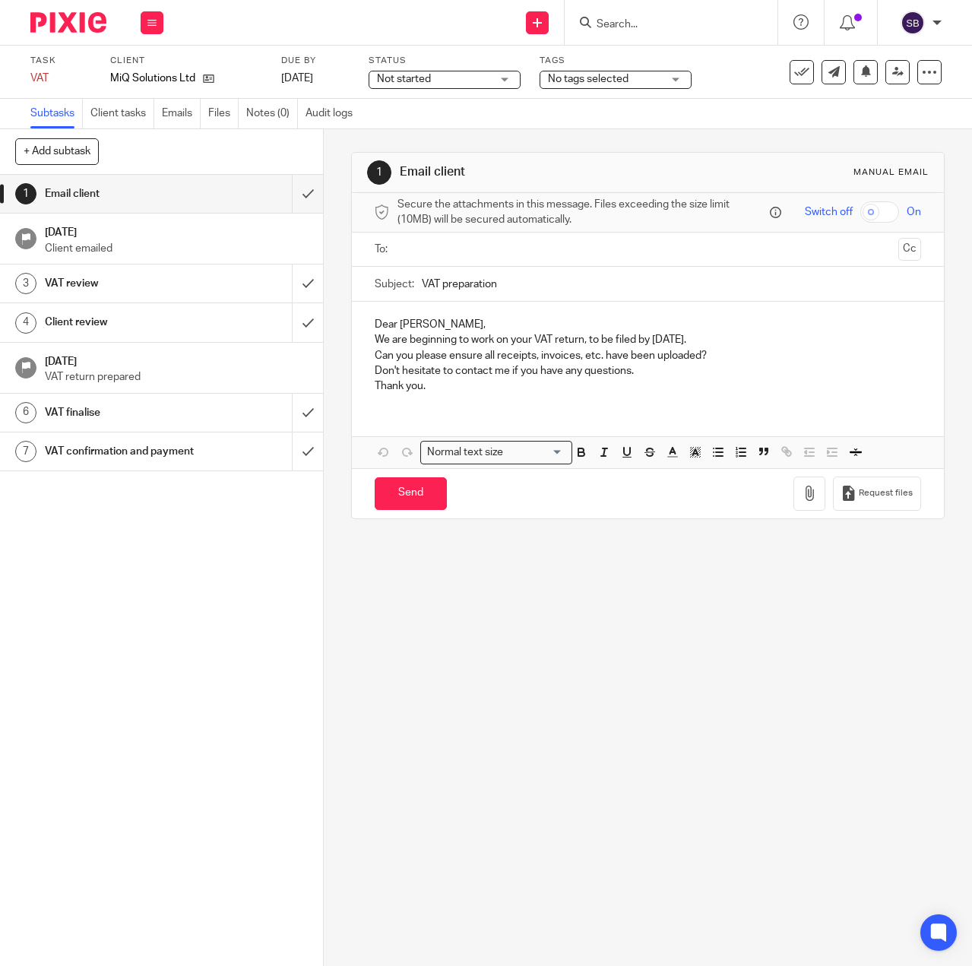
click at [486, 292] on input "VAT preparation" at bounding box center [672, 284] width 500 height 34
click at [428, 245] on ul at bounding box center [649, 249] width 500 height 25
click at [431, 258] on input "text" at bounding box center [647, 249] width 489 height 17
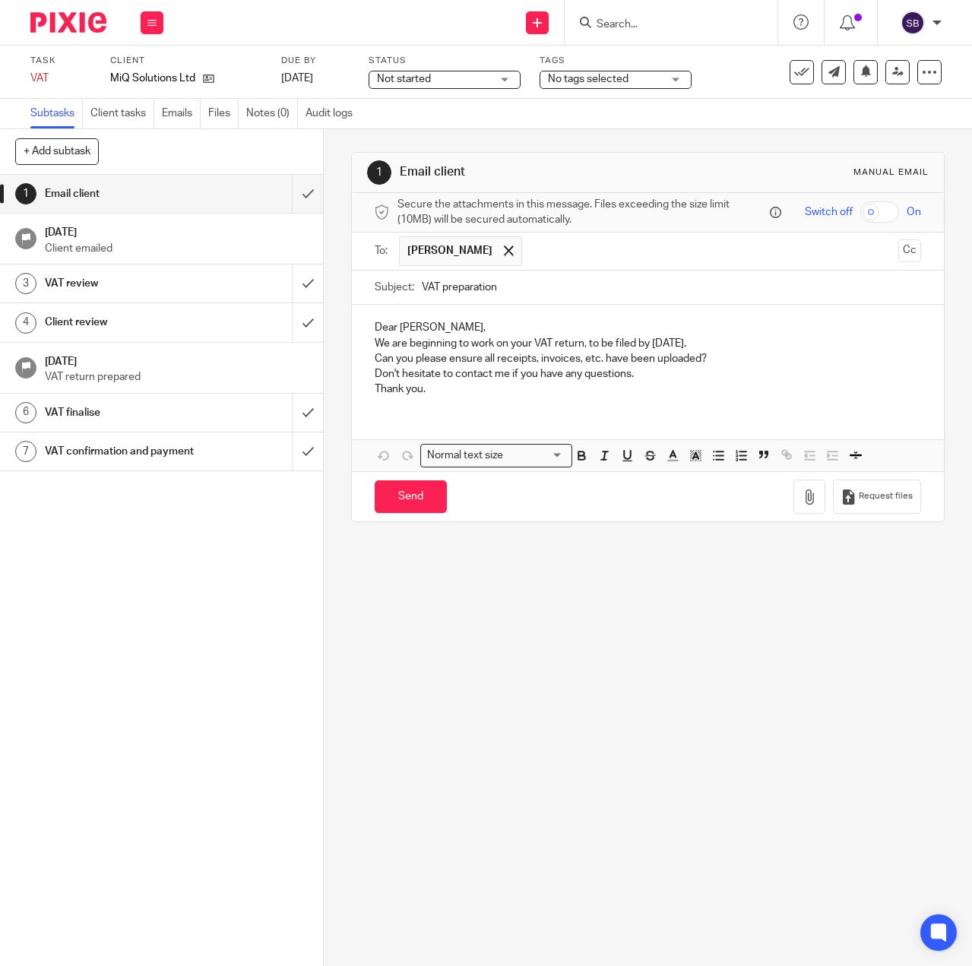
click at [464, 290] on input "VAT preparation" at bounding box center [672, 287] width 500 height 34
type input "VAT Return 7/25"
click at [384, 334] on p "Dear [PERSON_NAME]," at bounding box center [648, 327] width 547 height 15
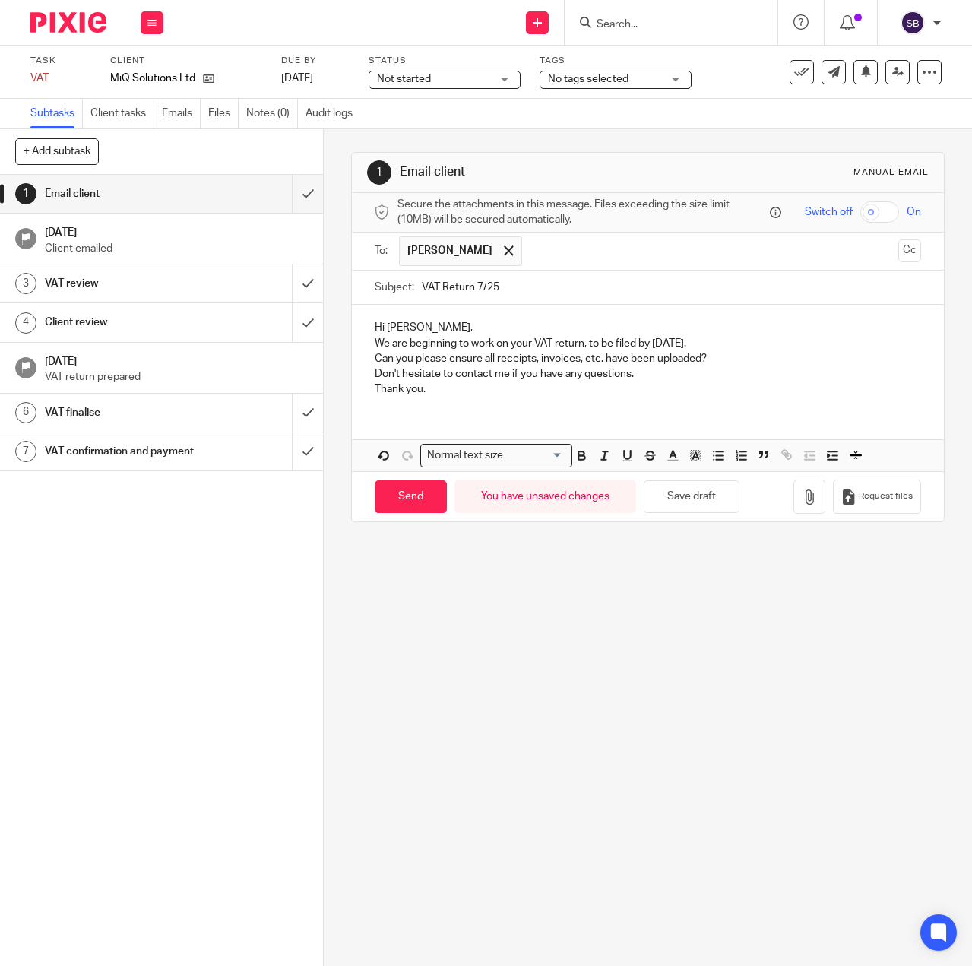
click at [375, 350] on p "We are beginning to work on your VAT return, to be filed by [DATE]." at bounding box center [648, 343] width 547 height 15
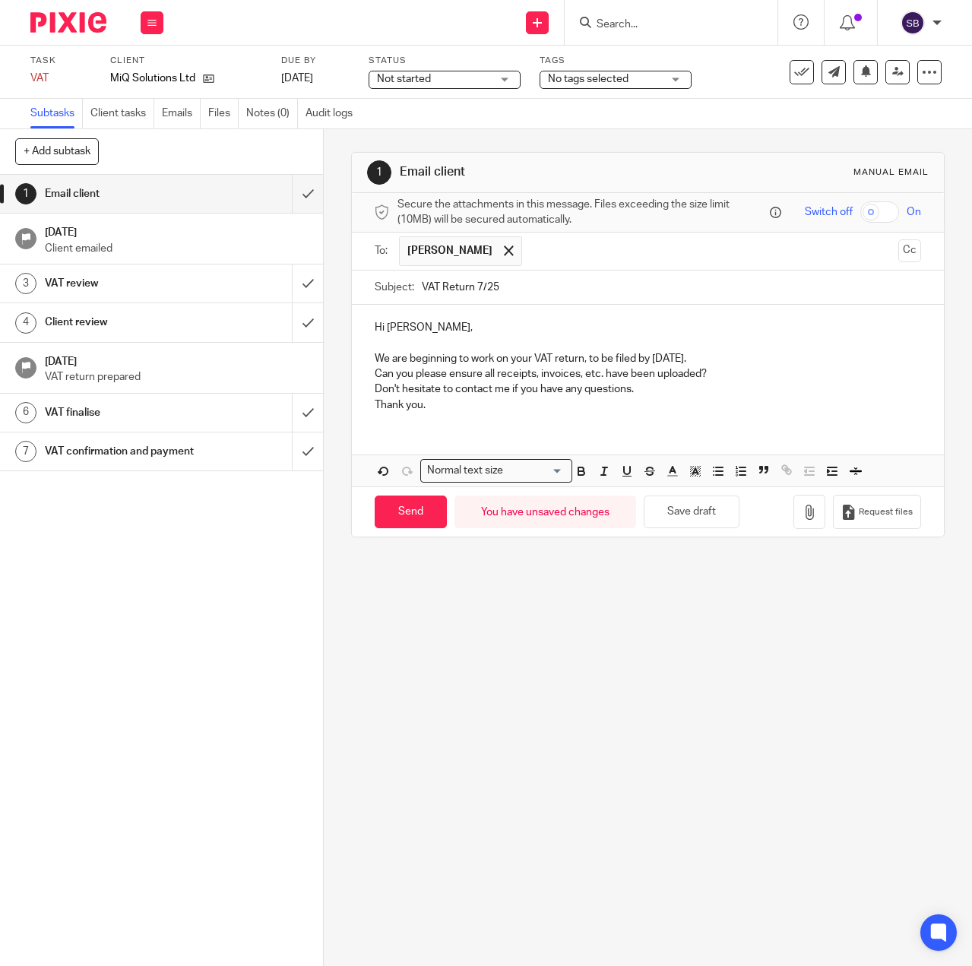
click at [713, 363] on p "We are beginning to work on your VAT return, to be filed by [DATE]." at bounding box center [648, 358] width 547 height 15
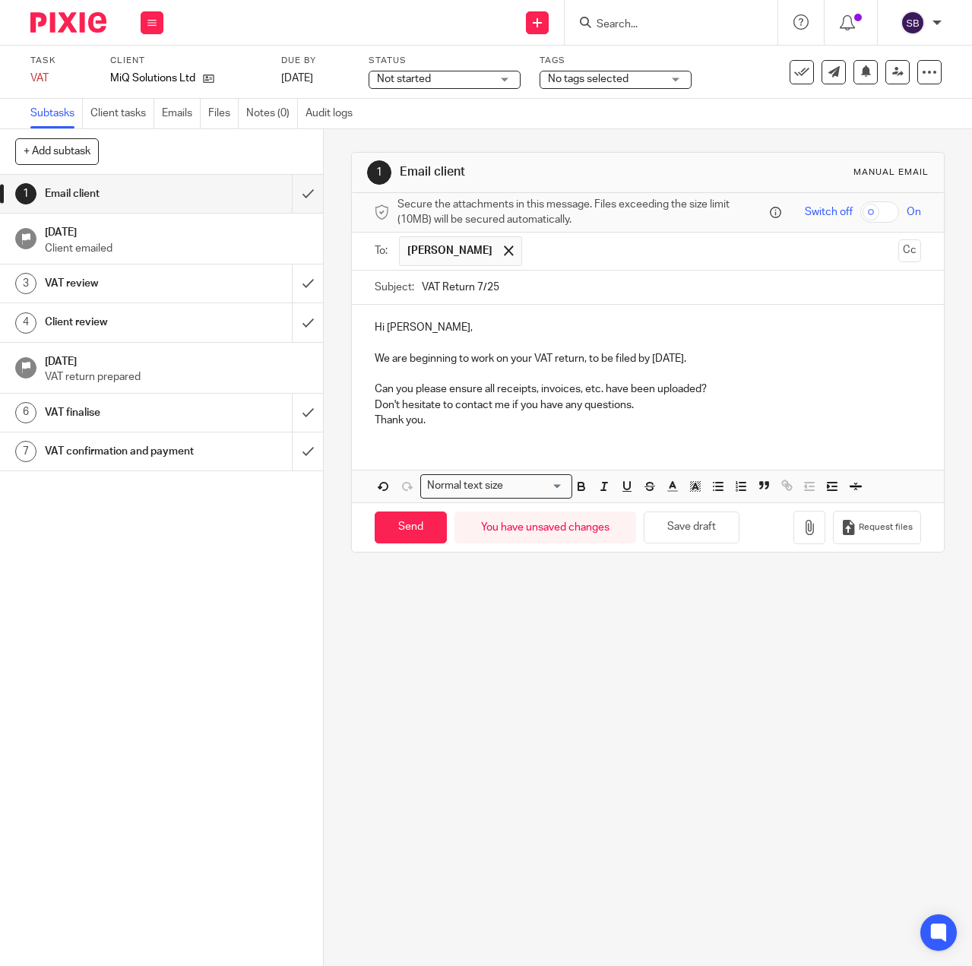
click at [448, 397] on p "Can you please ensure all receipts, invoices, etc. have been uploaded?" at bounding box center [648, 388] width 547 height 15
click at [491, 396] on p "Can you please email me the bank transactionensure all receipts, invoices, etc.…" at bounding box center [648, 388] width 547 height 15
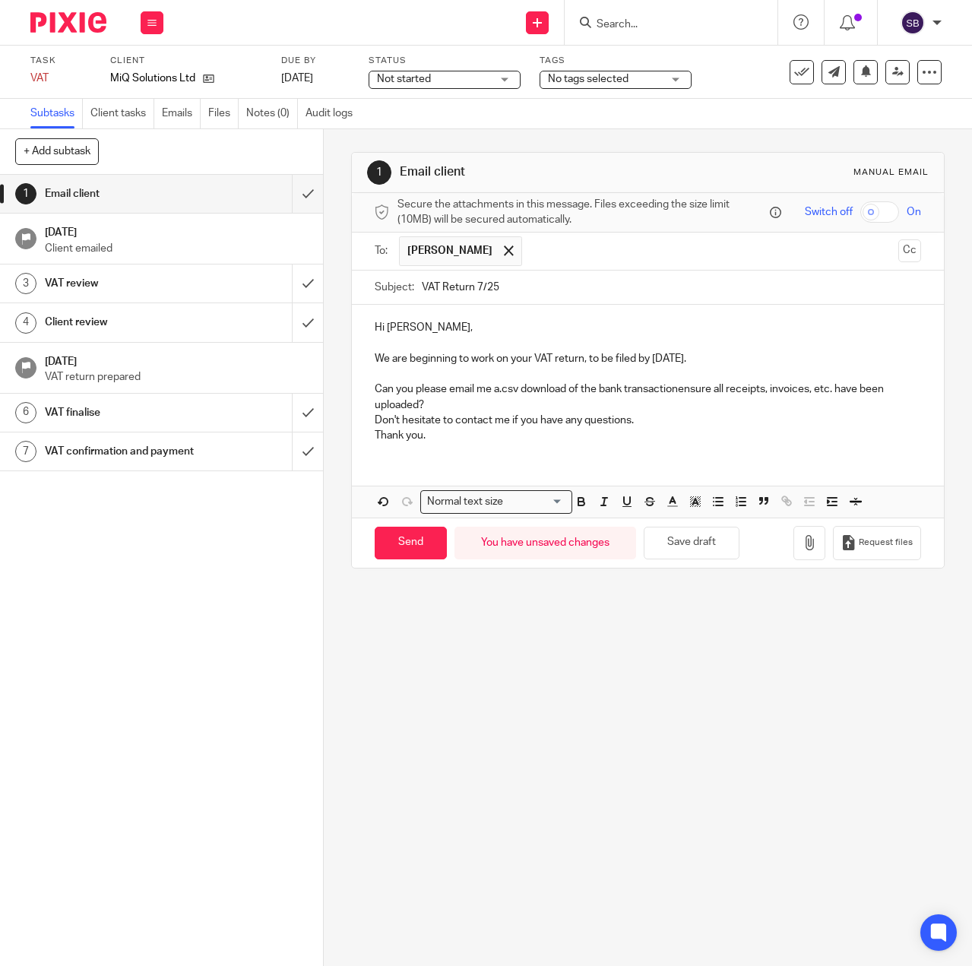
click at [679, 397] on p "Can you please email me a.csv download of the bank transactionensure all receip…" at bounding box center [648, 396] width 547 height 31
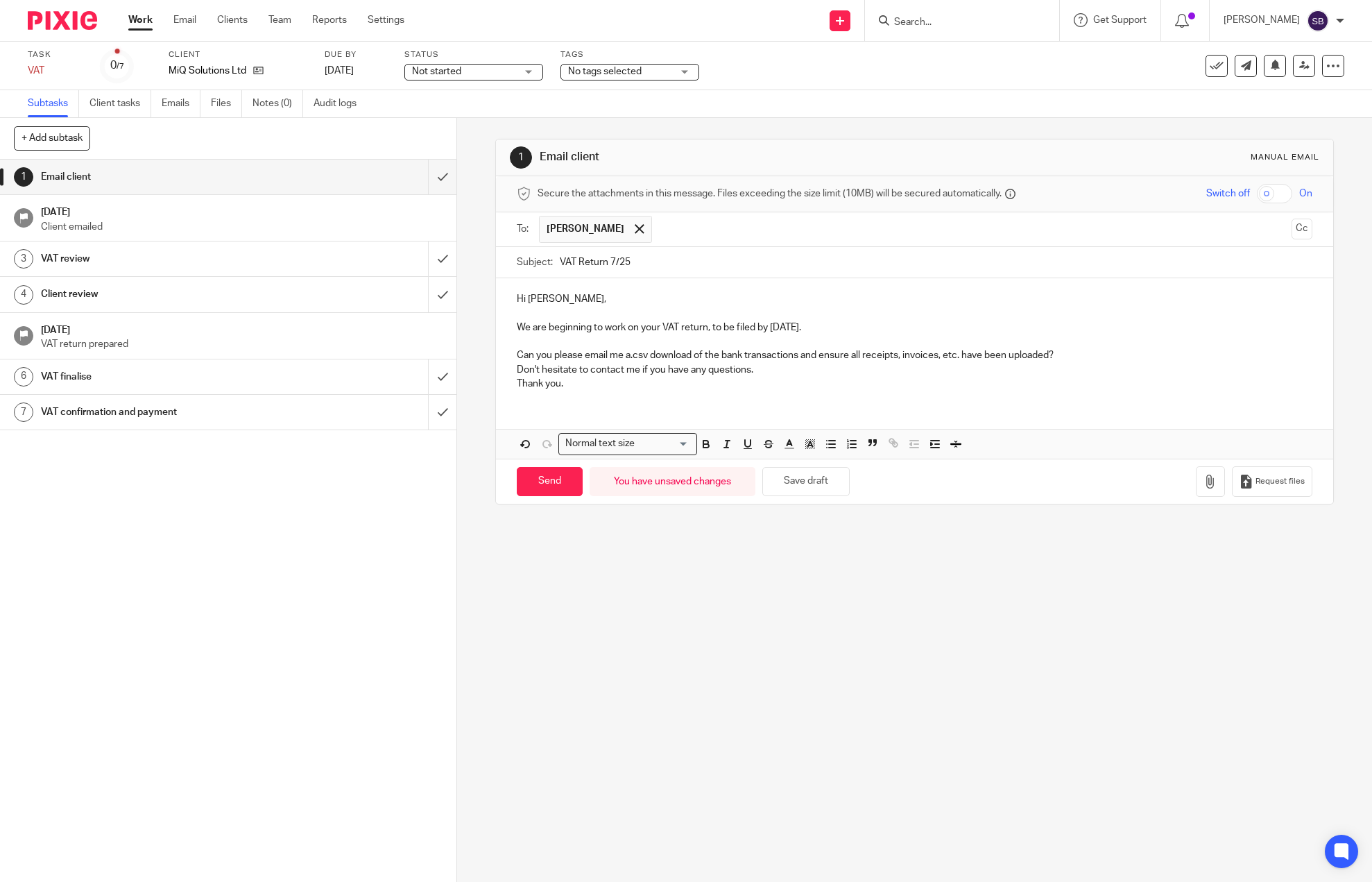
click at [799, 355] on p "Can you please email me a.csv download of the bank transactions and ensure all …" at bounding box center [915, 354] width 796 height 14
click at [886, 356] on p "Can you please email me a.csv download of the bank transactions from 1st June t…" at bounding box center [915, 354] width 796 height 14
click at [787, 373] on p "Don't hesitate to contact me if you have any questions." at bounding box center [915, 369] width 796 height 14
click at [886, 356] on p "Can you please email me a.csv download of the bank transactions from 1st June t…" at bounding box center [915, 354] width 796 height 14
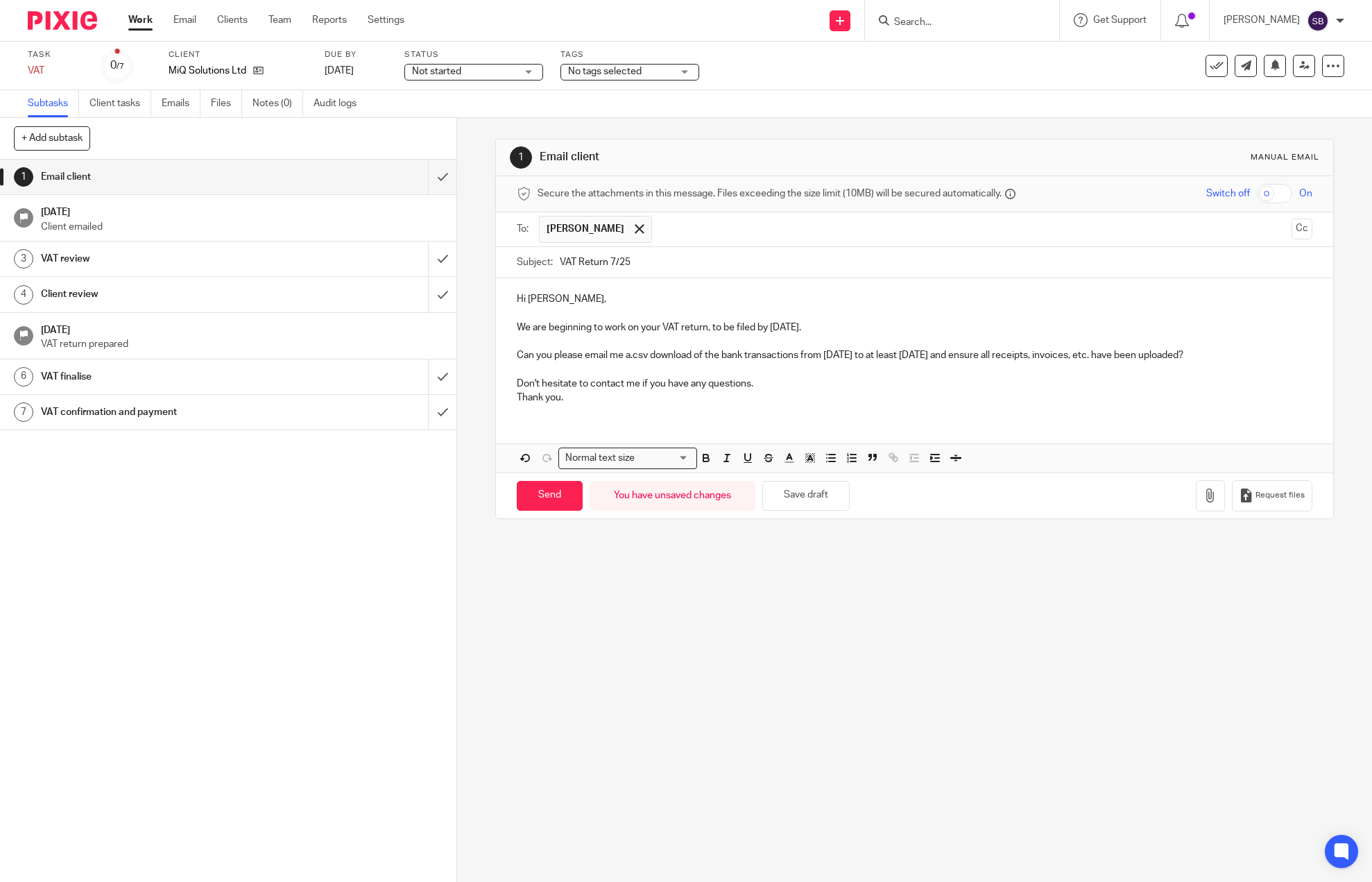
click at [766, 387] on p "Don't hesitate to contact me if you have any questions." at bounding box center [915, 383] width 796 height 14
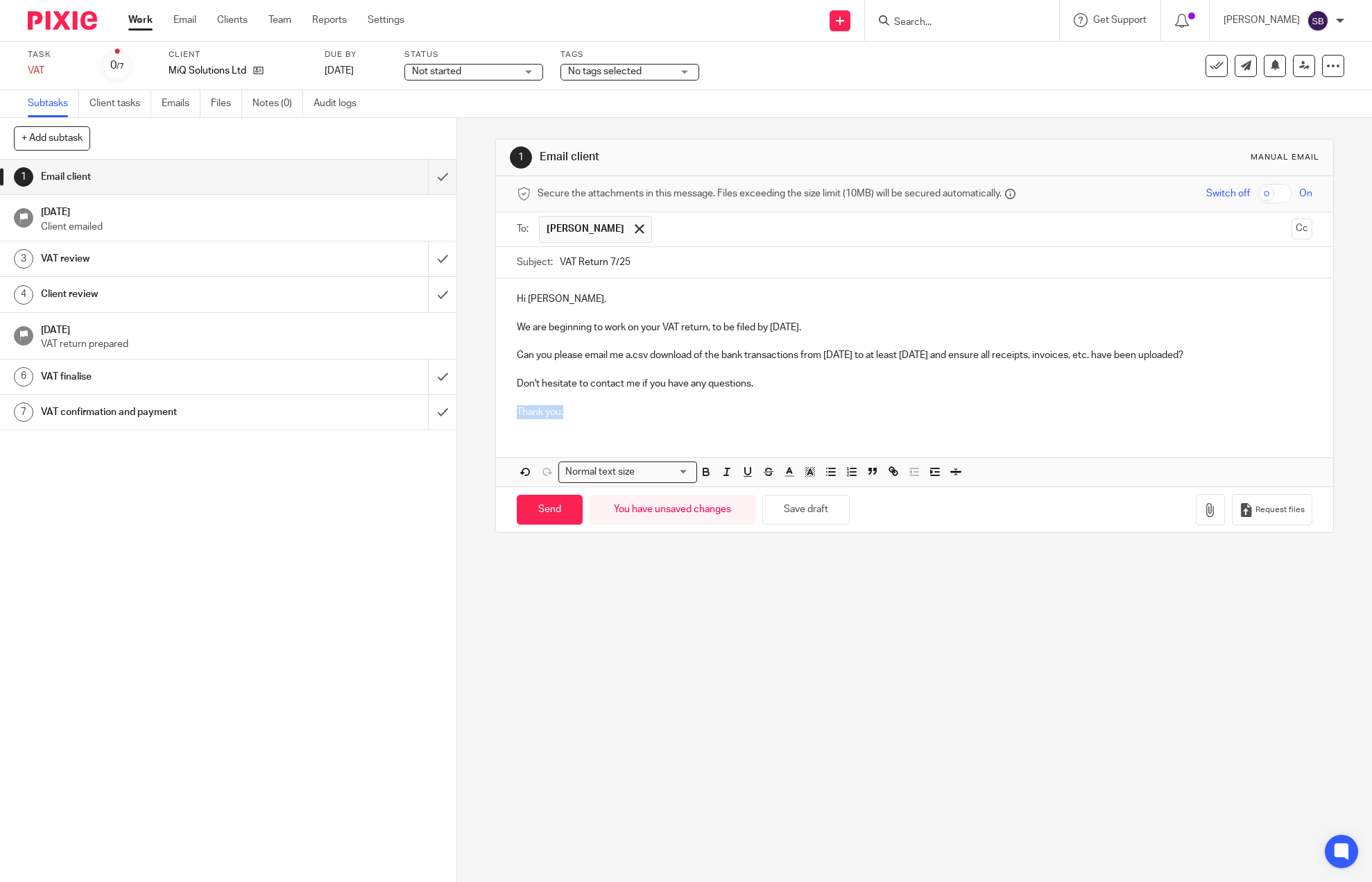
drag, startPoint x: 571, startPoint y: 412, endPoint x: 510, endPoint y: 408, distance: 61.1
click at [510, 409] on div "Hi Michael, We are beginning to work on your VAT return, to be filed by 7 Sep 2…" at bounding box center [914, 353] width 837 height 151
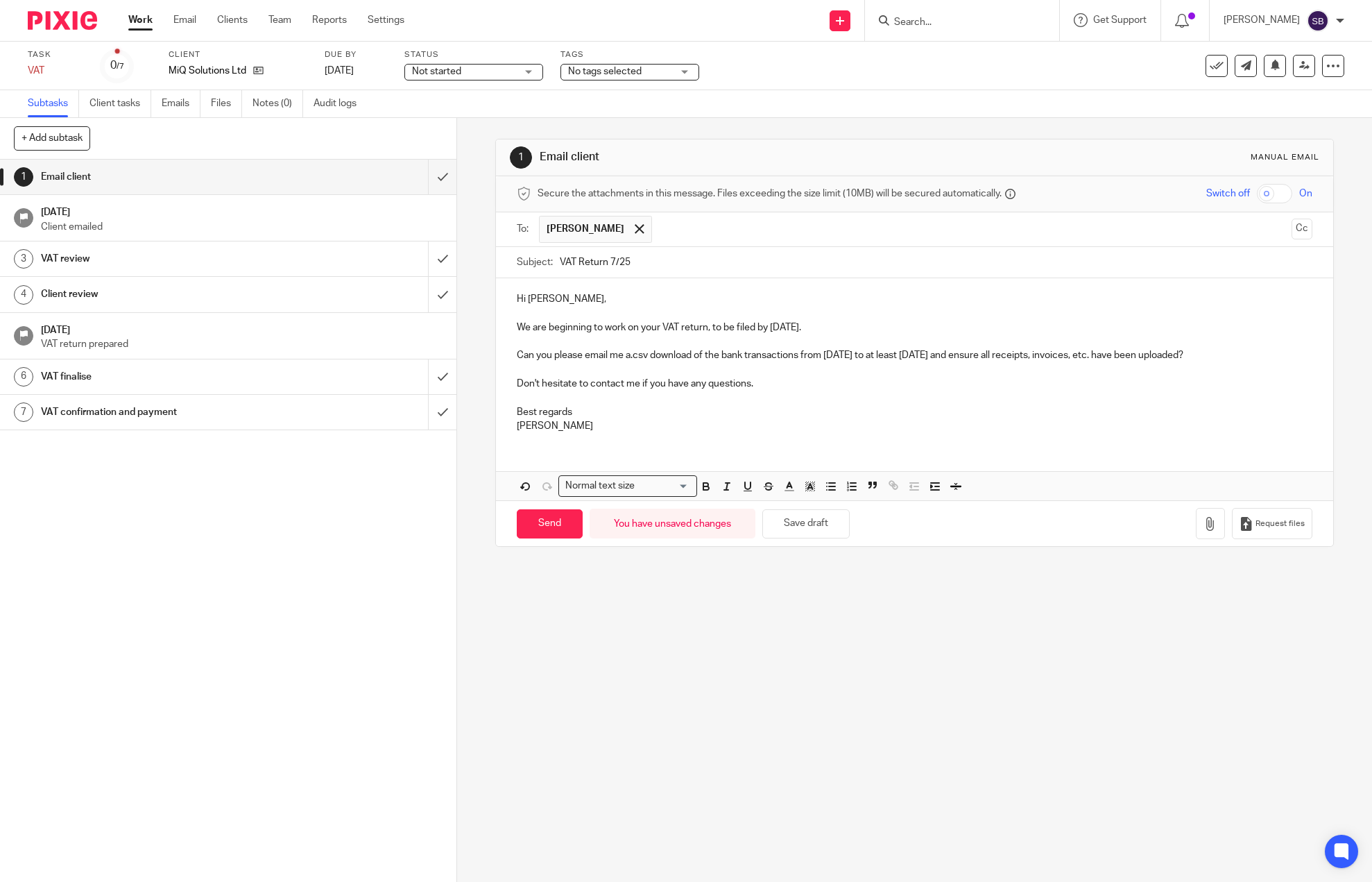
click at [628, 357] on p "Can you please email me a.csv download of the bank transactions from 1st June t…" at bounding box center [915, 354] width 796 height 14
click at [886, 355] on p "Can you please email me a .csv download of the bank transactions from 1st June …" at bounding box center [915, 354] width 796 height 14
click at [548, 523] on input "Send" at bounding box center [550, 524] width 66 height 30
type input "Sent"
click at [199, 213] on h1 "[DATE]" at bounding box center [242, 210] width 403 height 17
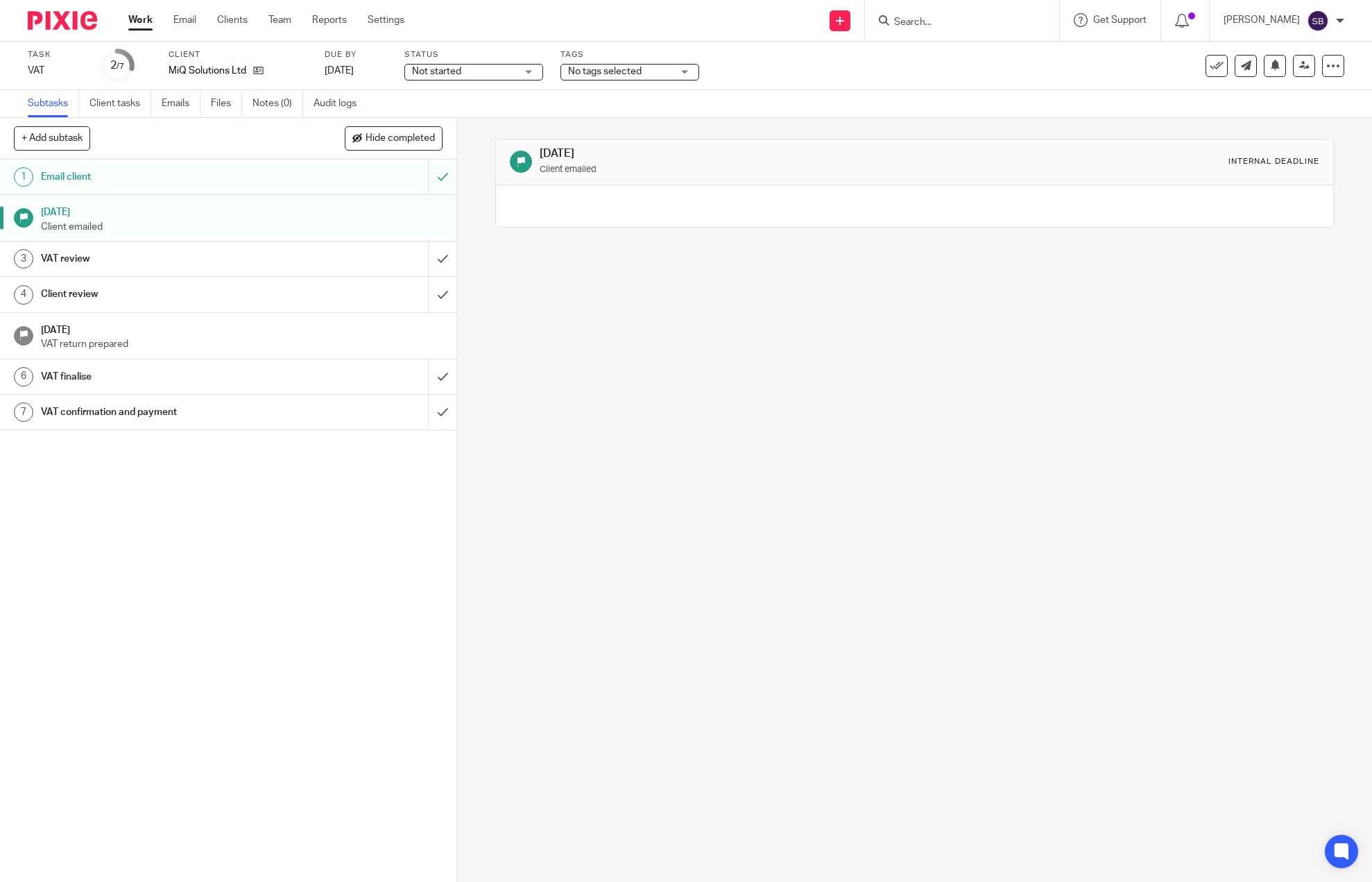
click at [440, 69] on span "Not started" at bounding box center [436, 71] width 49 height 10
click at [432, 113] on li "In progress" at bounding box center [474, 122] width 137 height 28
click at [595, 65] on span "No tags selected" at bounding box center [620, 72] width 104 height 15
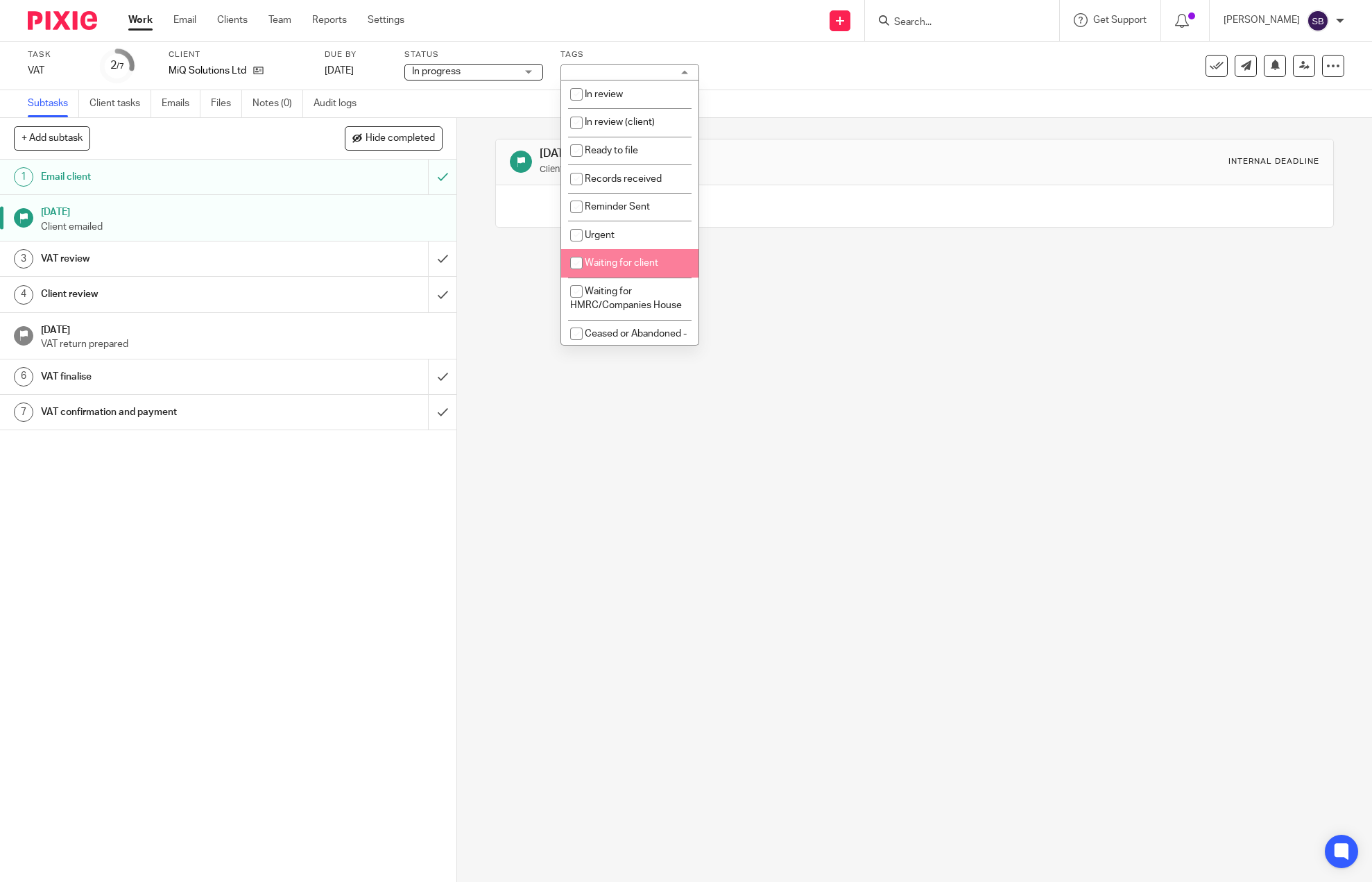
click at [602, 257] on li "Waiting for client" at bounding box center [630, 263] width 137 height 28
checkbox input "true"
click at [934, 20] on input "Search" at bounding box center [955, 23] width 125 height 13
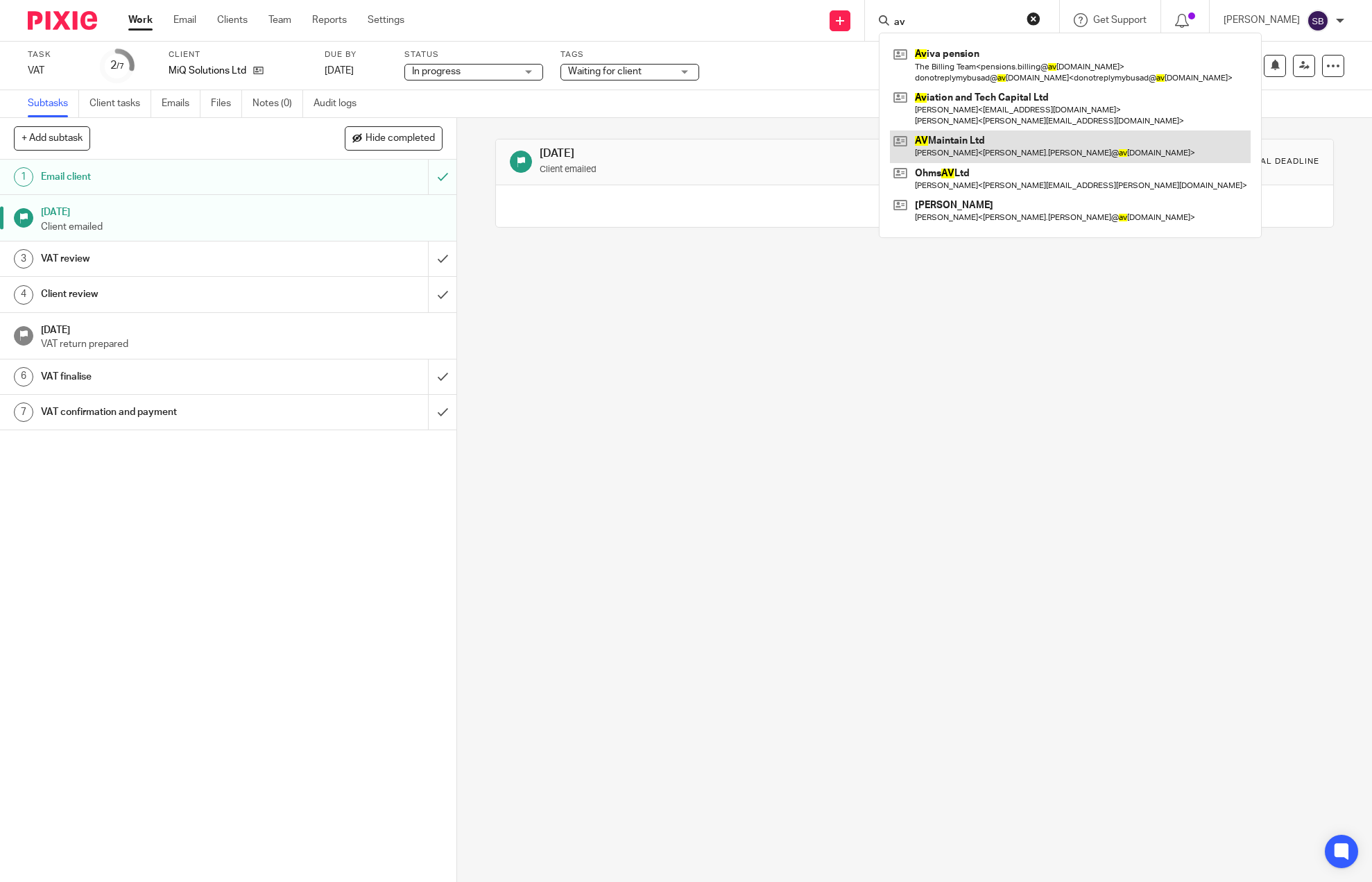
type input "av"
click at [942, 134] on link at bounding box center [1070, 146] width 361 height 32
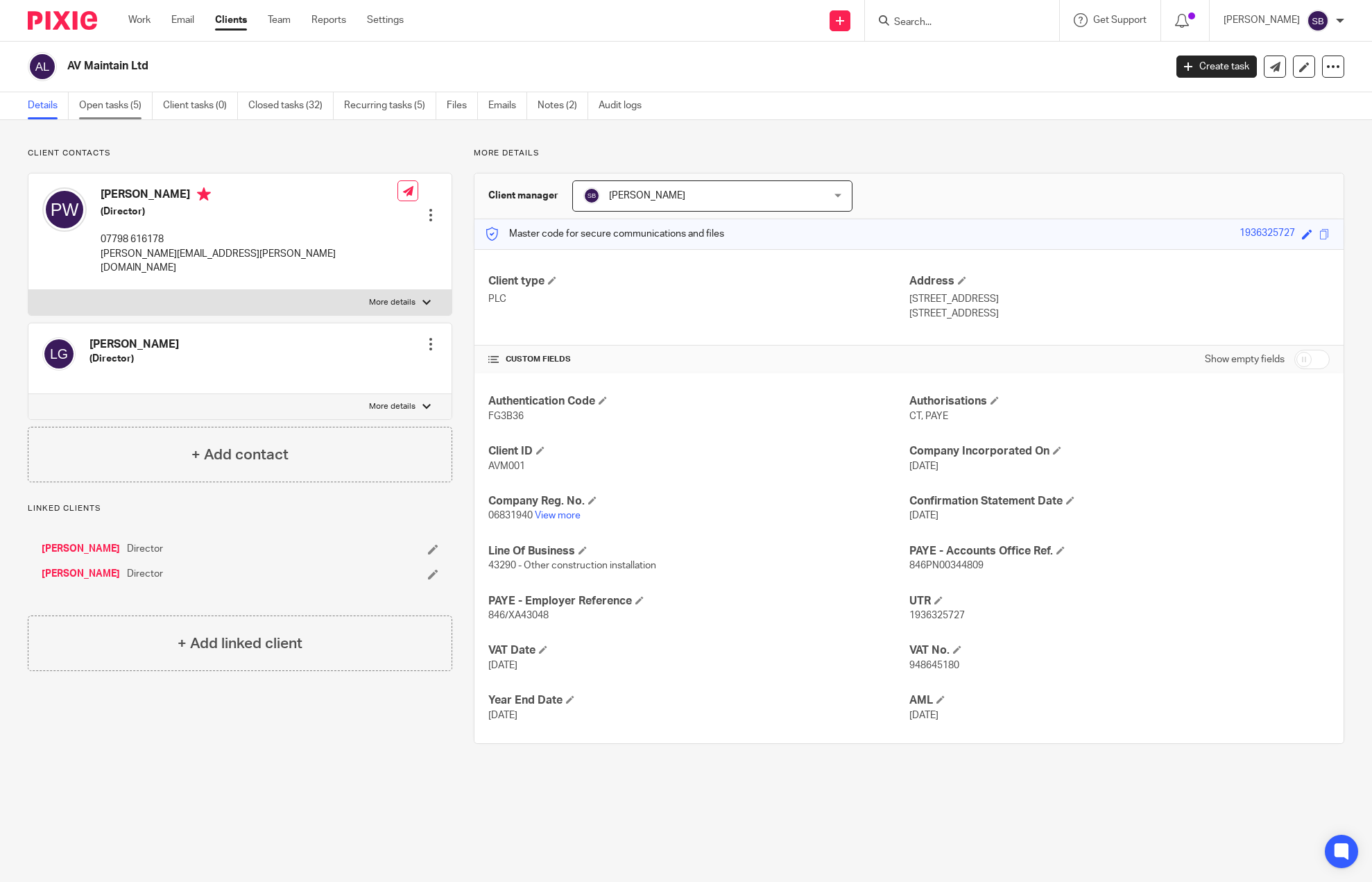
click at [107, 108] on link "Open tasks (5)" at bounding box center [116, 106] width 74 height 27
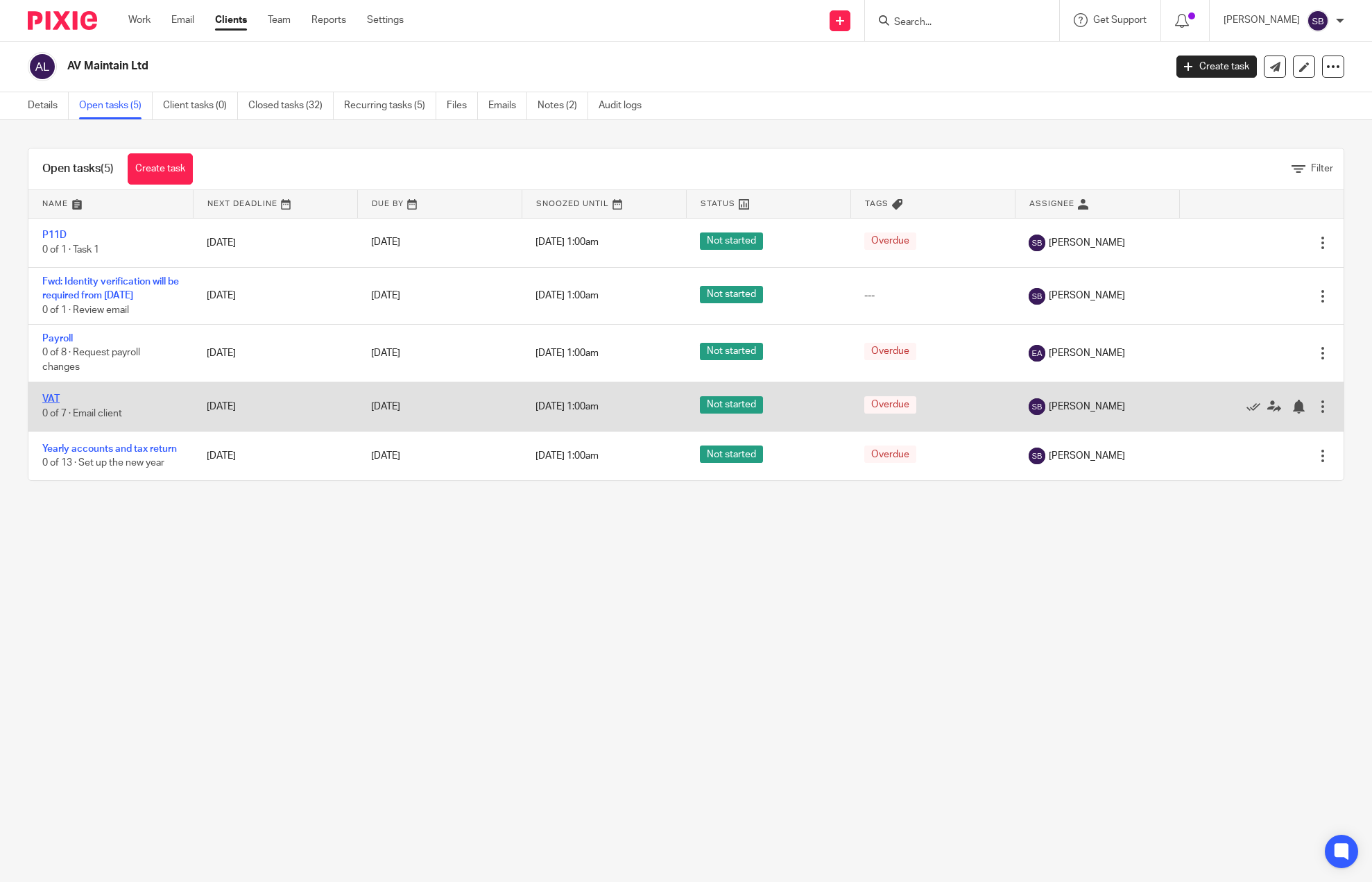
click at [50, 404] on link "VAT" at bounding box center [50, 399] width 17 height 10
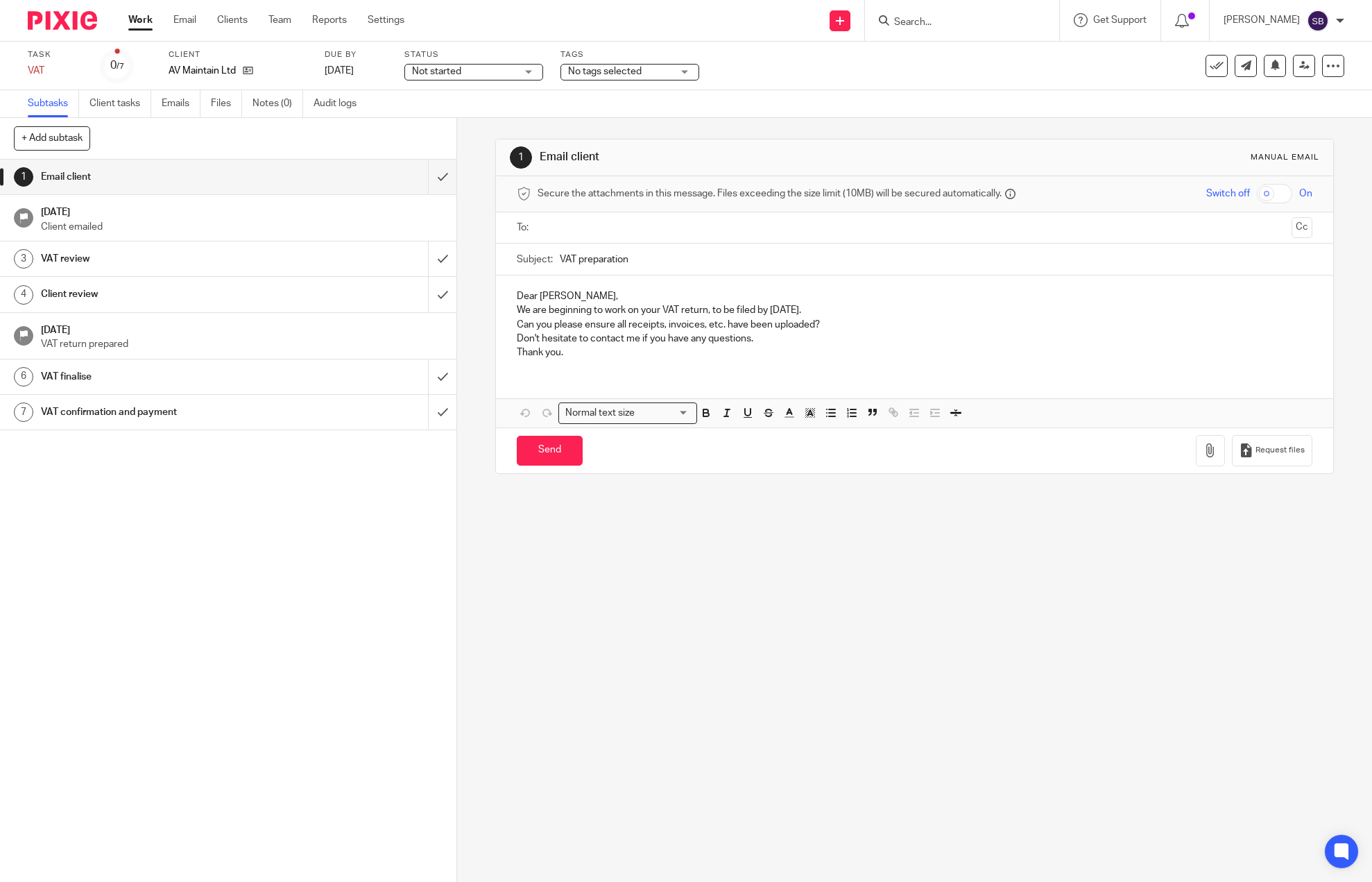
click at [656, 226] on input "text" at bounding box center [914, 227] width 743 height 16
click at [608, 267] on input "VAT preparation" at bounding box center [936, 262] width 752 height 31
type input "VAT Return 7/25"
click at [532, 302] on p "Dear Paul," at bounding box center [915, 299] width 796 height 14
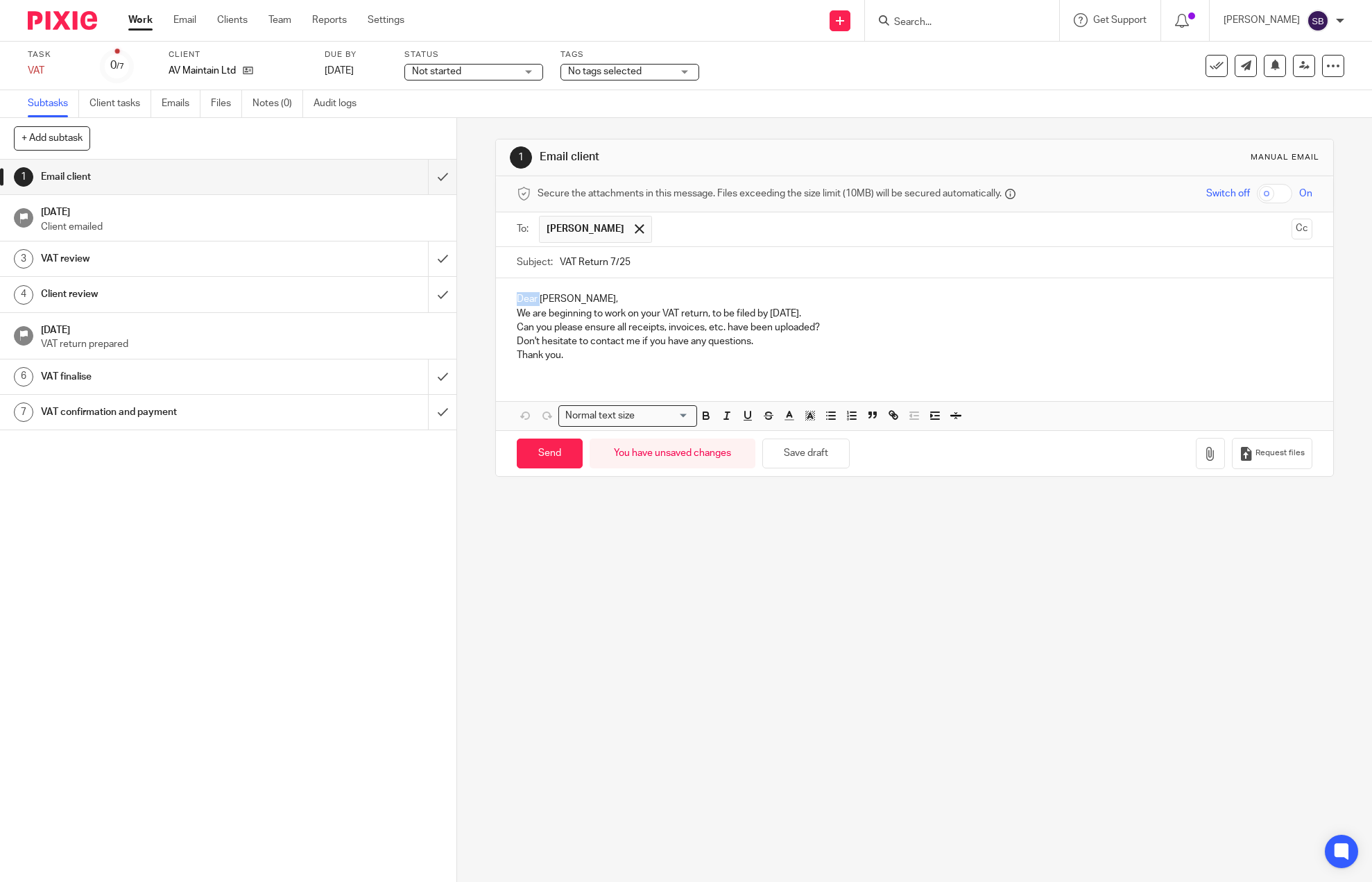
click at [532, 302] on p "Dear Paul," at bounding box center [915, 299] width 796 height 14
click at [544, 318] on p "We are beginning to work on your VAT return, to be filed by 7 Sep 2025." at bounding box center [915, 313] width 796 height 14
click at [827, 317] on p "We are beginning to work on your VAT return, to be filed by 7 Sep 2025." at bounding box center [915, 313] width 796 height 14
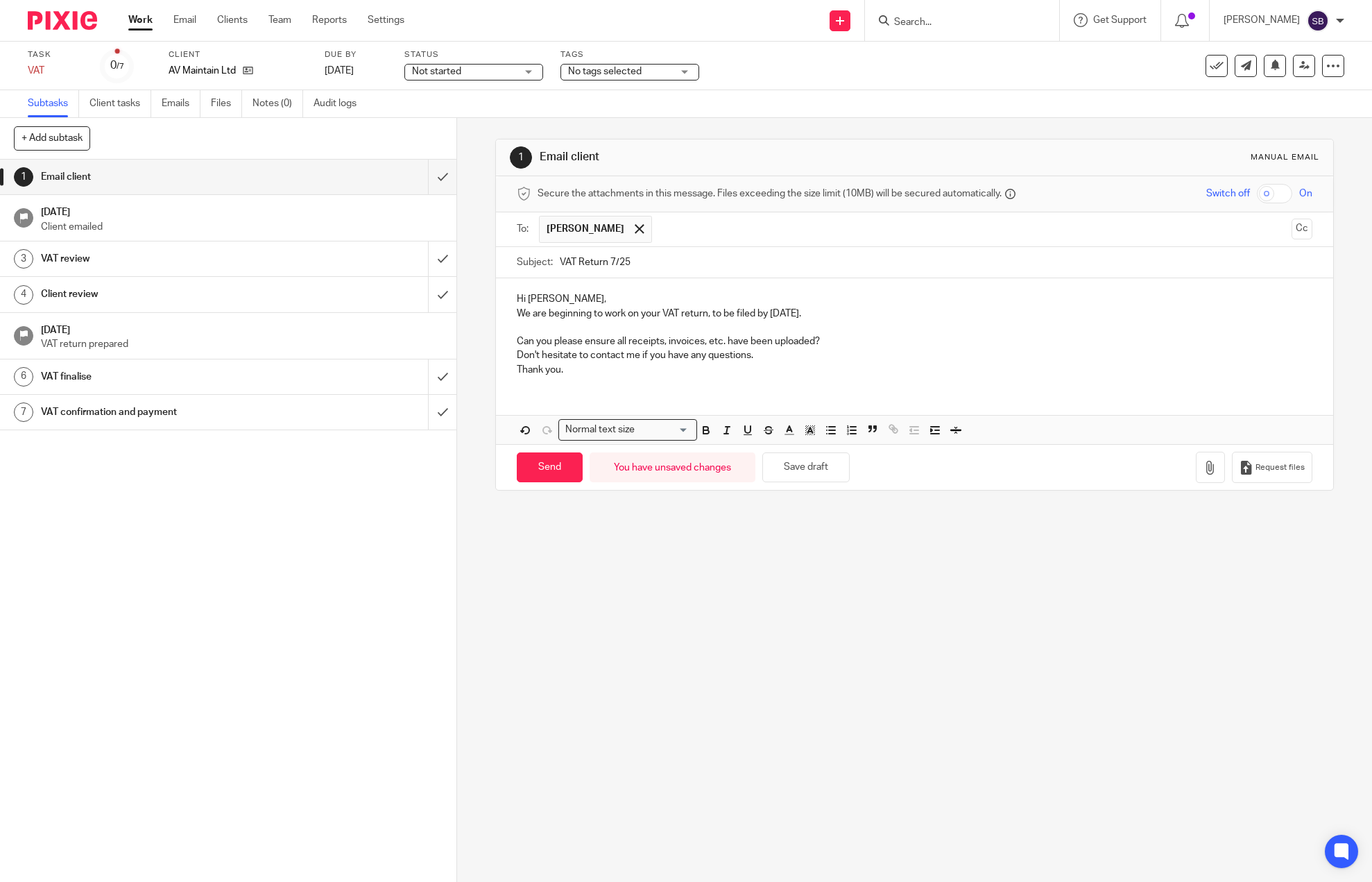
click at [859, 345] on p "Can you please ensure all receipts, invoices, etc. have been uploaded?" at bounding box center [915, 341] width 796 height 14
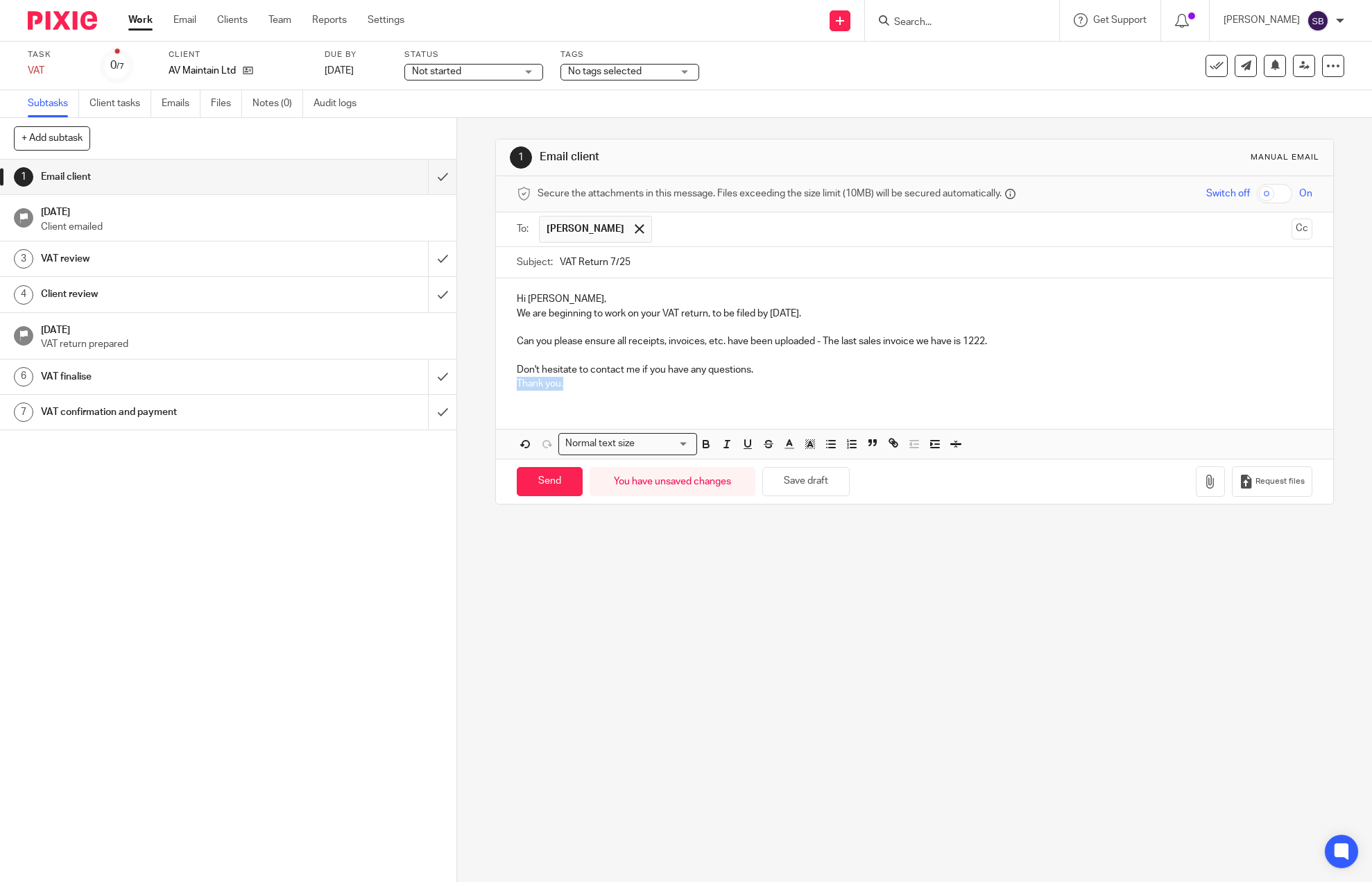
drag, startPoint x: 613, startPoint y: 387, endPoint x: 509, endPoint y: 380, distance: 104.2
click at [509, 383] on div "Hi Paul, We are beginning to work on your VAT return, to be filed by 7 Sep 2025…" at bounding box center [914, 340] width 837 height 122
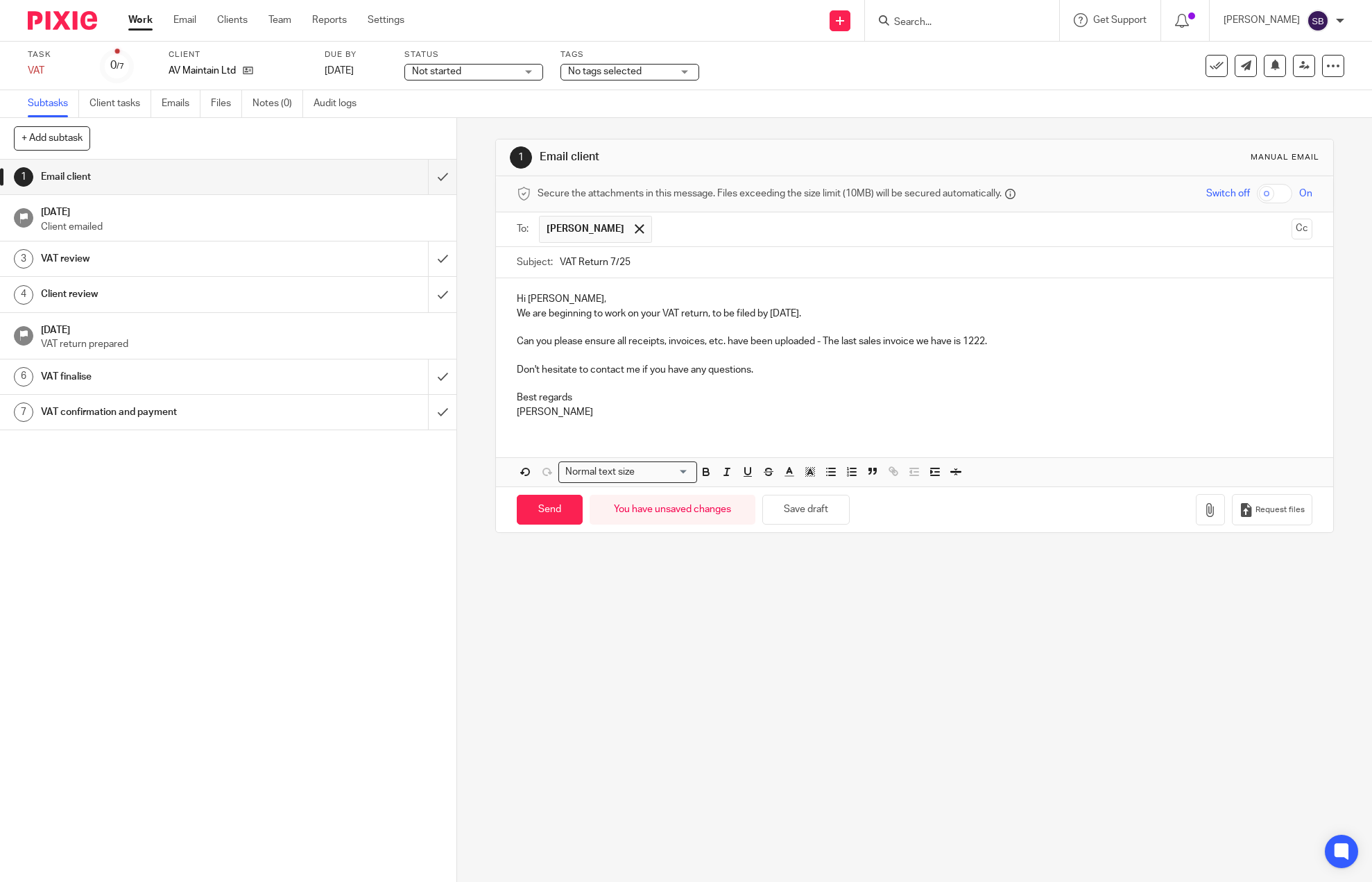
click at [564, 299] on p "Hi Paul," at bounding box center [915, 299] width 796 height 14
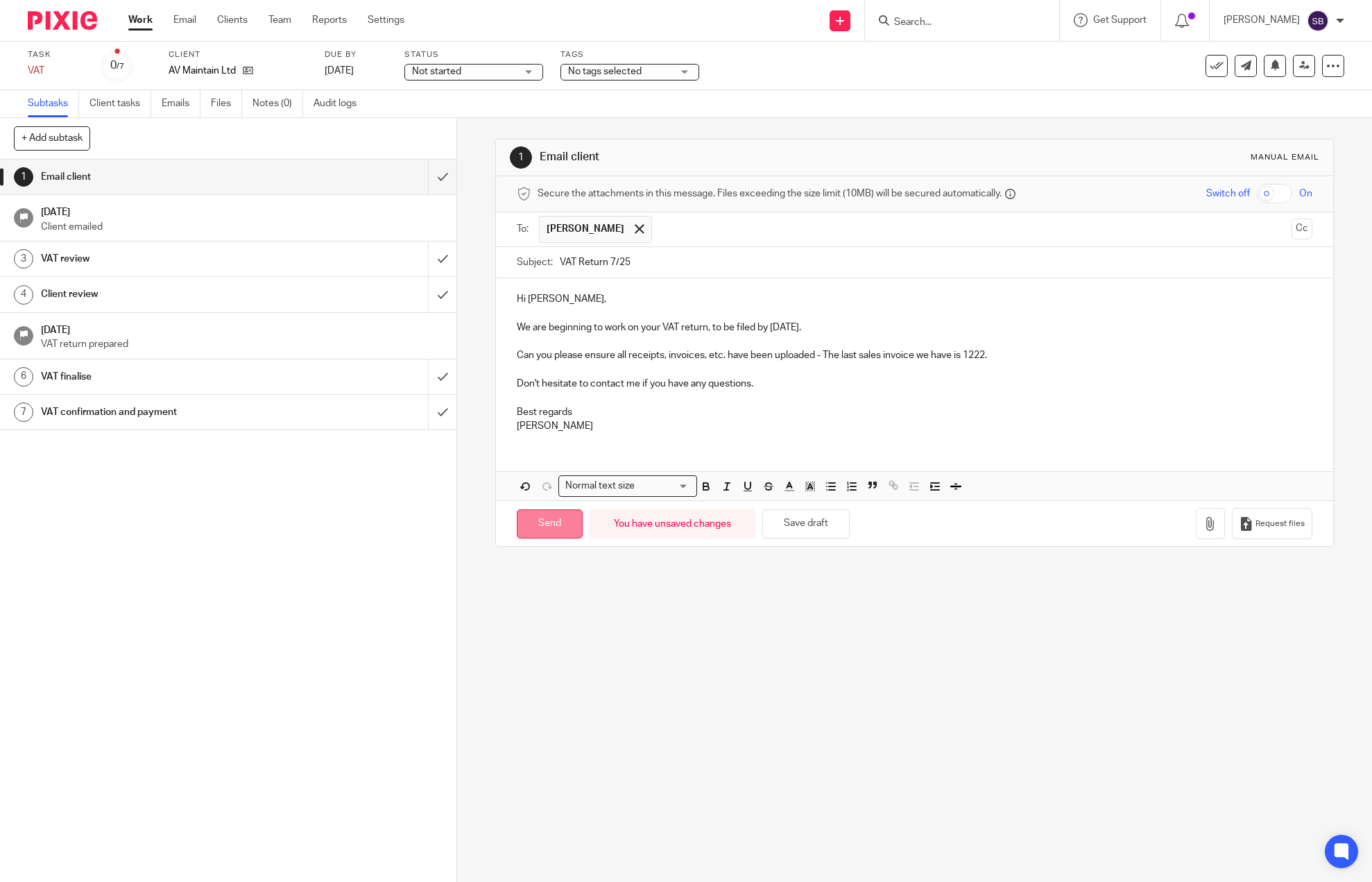
click at [541, 520] on input "Send" at bounding box center [550, 524] width 66 height 30
type input "Sent"
click at [249, 221] on p "Client emailed" at bounding box center [242, 226] width 403 height 14
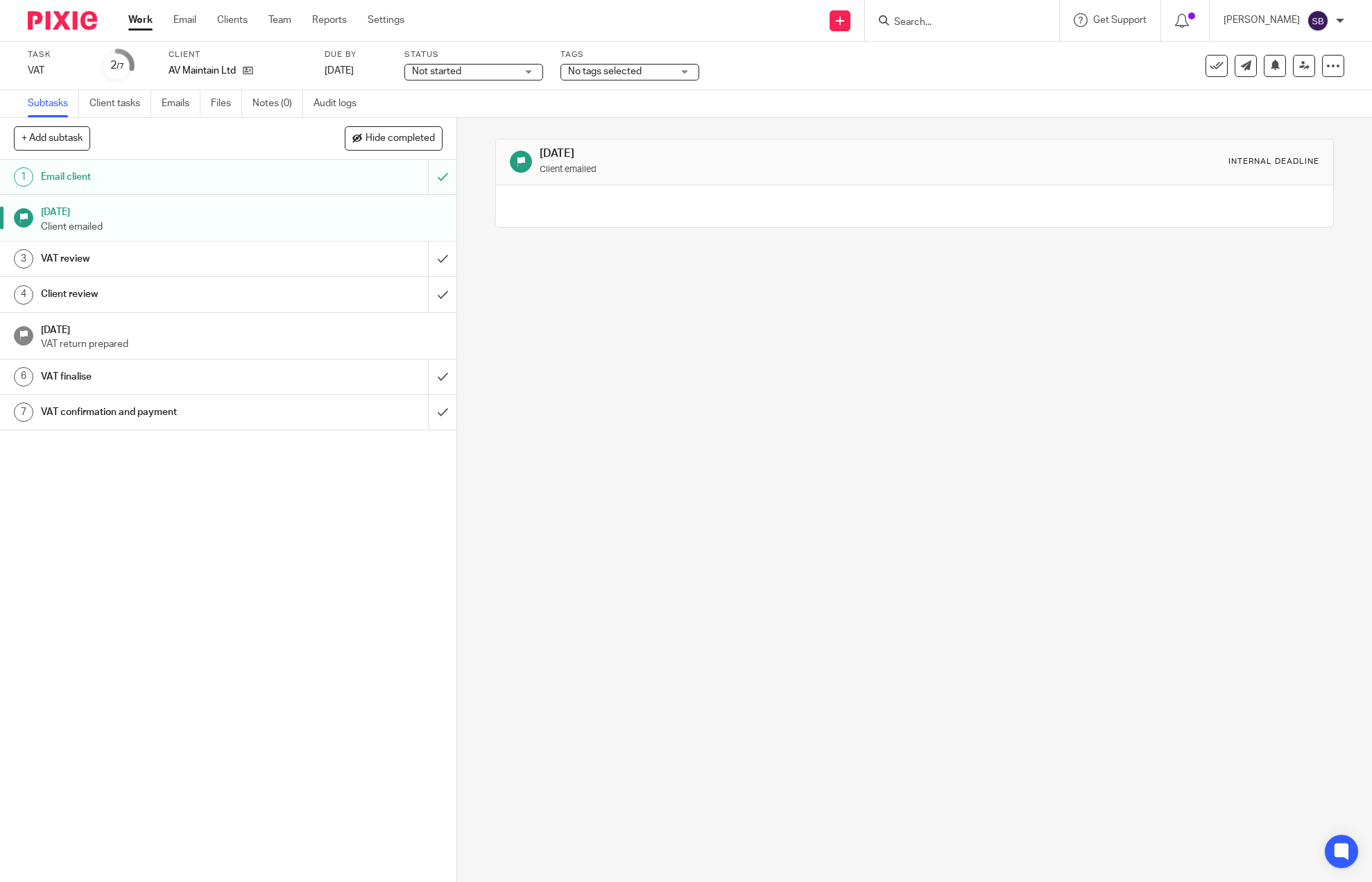
click at [440, 73] on span "Not started" at bounding box center [436, 71] width 49 height 10
click at [443, 117] on li "In progress" at bounding box center [474, 122] width 137 height 28
click at [585, 74] on span "No tags selected" at bounding box center [604, 71] width 74 height 10
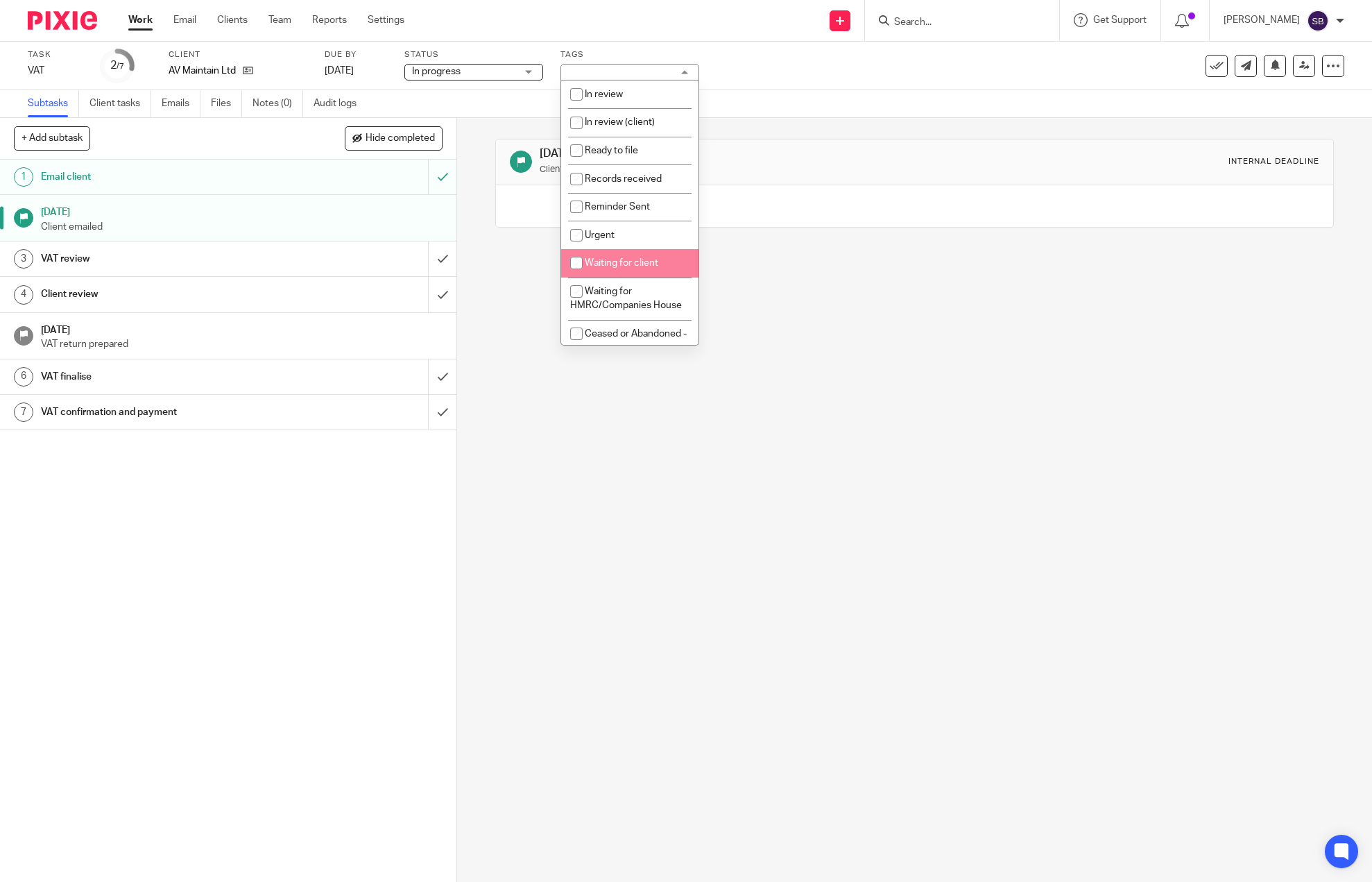
click at [599, 261] on span "Waiting for client" at bounding box center [622, 263] width 74 height 10
checkbox input "true"
click at [920, 21] on input "Search" at bounding box center [955, 23] width 125 height 13
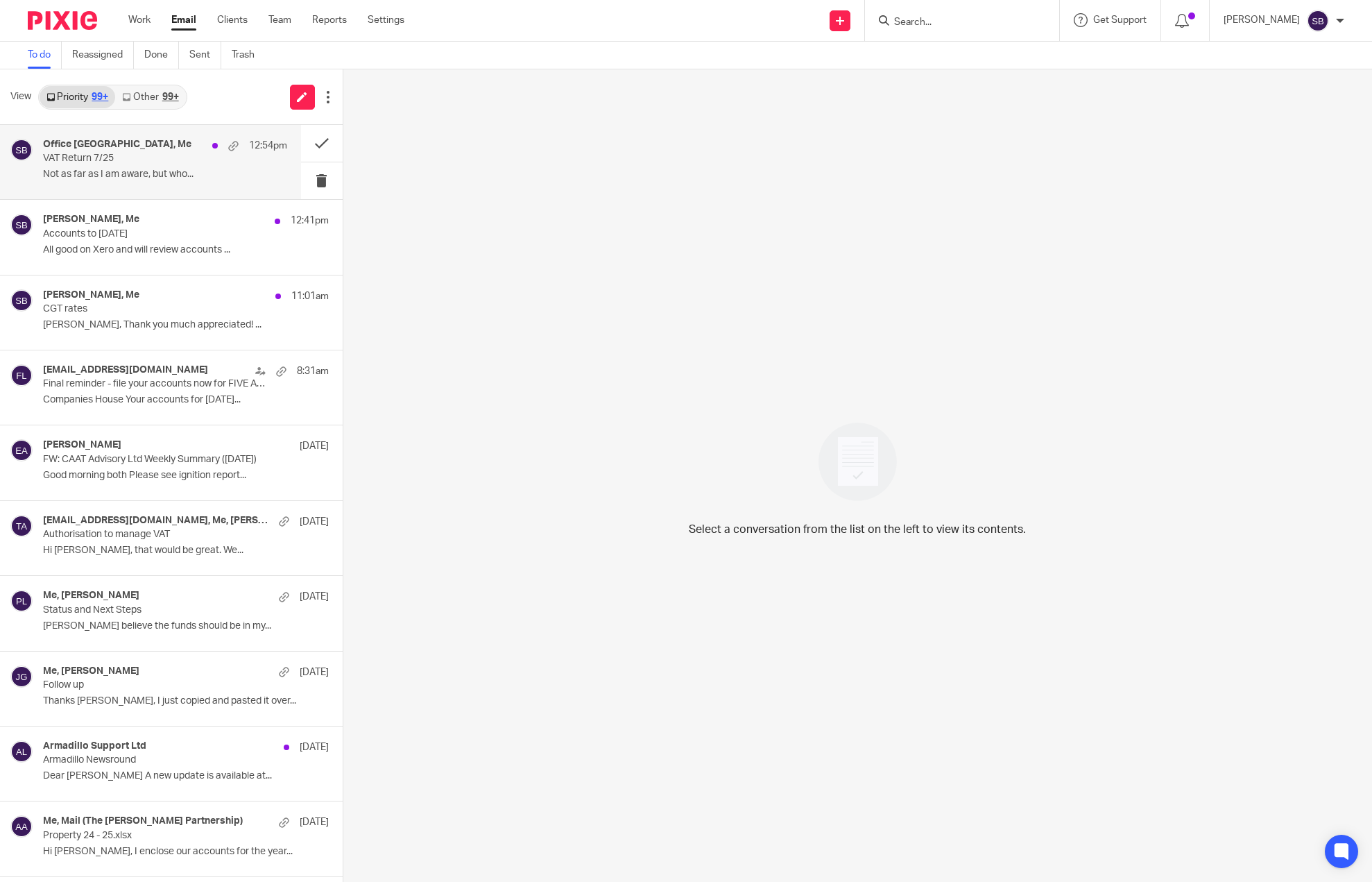
click at [122, 163] on p "VAT Return 7/25" at bounding box center [141, 158] width 195 height 12
